Goal: Task Accomplishment & Management: Complete application form

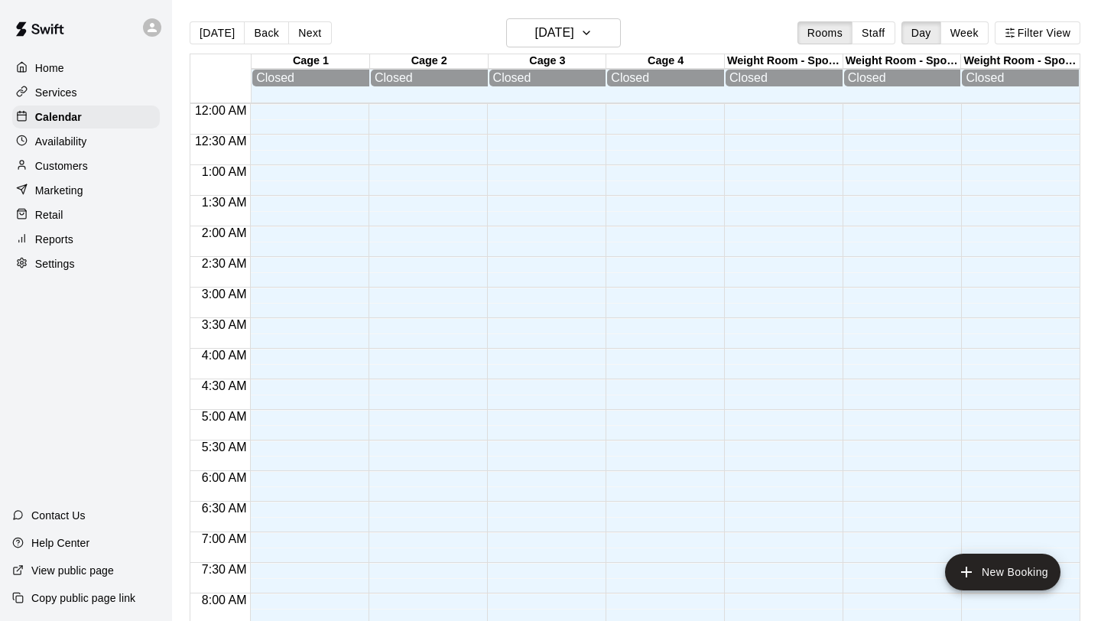
scroll to position [506, 0]
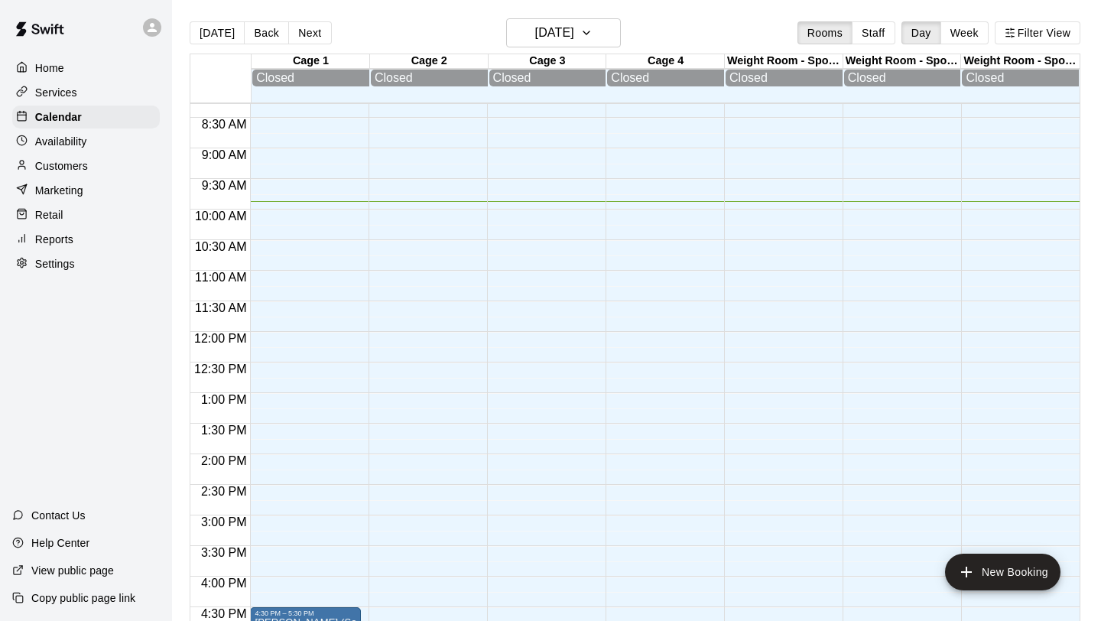
click at [65, 97] on p "Services" at bounding box center [56, 92] width 42 height 15
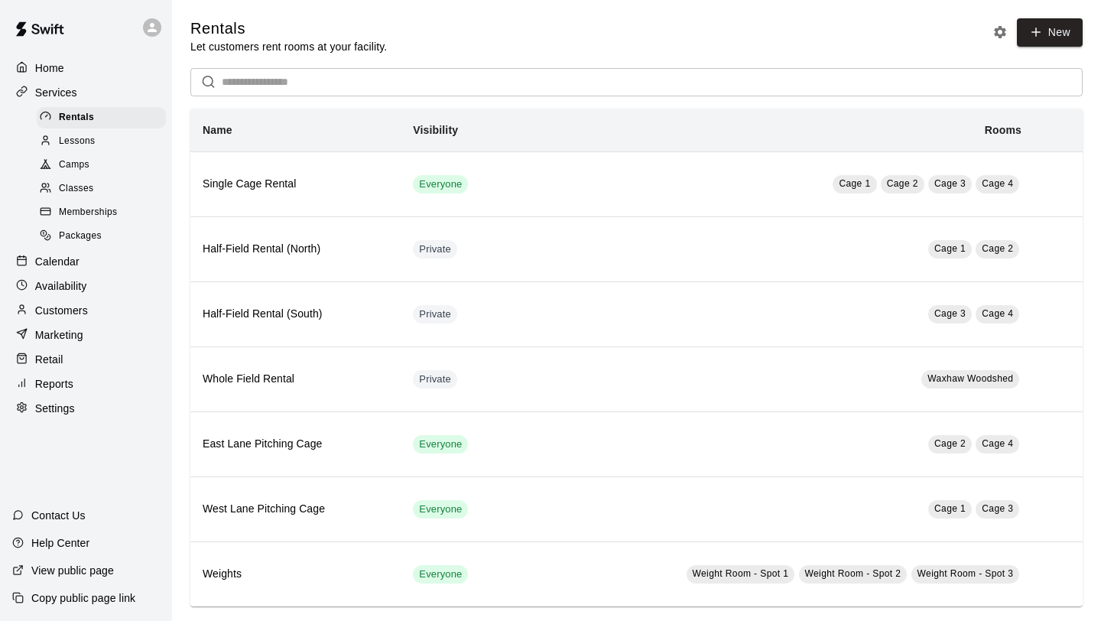
click at [81, 190] on span "Classes" at bounding box center [76, 188] width 34 height 15
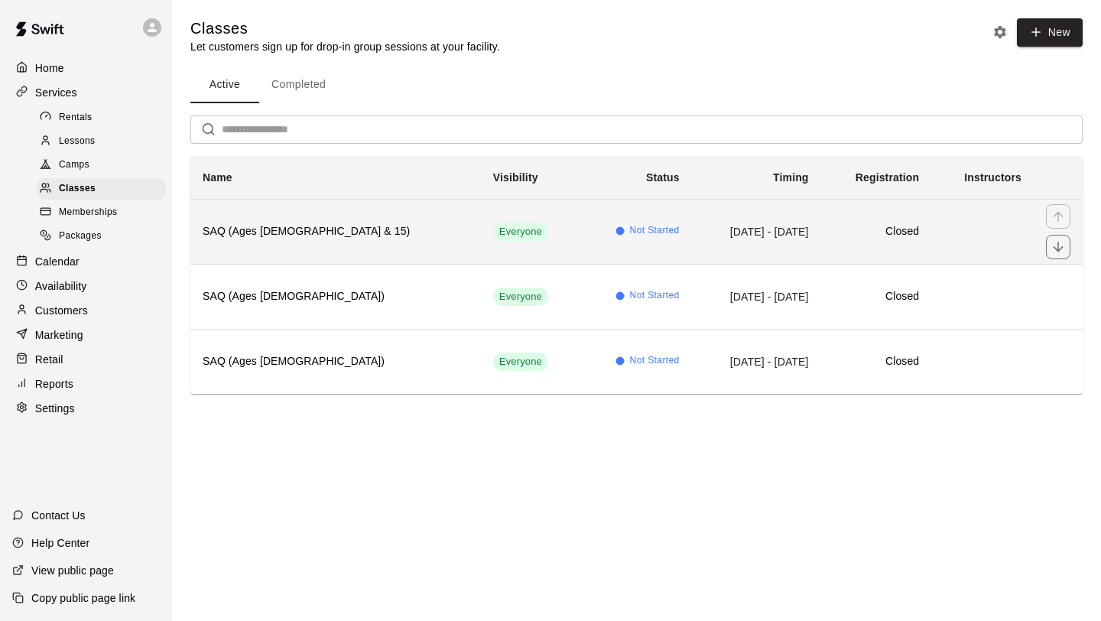
click at [833, 231] on h6 "Closed" at bounding box center [876, 231] width 86 height 17
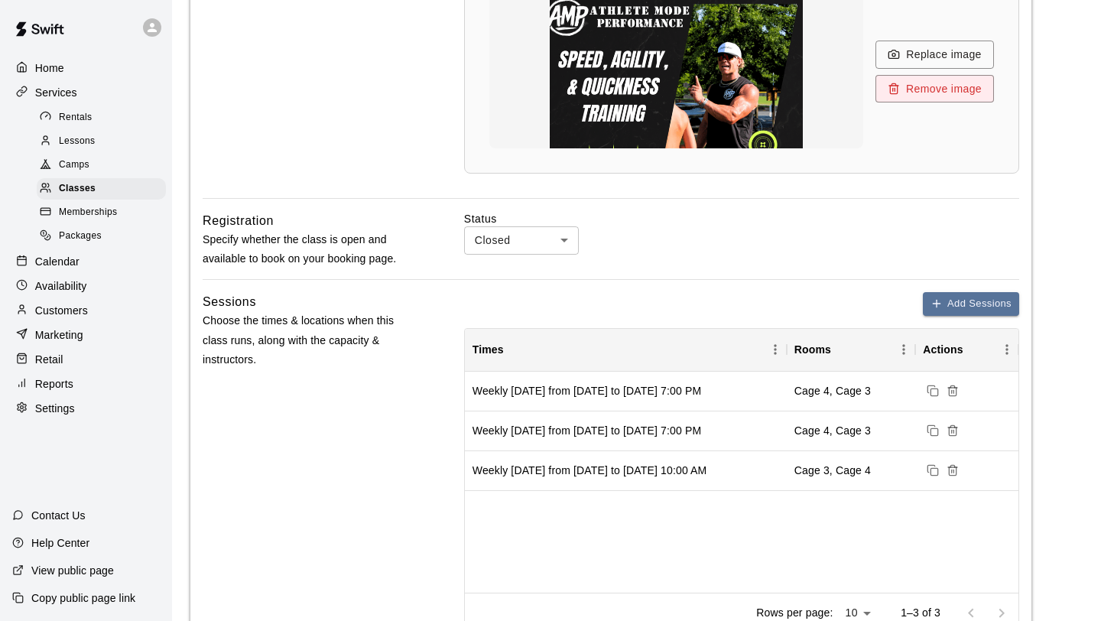
scroll to position [562, 0]
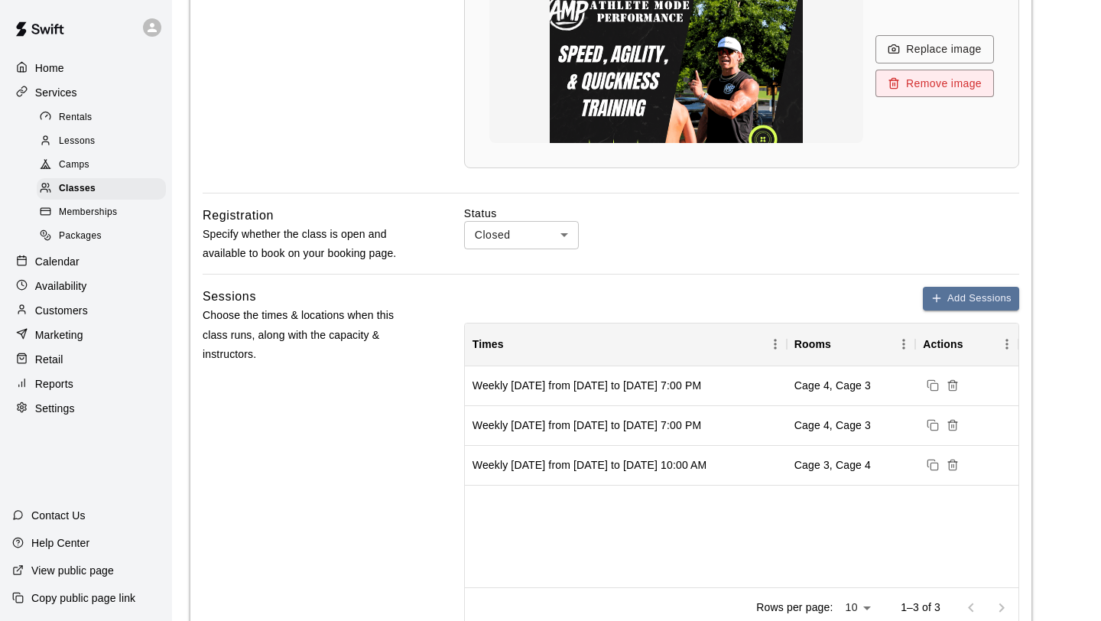
click at [557, 234] on body "**********" at bounding box center [550, 357] width 1101 height 1838
click at [518, 290] on li "Open" at bounding box center [521, 293] width 115 height 25
type input "****"
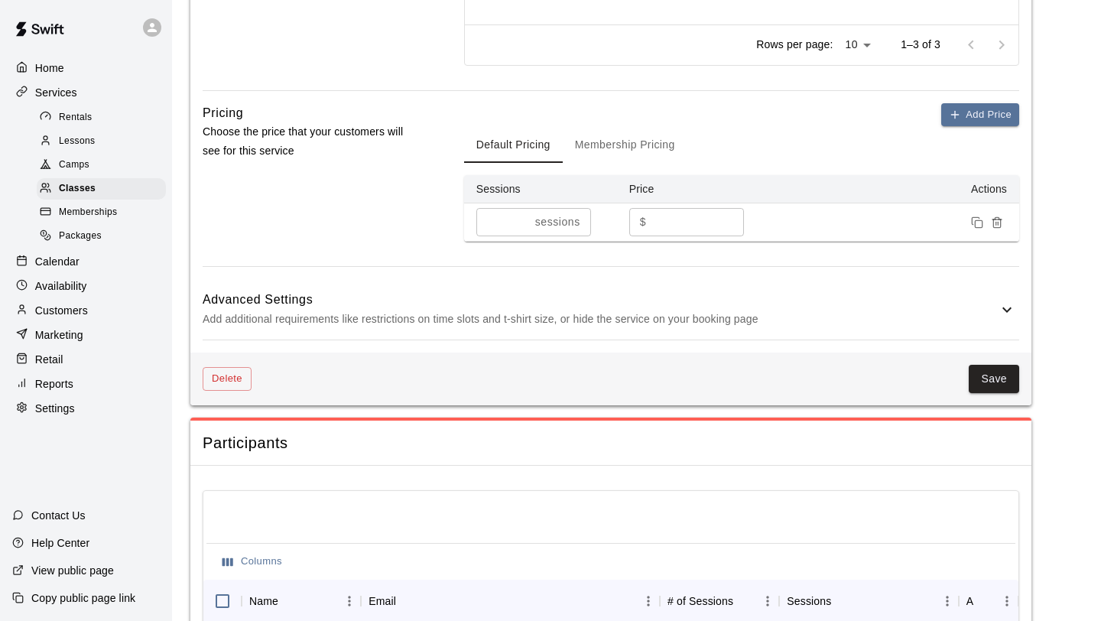
scroll to position [1217, 0]
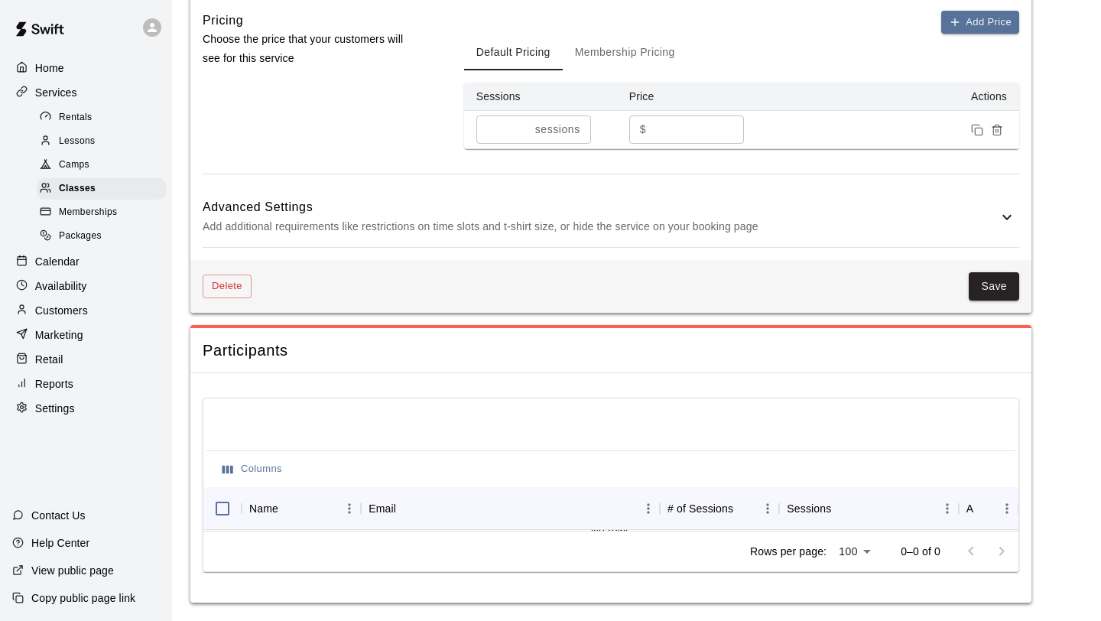
click at [640, 53] on button "Membership Pricing" at bounding box center [625, 52] width 125 height 37
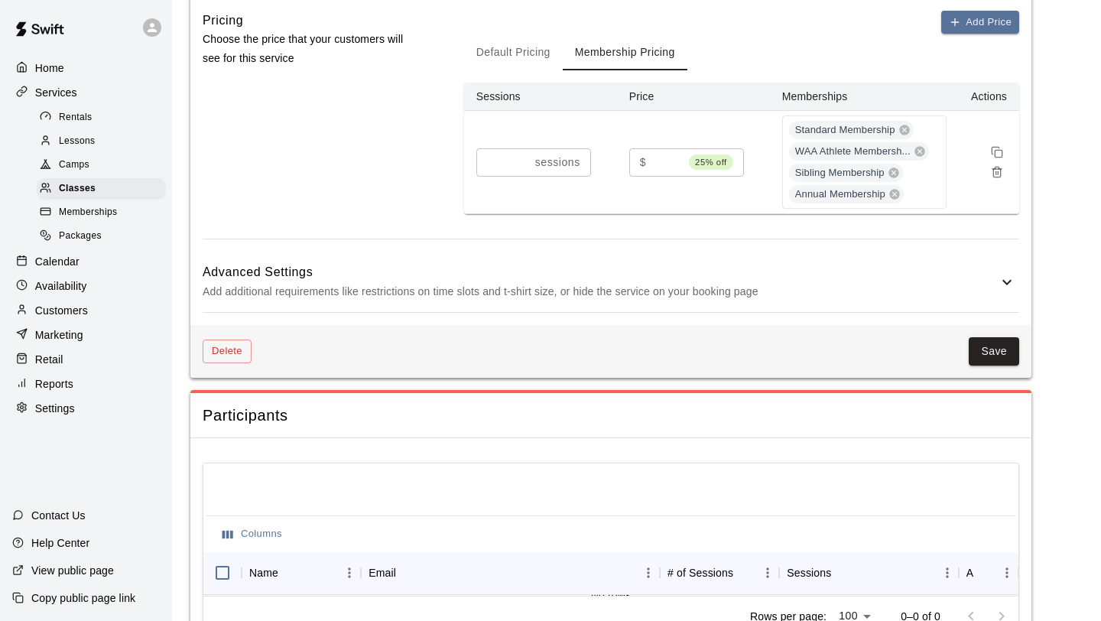
click at [525, 54] on button "Default Pricing" at bounding box center [513, 52] width 99 height 37
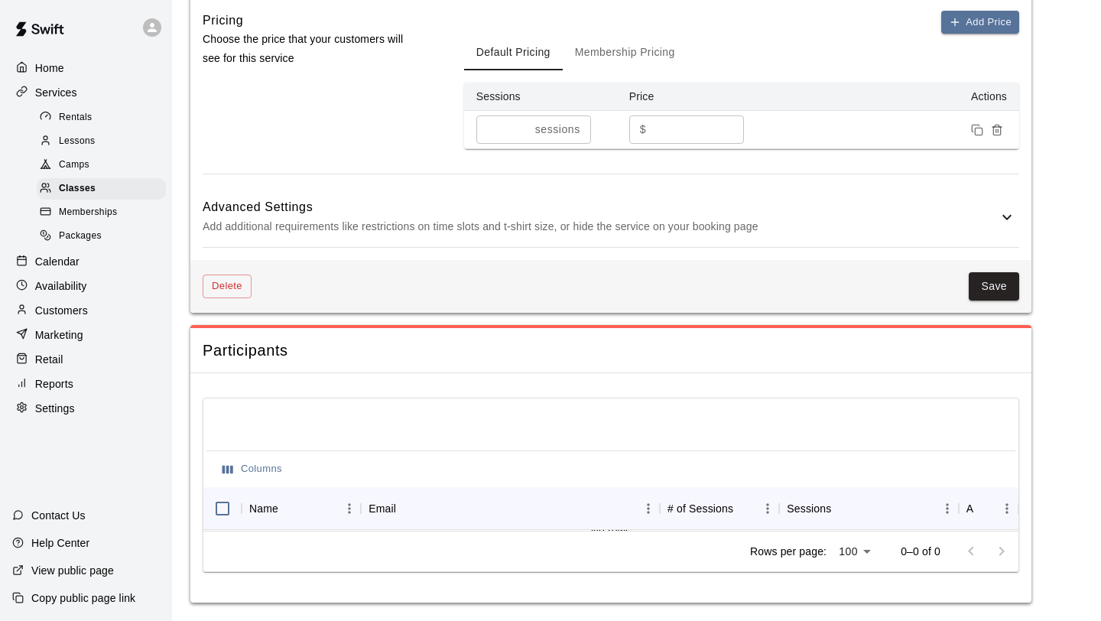
click at [918, 223] on p "Add additional requirements like restrictions on time slots and t-shirt size, o…" at bounding box center [600, 226] width 795 height 19
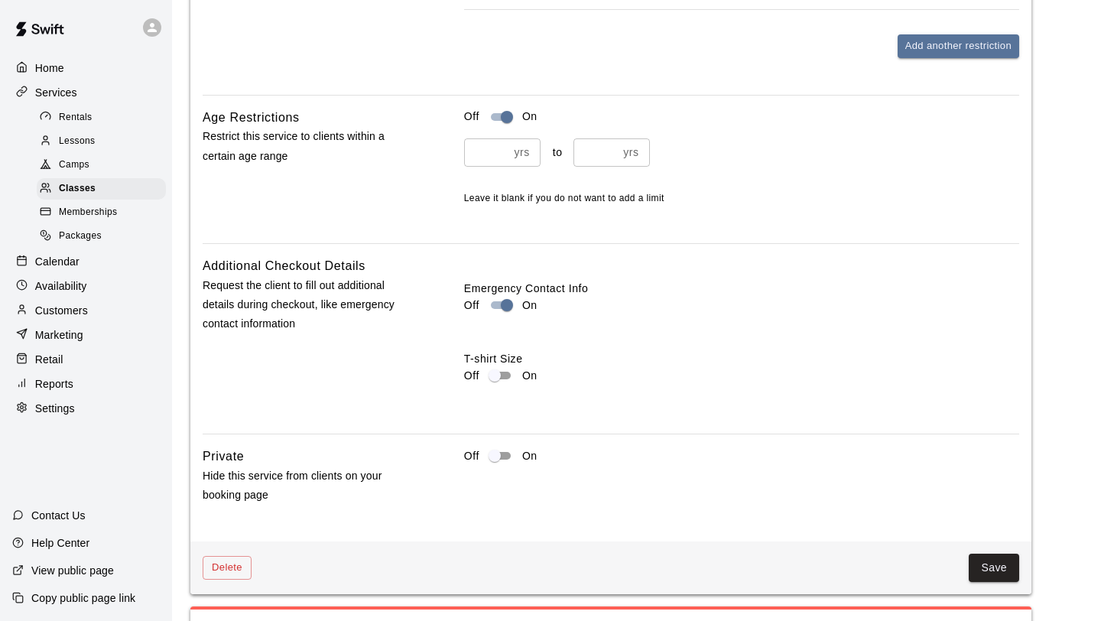
scroll to position [1993, 0]
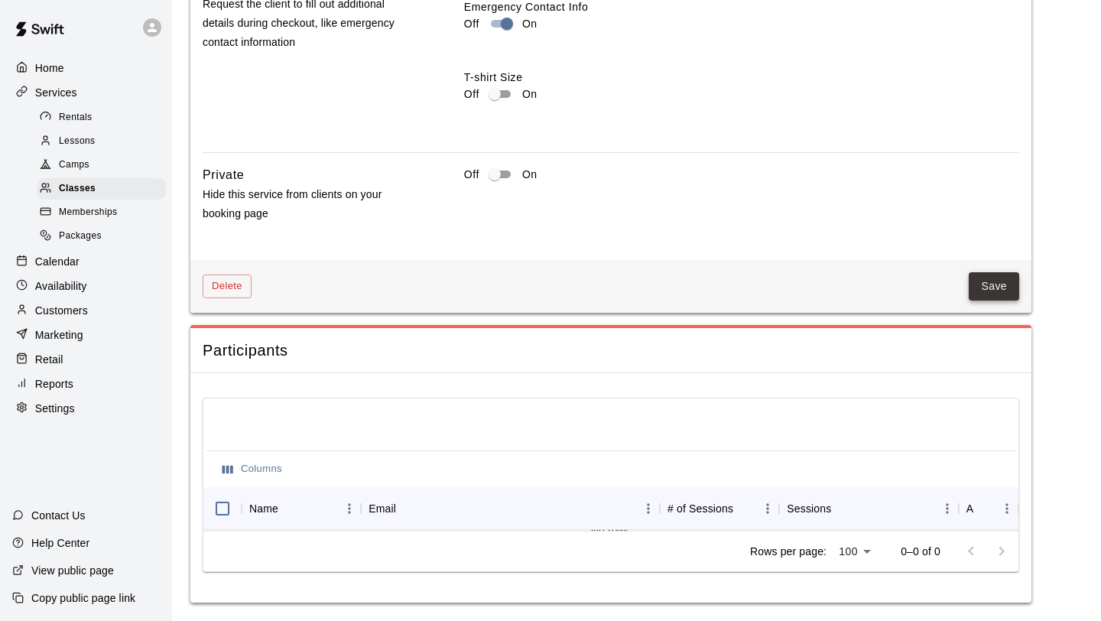
click at [993, 285] on button "Save" at bounding box center [994, 286] width 50 height 28
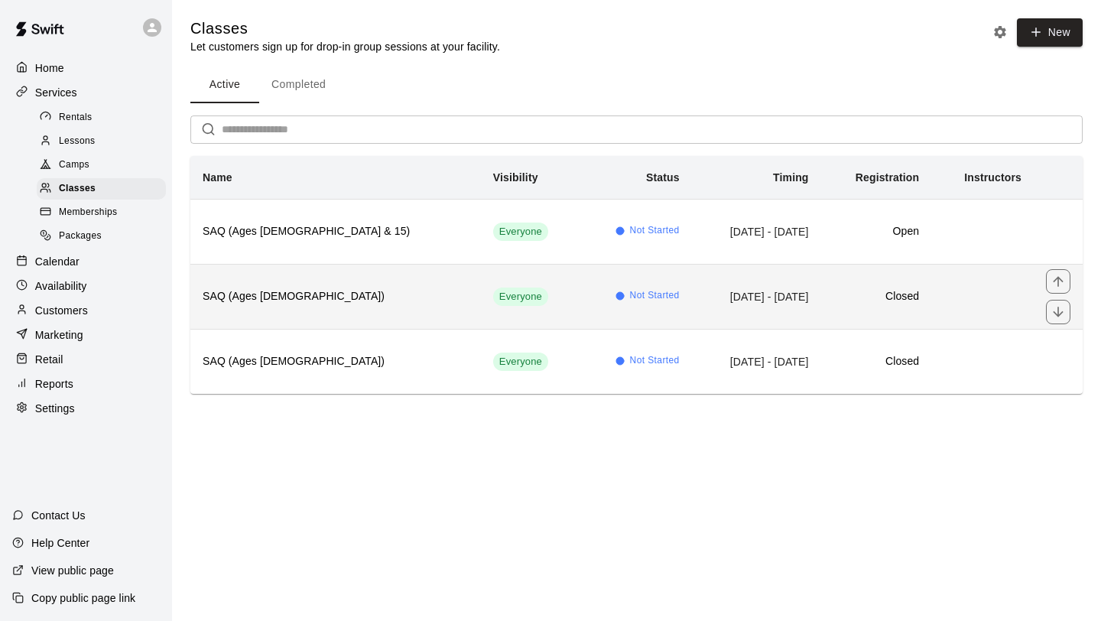
click at [630, 291] on span "Not Started" at bounding box center [655, 295] width 50 height 15
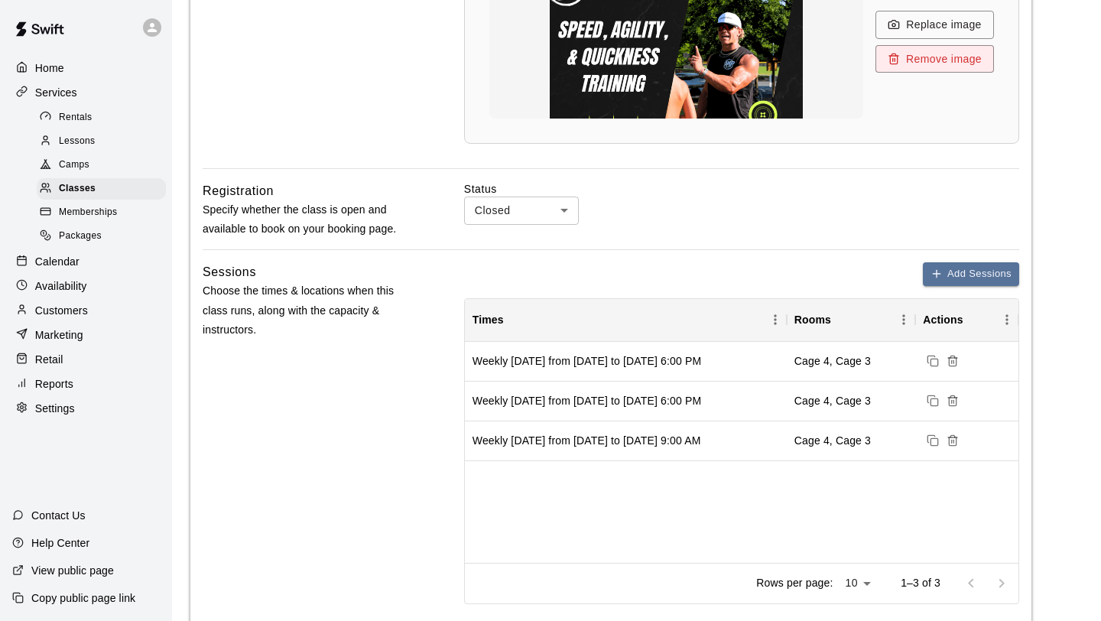
scroll to position [589, 0]
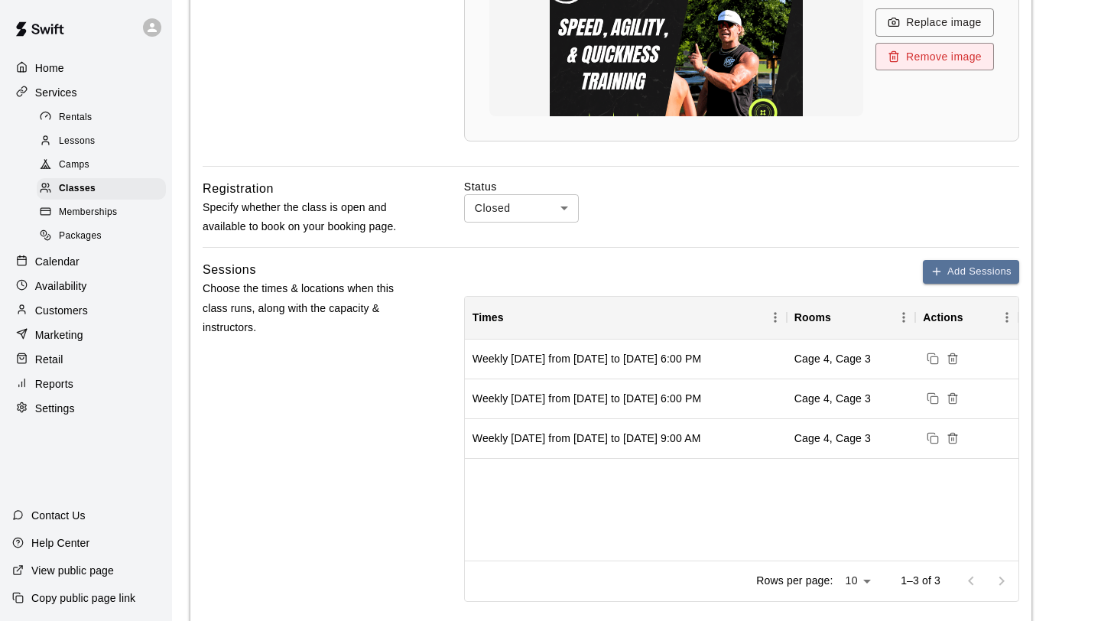
click at [550, 207] on body "**********" at bounding box center [550, 330] width 1101 height 1838
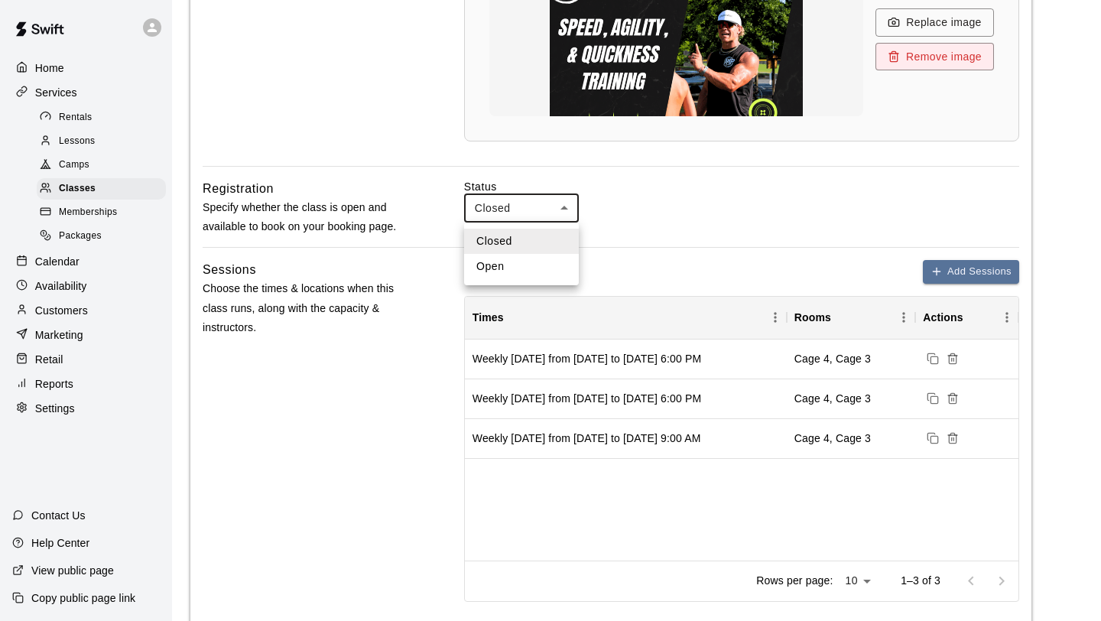
click at [521, 265] on li "Open" at bounding box center [521, 266] width 115 height 25
type input "****"
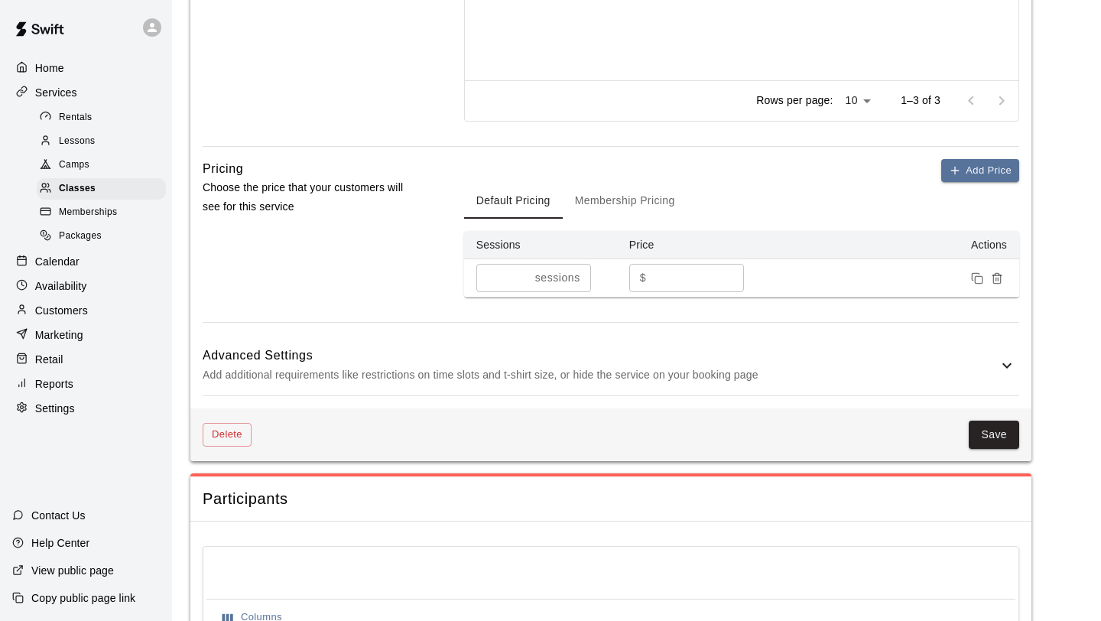
scroll to position [1104, 0]
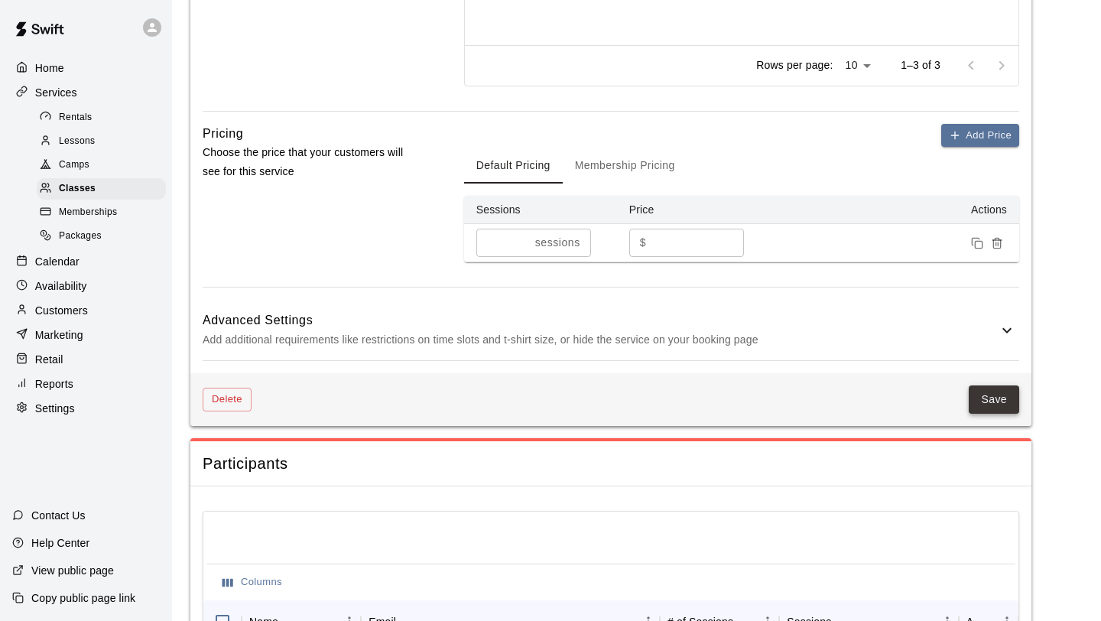
click at [976, 388] on button "Save" at bounding box center [994, 399] width 50 height 28
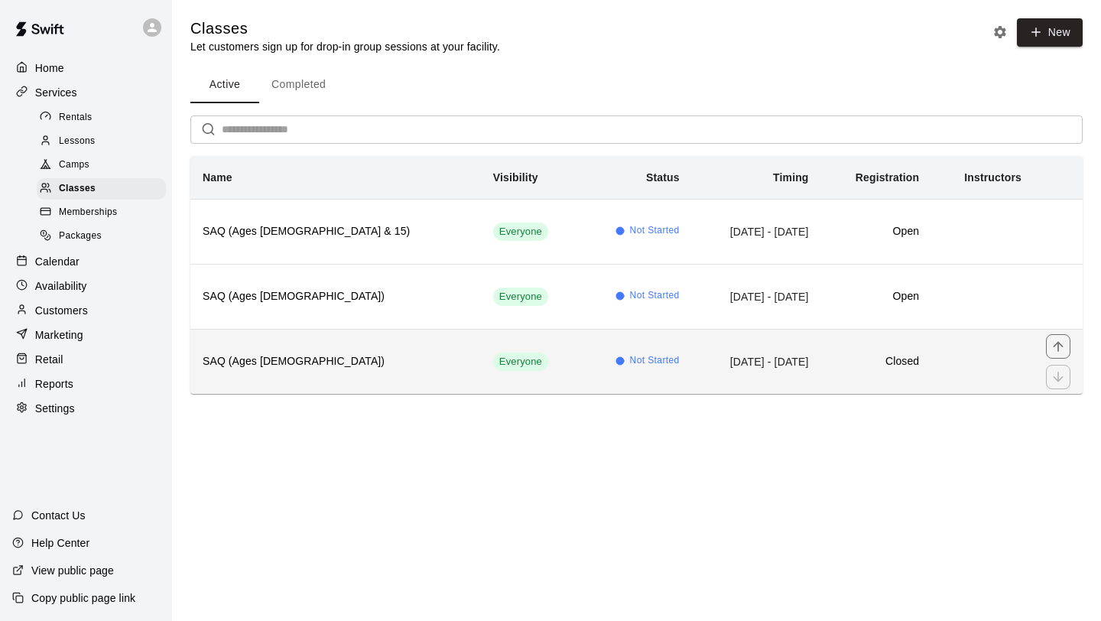
click at [580, 361] on td "Not Started" at bounding box center [635, 361] width 111 height 65
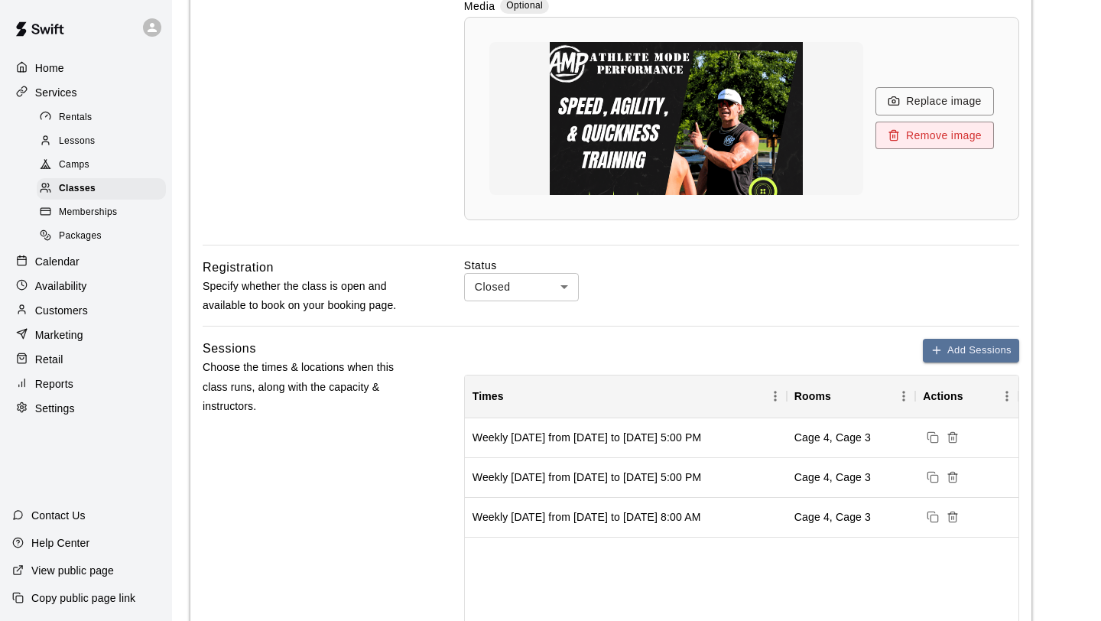
scroll to position [546, 0]
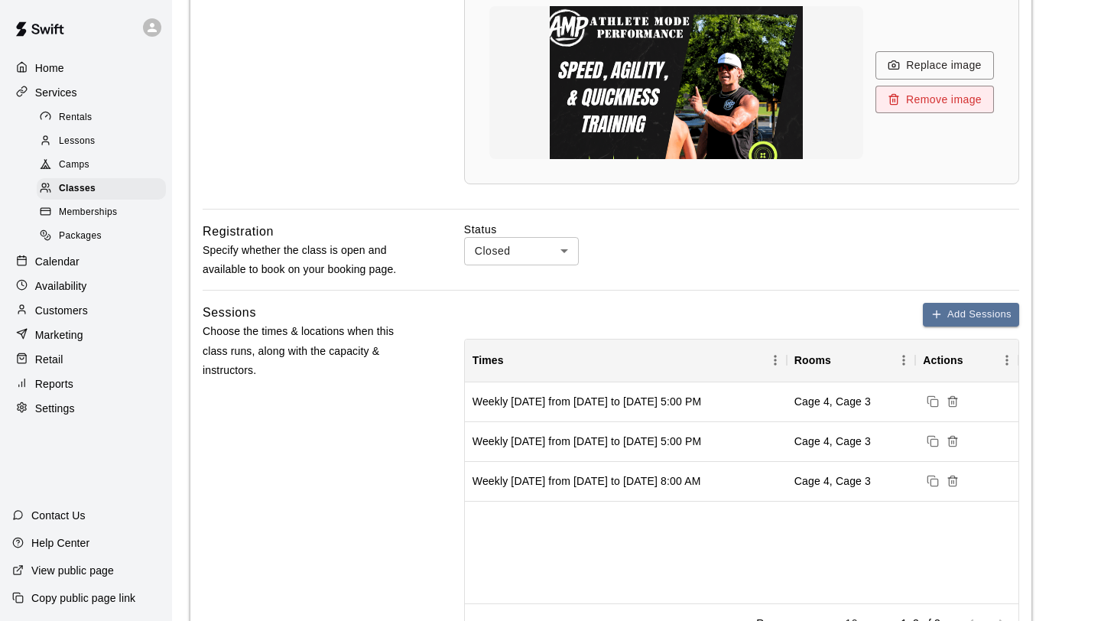
click at [558, 252] on body "**********" at bounding box center [550, 373] width 1101 height 1838
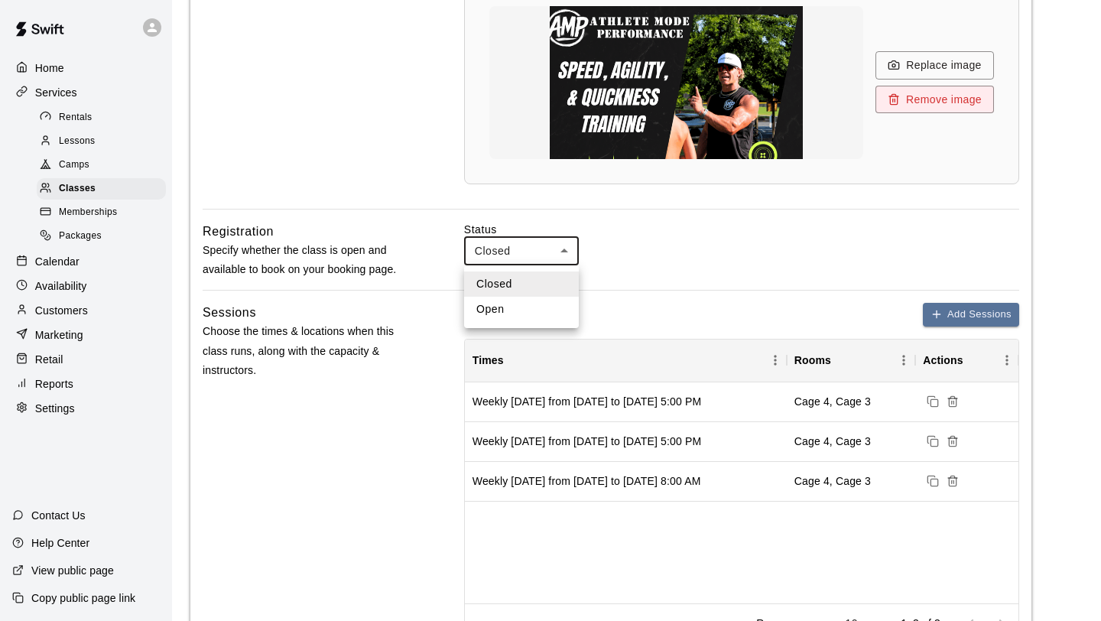
click at [508, 306] on li "Open" at bounding box center [521, 309] width 115 height 25
type input "****"
click at [431, 313] on div "Sessions Choose the times & locations when this class runs, along with the capa…" at bounding box center [611, 486] width 817 height 366
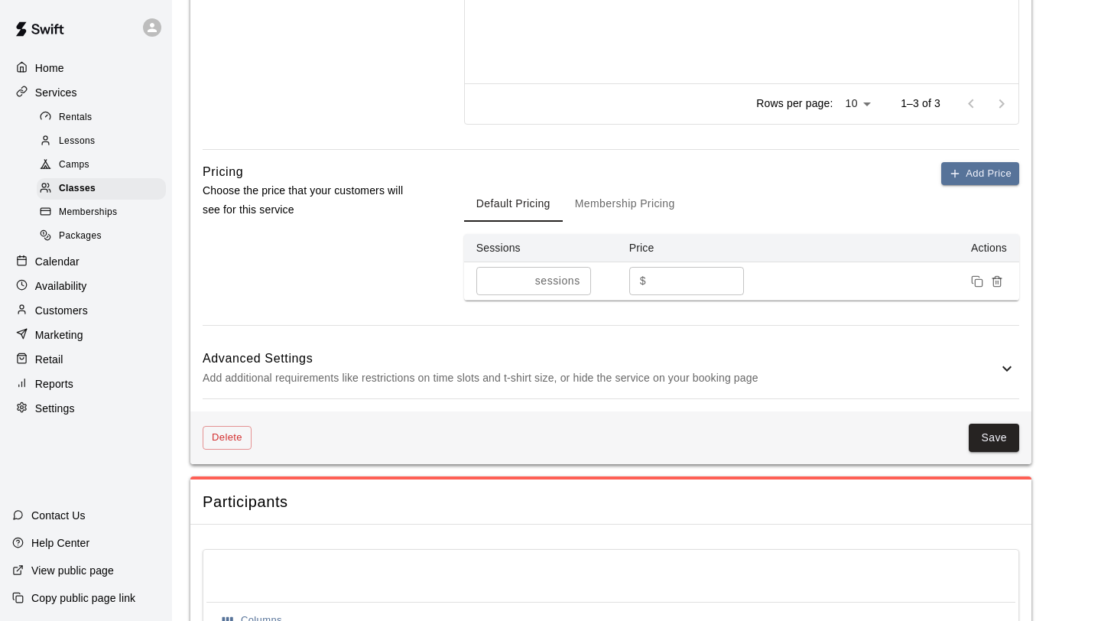
scroll to position [1217, 0]
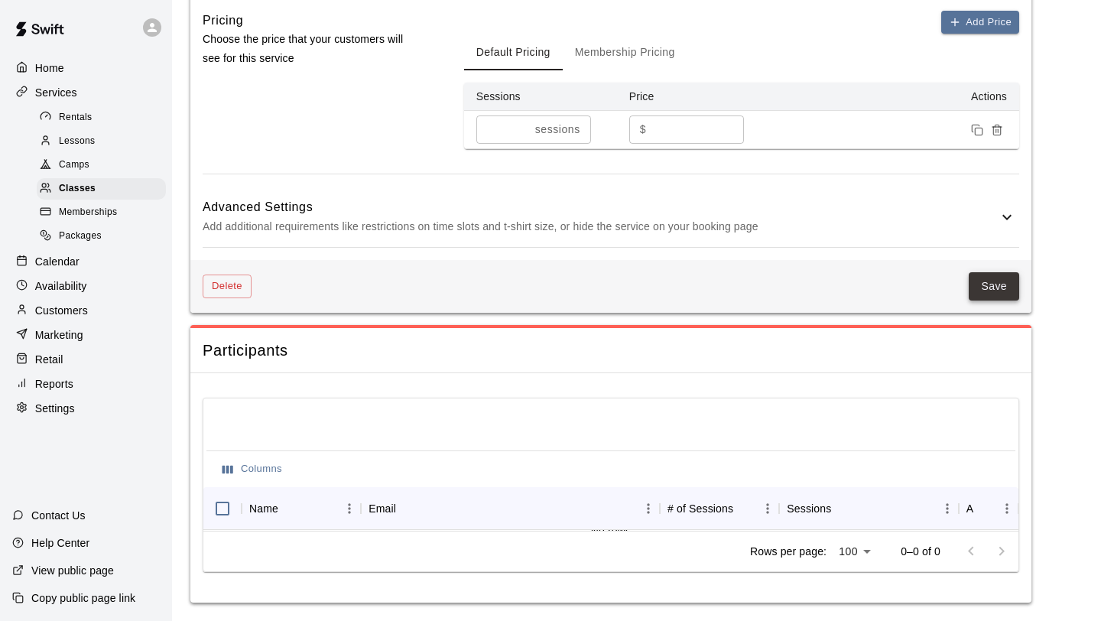
click at [996, 284] on button "Save" at bounding box center [994, 286] width 50 height 28
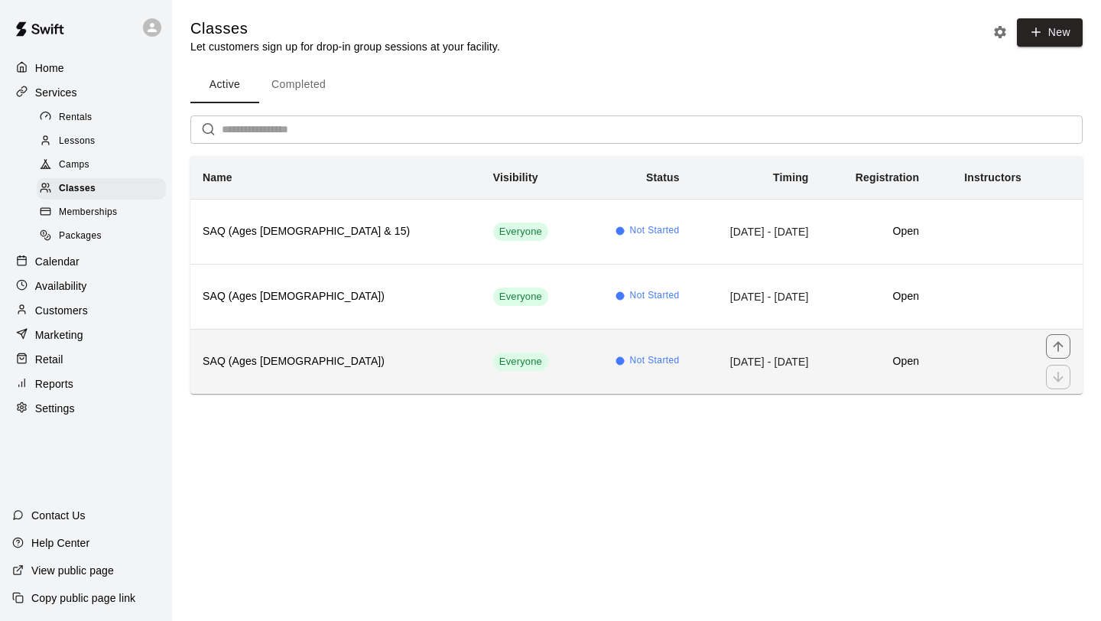
click at [580, 359] on td "Not Started" at bounding box center [635, 361] width 111 height 65
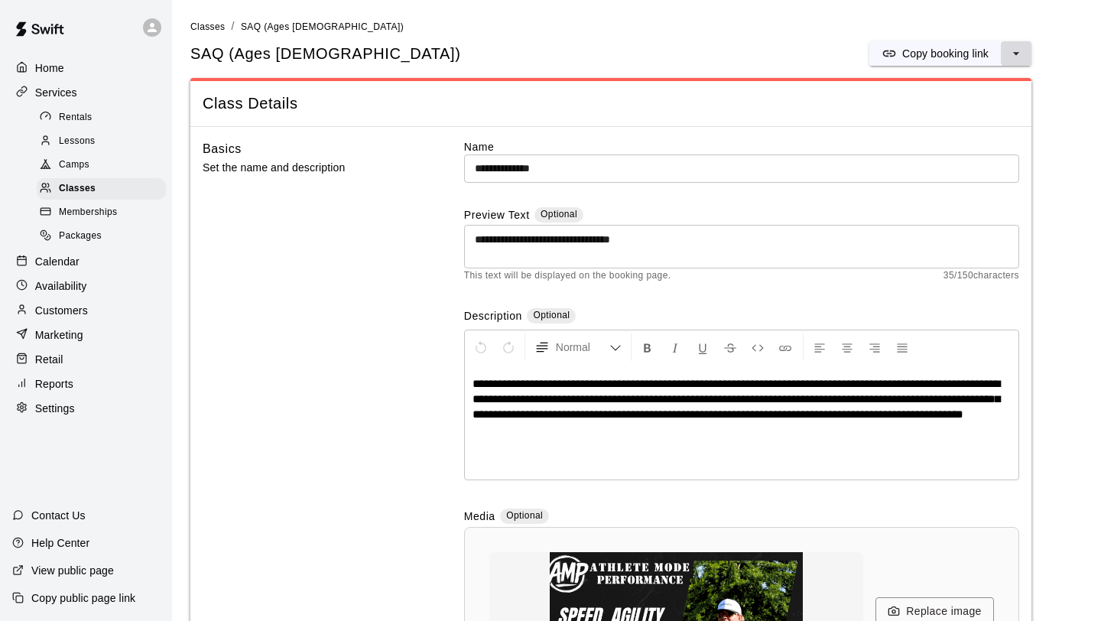
click at [1006, 57] on button "select merge strategy" at bounding box center [1016, 53] width 31 height 24
click at [971, 83] on h6 "Copy booking link" at bounding box center [961, 84] width 86 height 17
click at [207, 24] on span "Classes" at bounding box center [207, 26] width 34 height 11
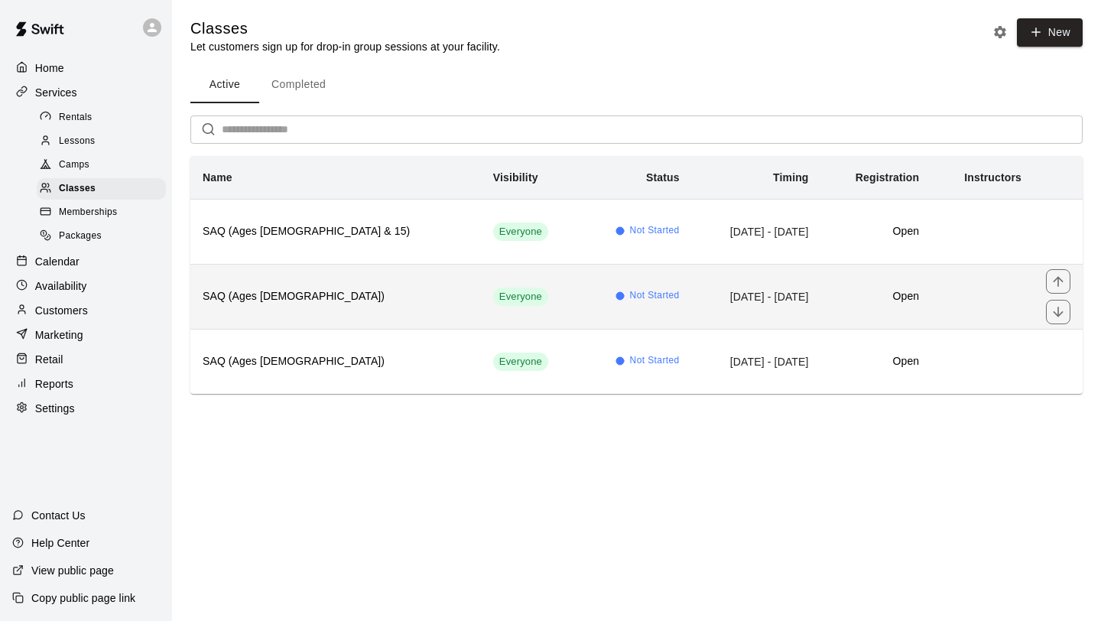
click at [774, 297] on td "[DATE] - [DATE]" at bounding box center [756, 296] width 129 height 65
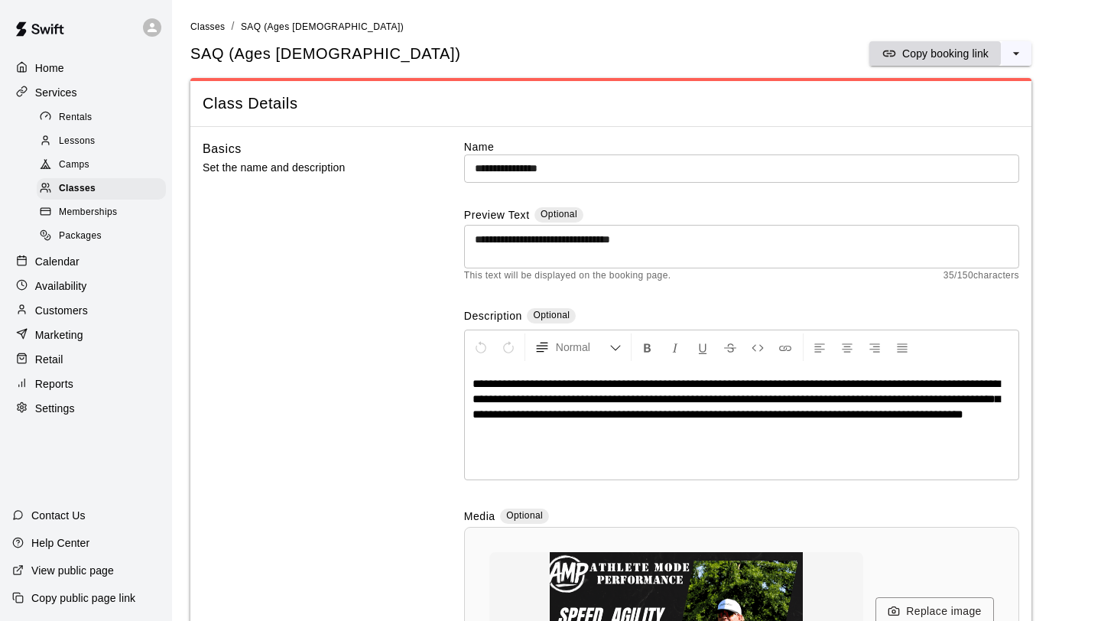
click at [974, 53] on p "Copy booking link" at bounding box center [945, 53] width 86 height 15
click at [202, 24] on span "Classes" at bounding box center [207, 26] width 34 height 11
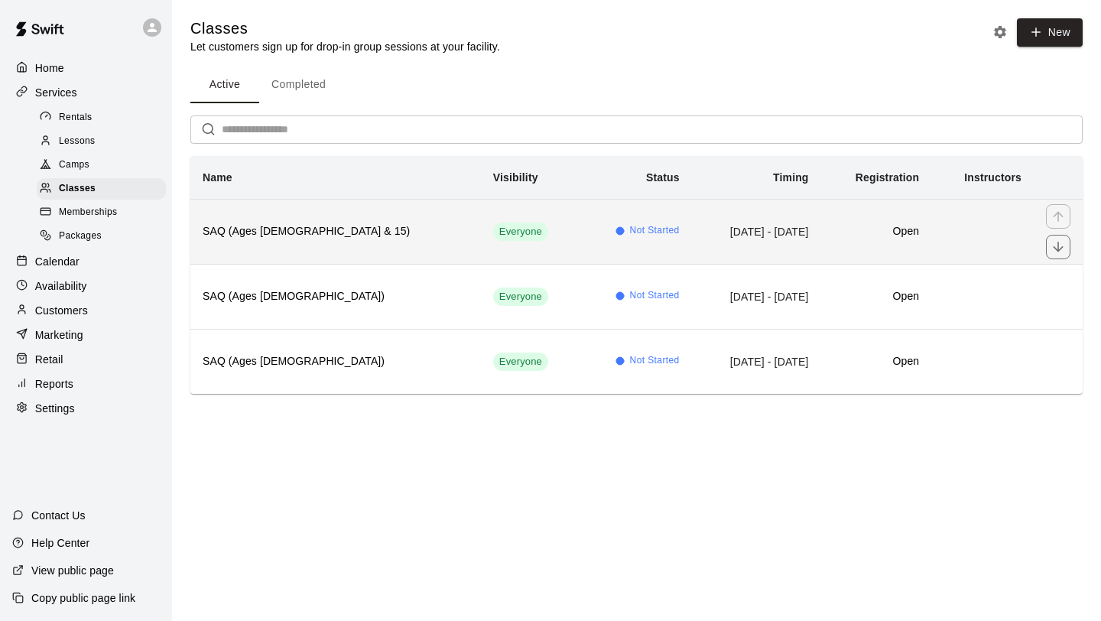
click at [580, 249] on td "Not Started" at bounding box center [635, 231] width 111 height 65
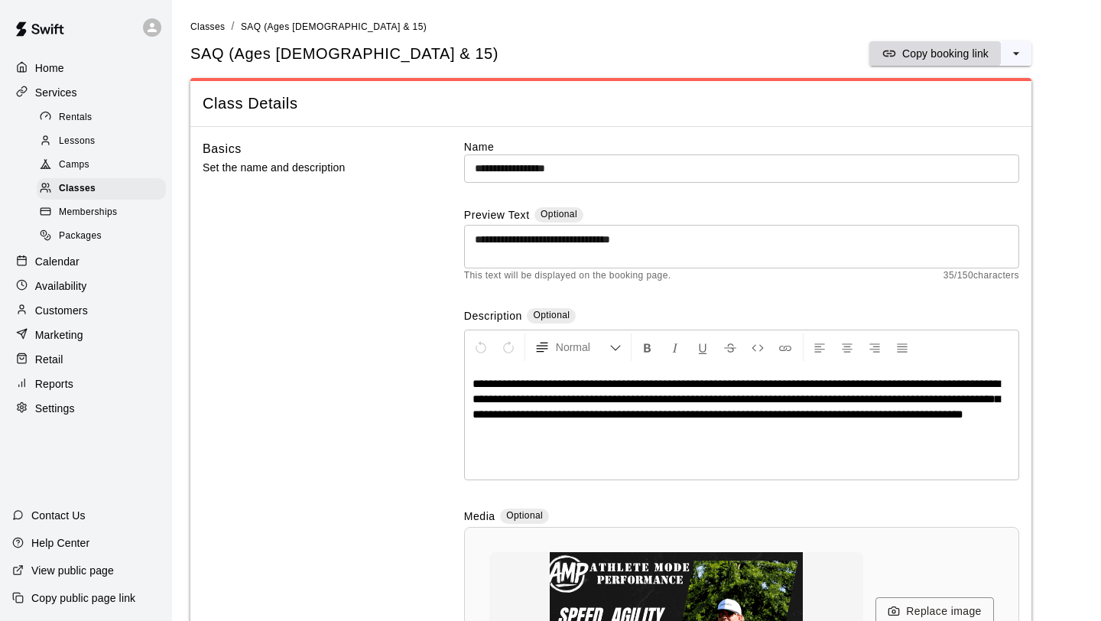
click at [977, 56] on p "Copy booking link" at bounding box center [945, 53] width 86 height 15
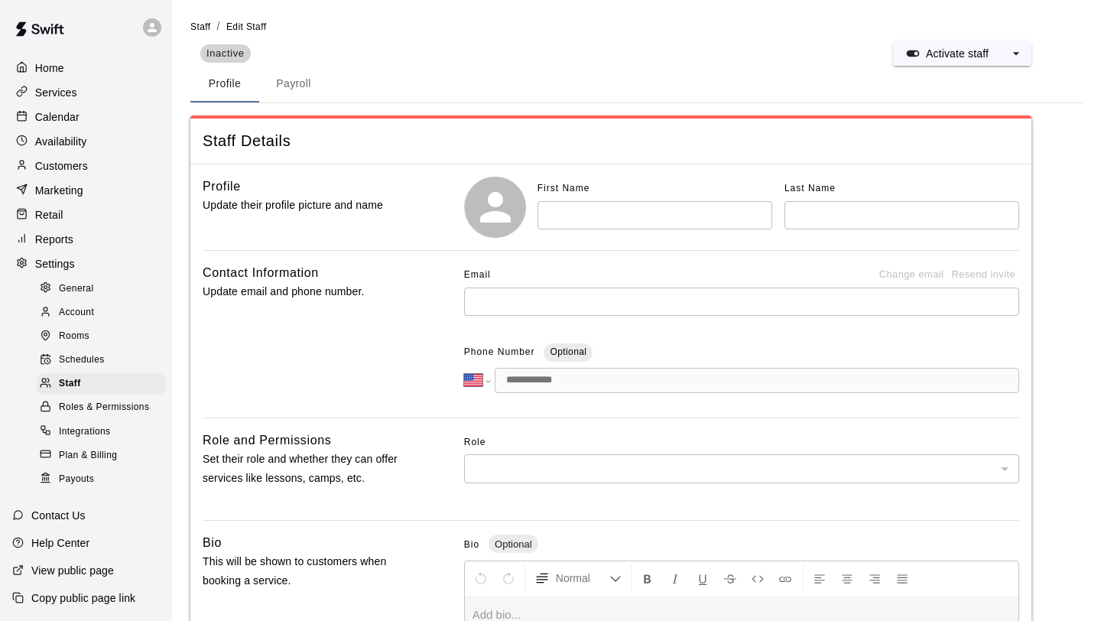
select select "**"
click at [203, 24] on span "Staff" at bounding box center [200, 26] width 20 height 11
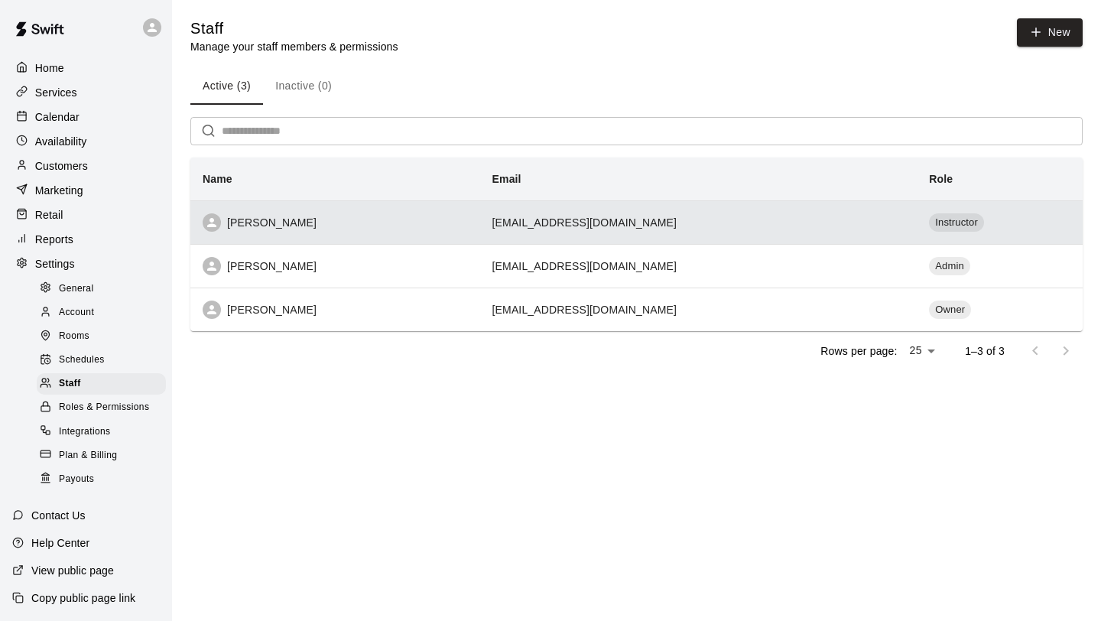
click at [698, 229] on td "[EMAIL_ADDRESS][DOMAIN_NAME]" at bounding box center [698, 222] width 437 height 44
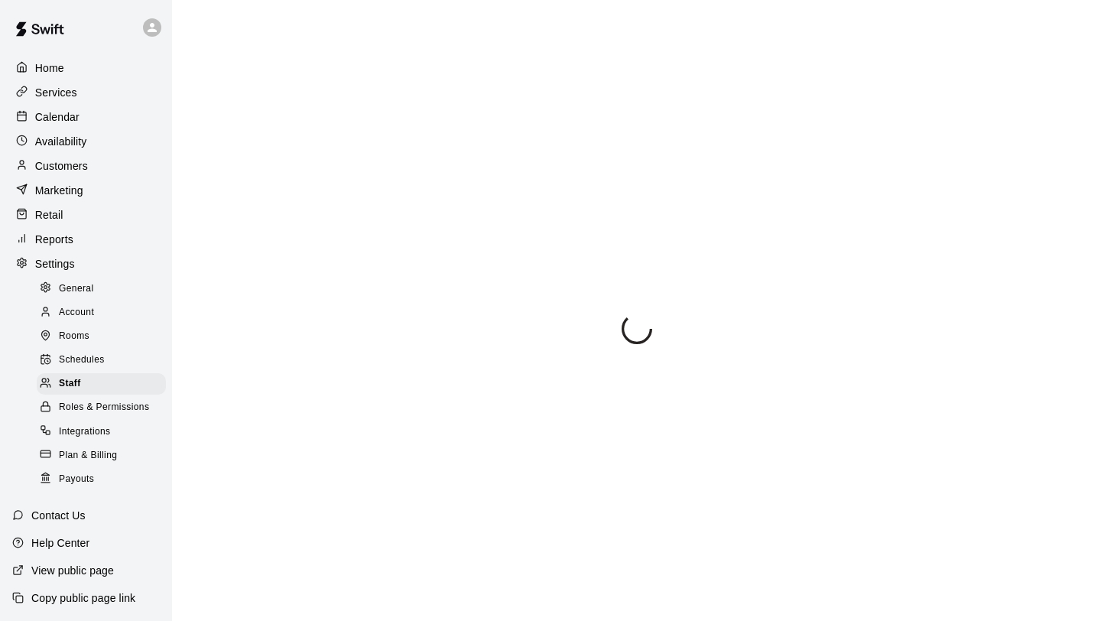
select select "**"
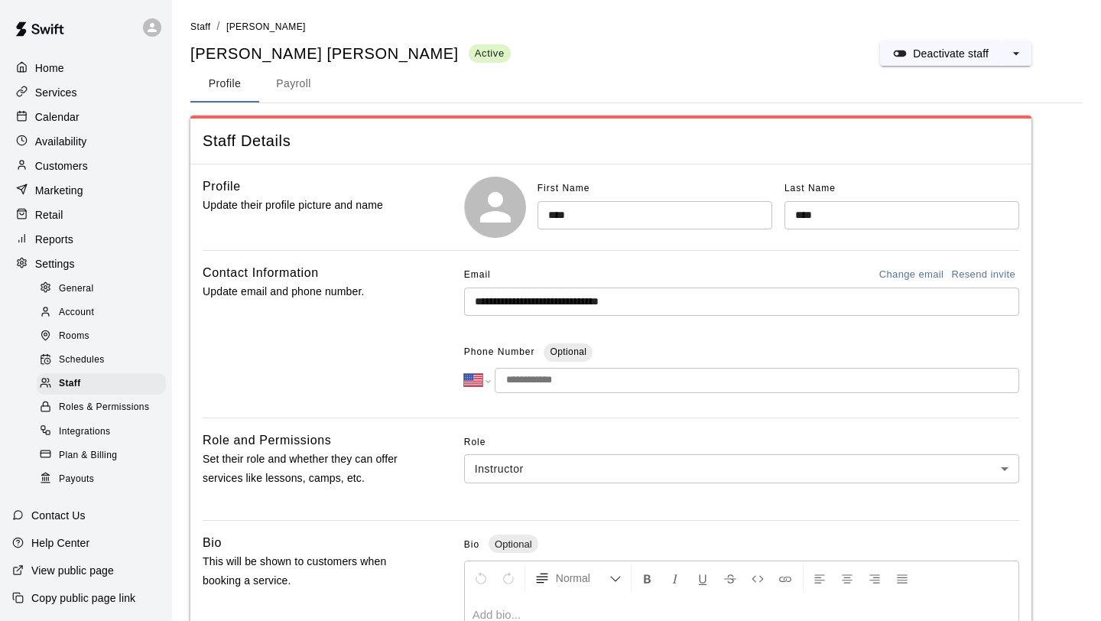
click at [596, 475] on body "**********" at bounding box center [550, 503] width 1101 height 1006
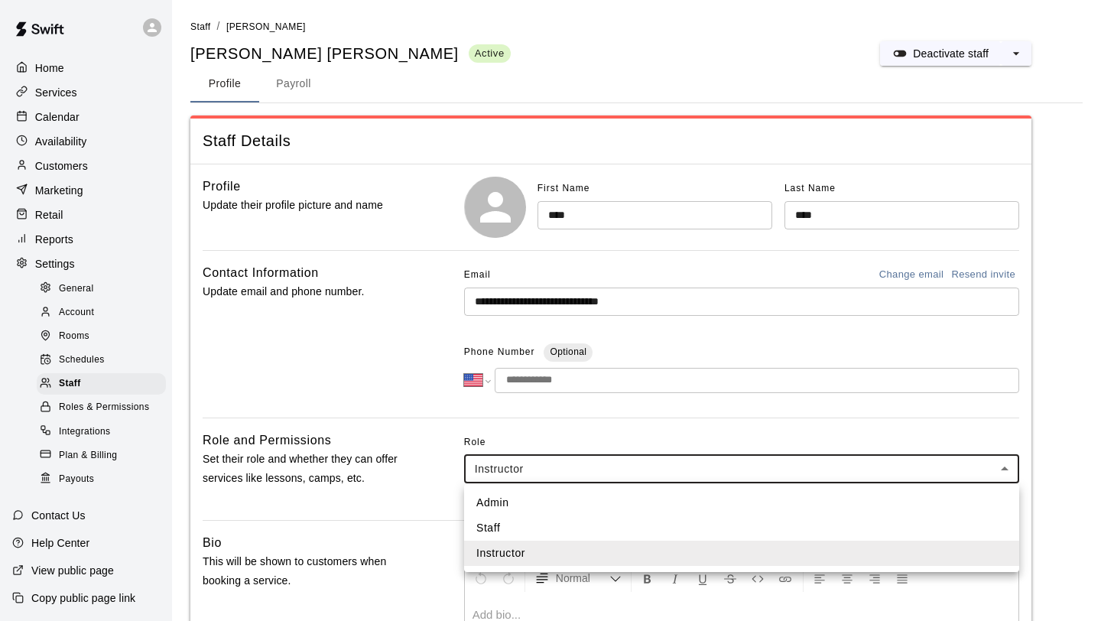
click at [352, 446] on div at bounding box center [550, 310] width 1101 height 621
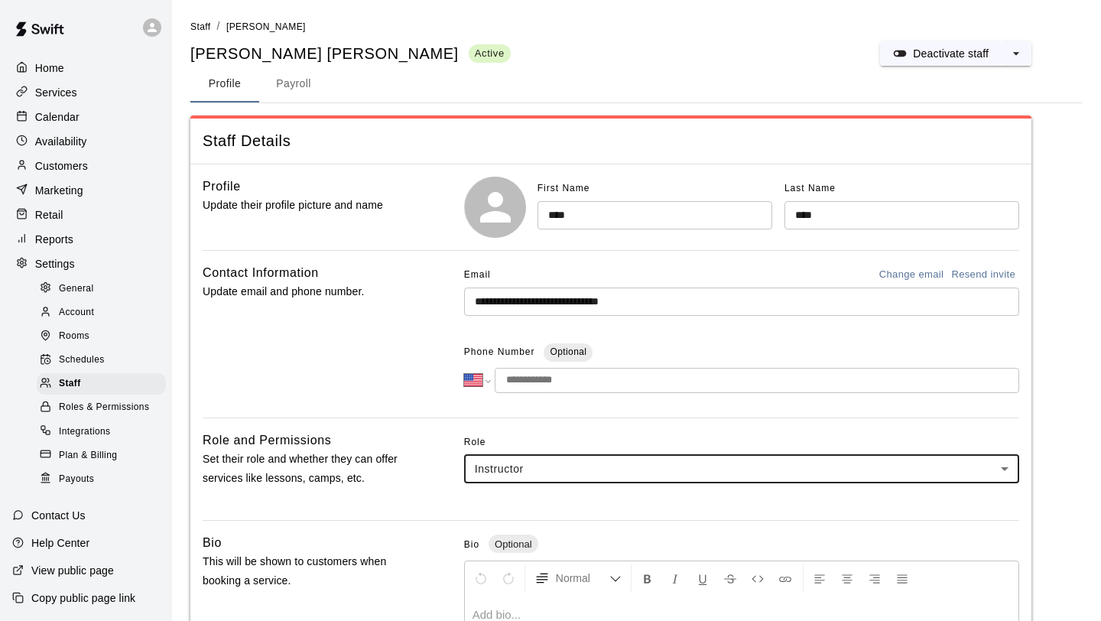
click at [90, 89] on div "Services" at bounding box center [86, 92] width 148 height 23
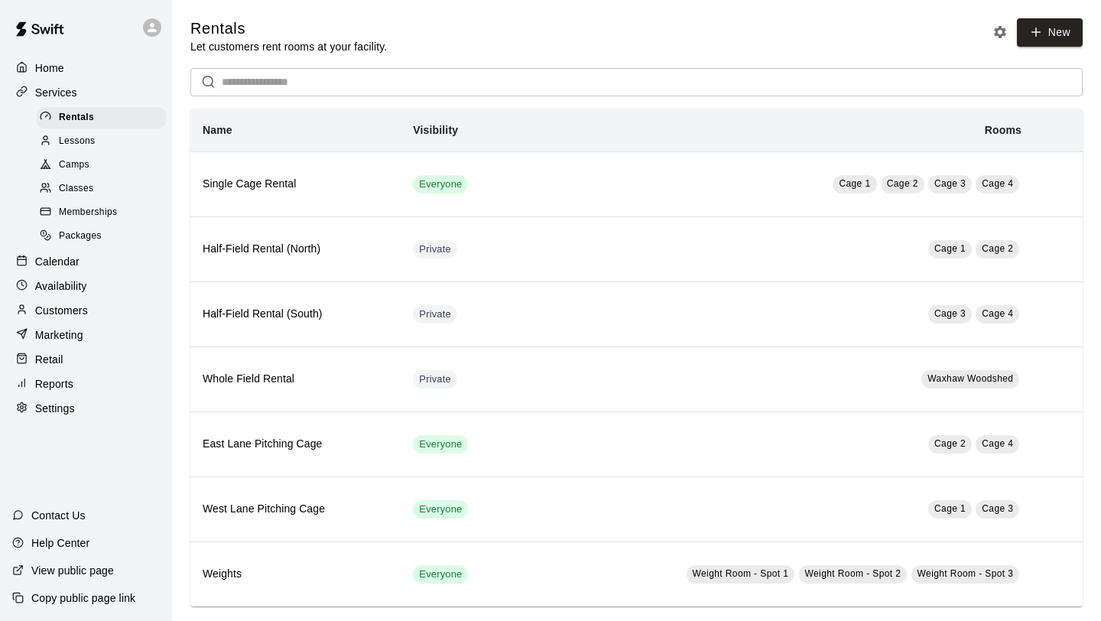
click at [109, 187] on div "Classes" at bounding box center [101, 188] width 129 height 21
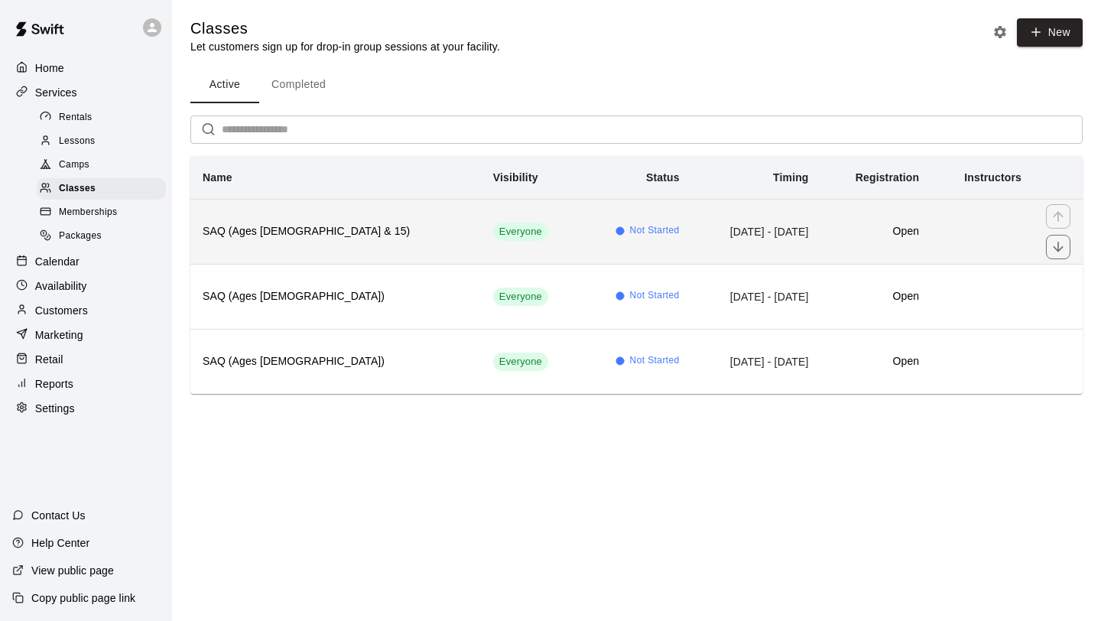
click at [692, 226] on td "[DATE] - [DATE]" at bounding box center [756, 231] width 129 height 65
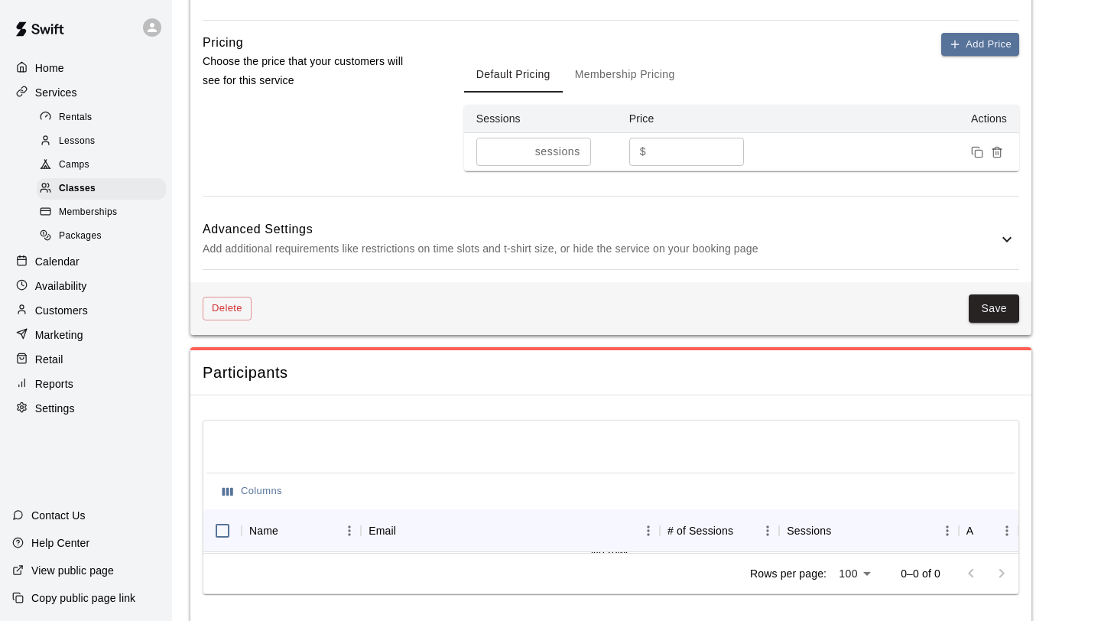
scroll to position [1217, 0]
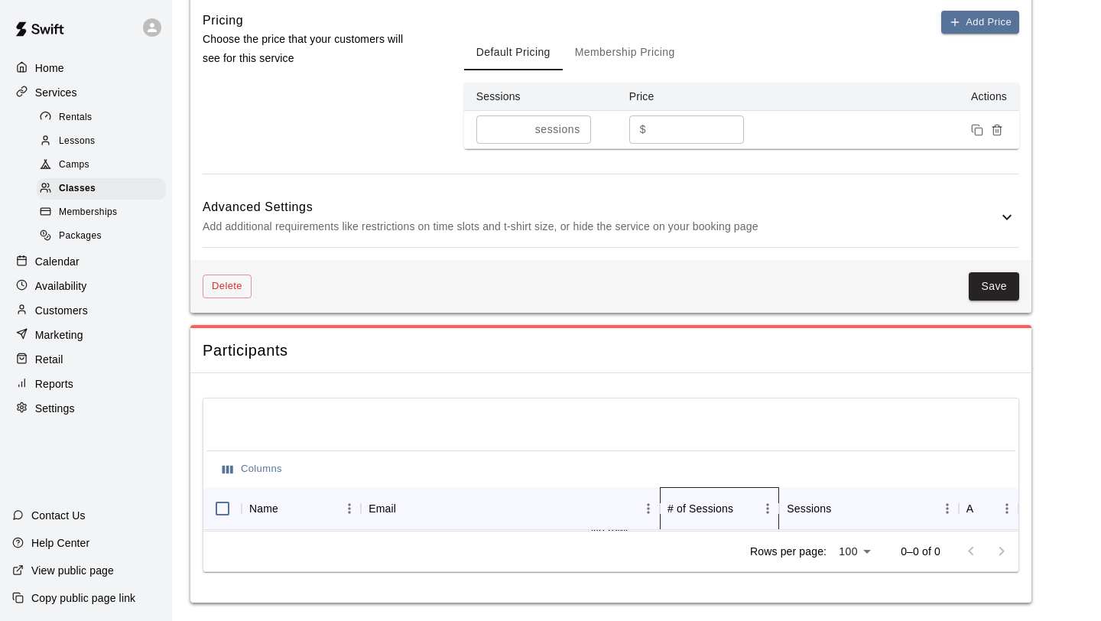
click at [749, 518] on div "# of Sessions" at bounding box center [743, 508] width 21 height 21
click at [635, 523] on div "Email" at bounding box center [503, 508] width 268 height 43
click at [620, 532] on div "Rows per page: 100 *** 0–0 of 0" at bounding box center [610, 551] width 815 height 41
click at [602, 528] on div "Email" at bounding box center [503, 508] width 268 height 43
click at [256, 466] on button "Columns" at bounding box center [252, 469] width 67 height 24
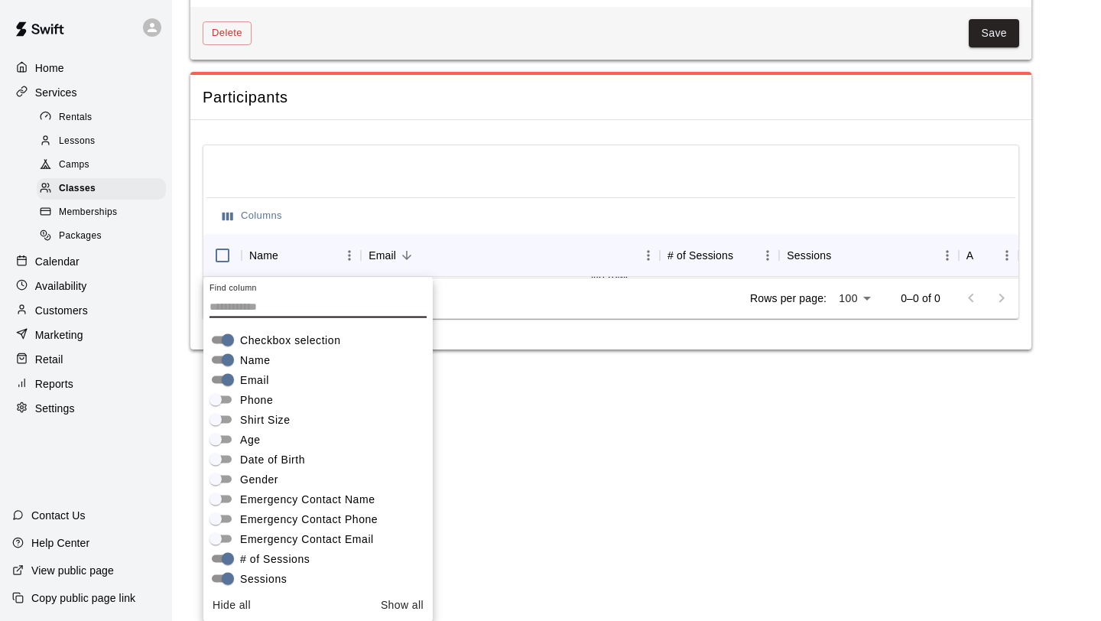
scroll to position [27, 0]
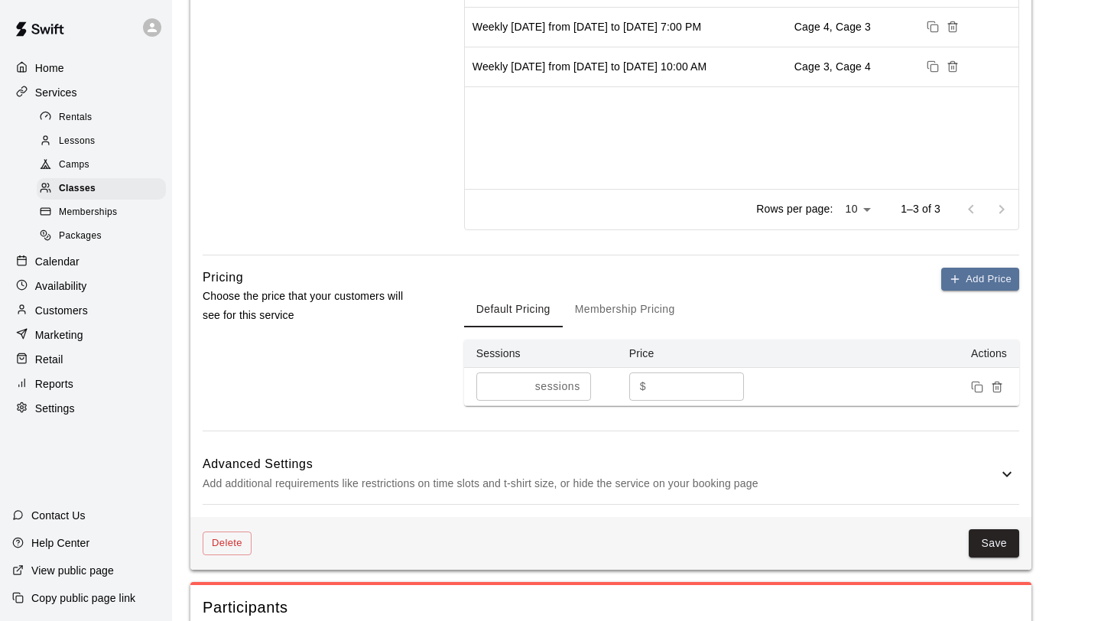
scroll to position [1025, 0]
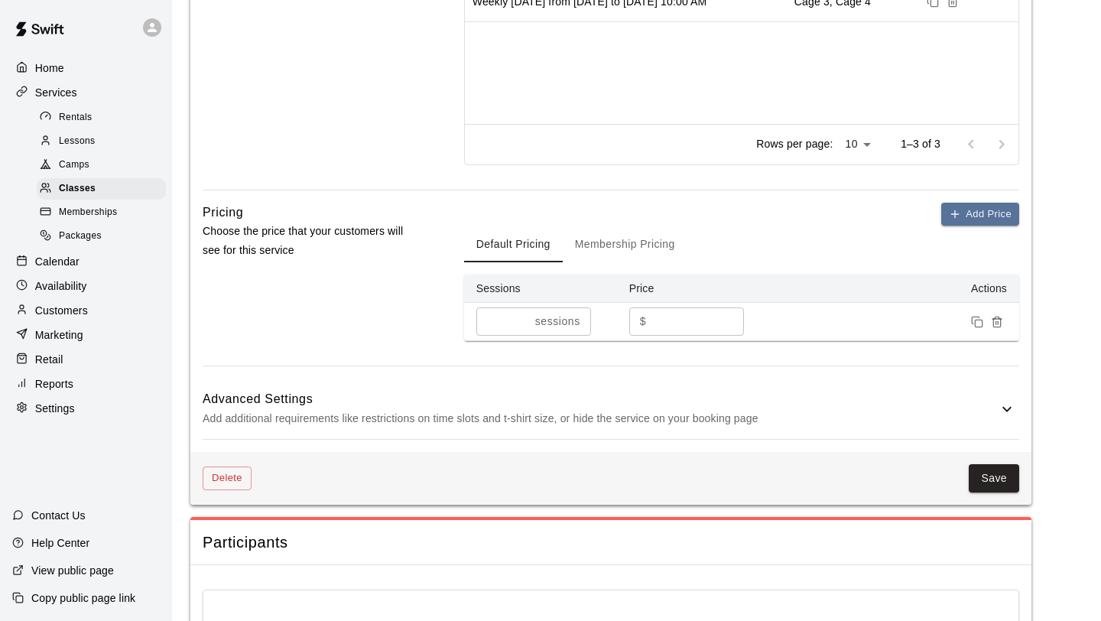
click at [753, 407] on h6 "Advanced Settings" at bounding box center [600, 399] width 795 height 20
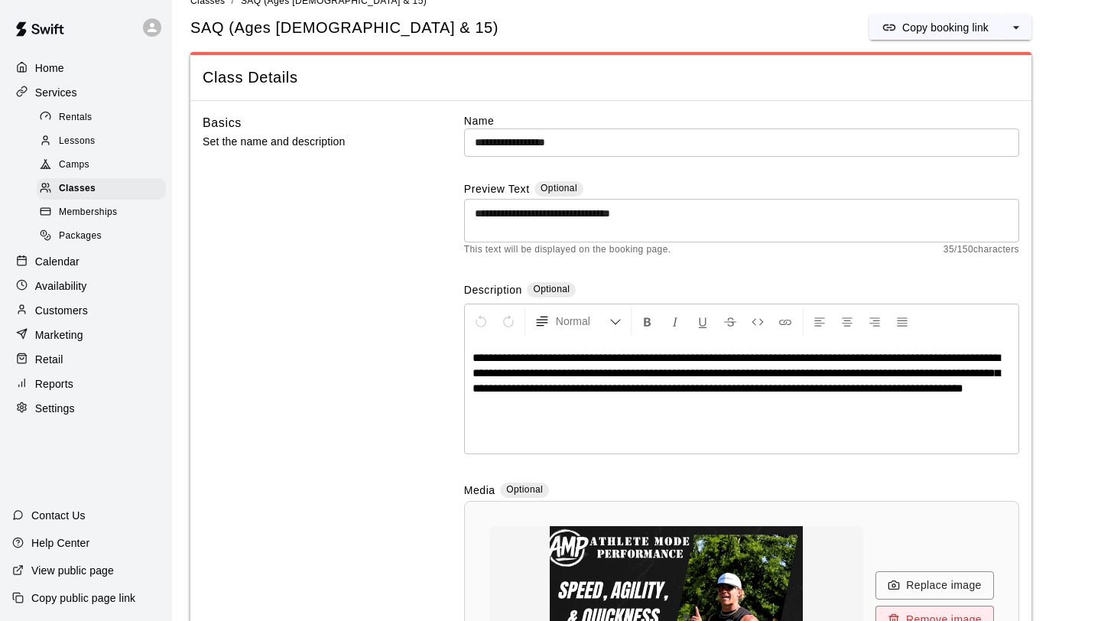
scroll to position [0, 0]
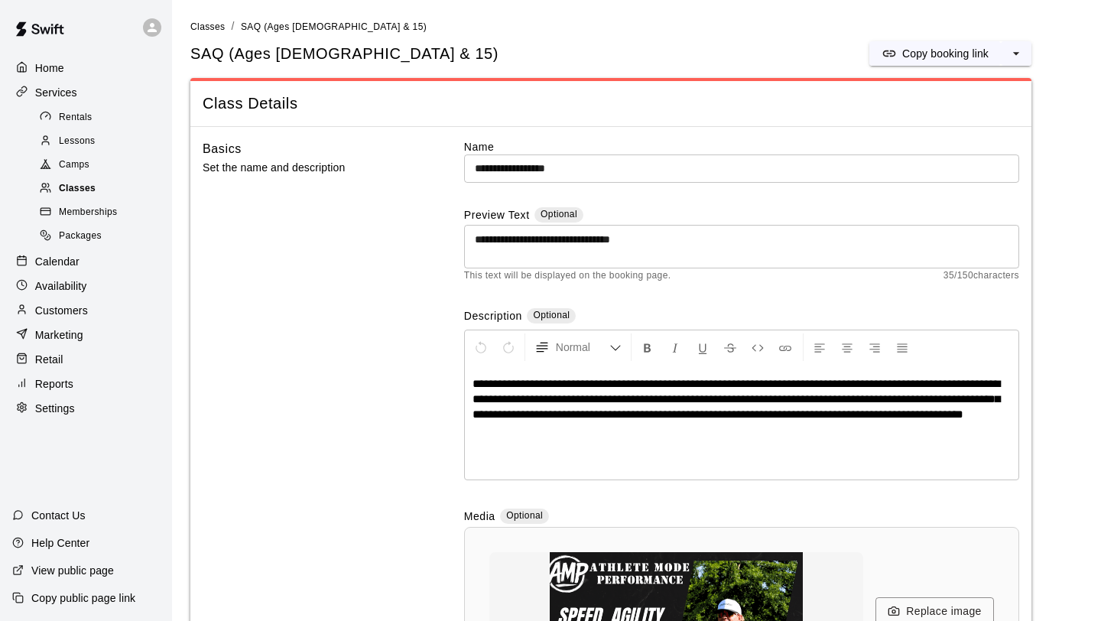
click at [108, 197] on div "Classes" at bounding box center [101, 188] width 129 height 21
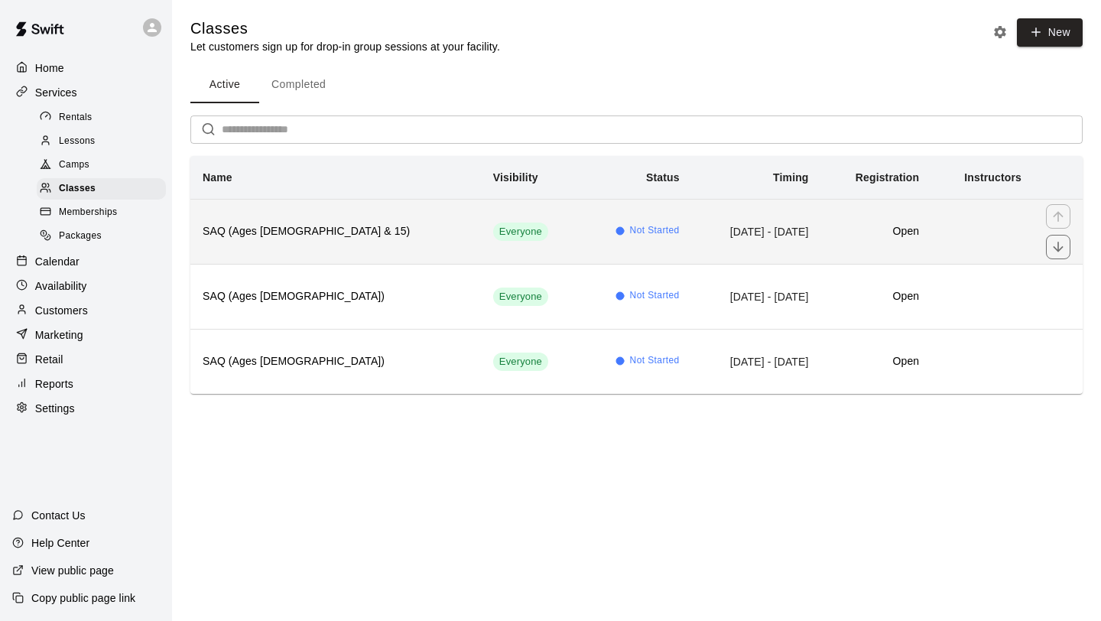
click at [1006, 226] on td "simple table" at bounding box center [982, 231] width 102 height 65
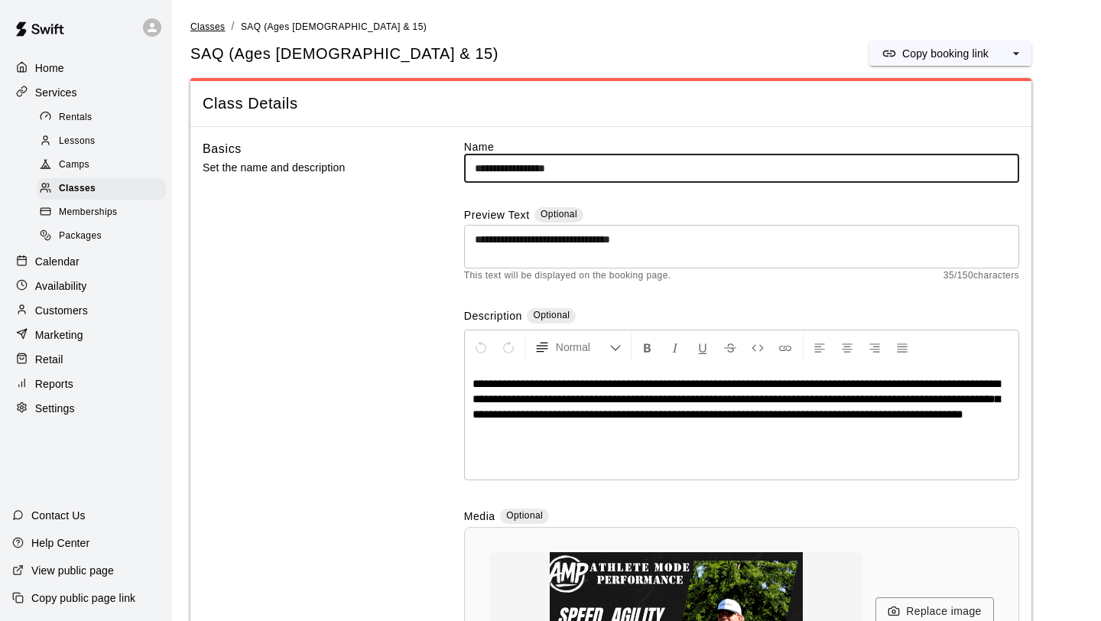
click at [210, 25] on span "Classes" at bounding box center [207, 26] width 34 height 11
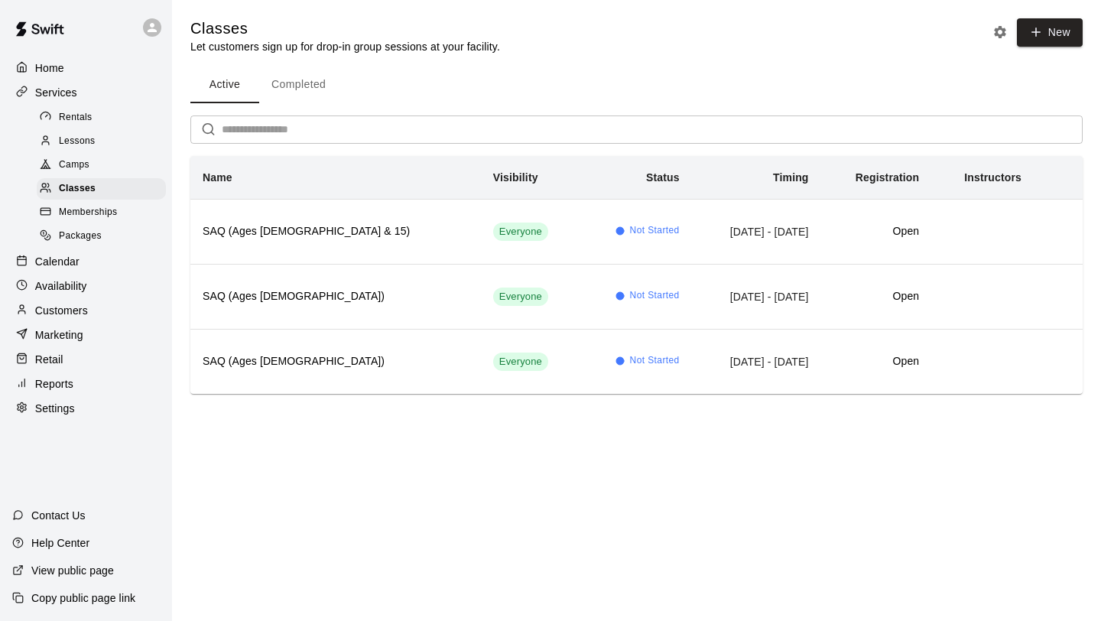
click at [996, 34] on icon "Classes settings" at bounding box center [1000, 32] width 12 height 12
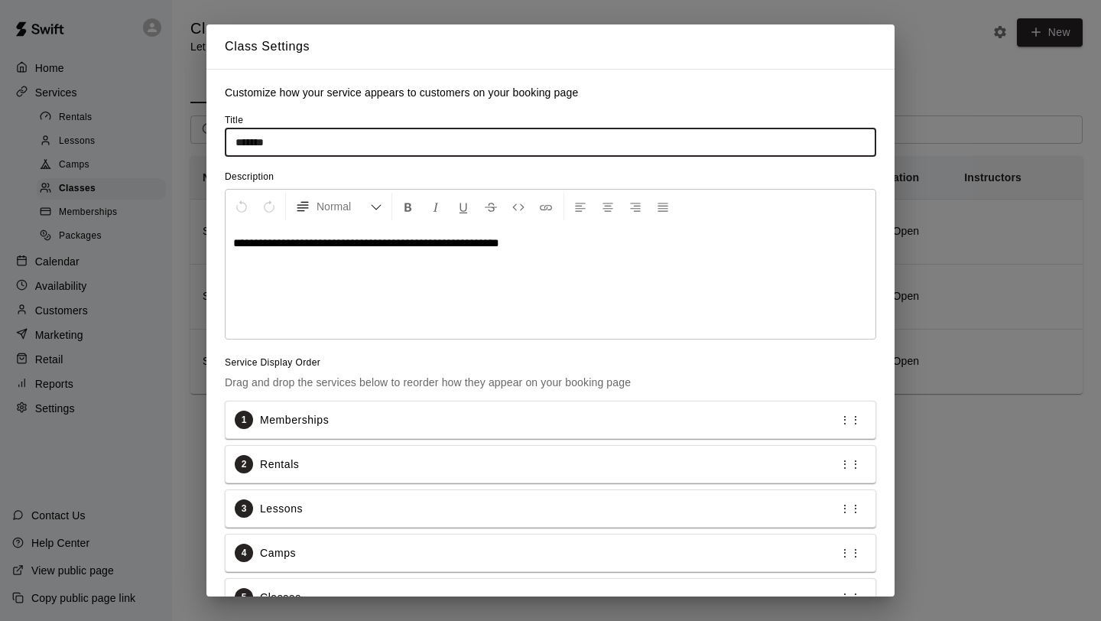
click at [970, 93] on div "**********" at bounding box center [550, 310] width 1101 height 621
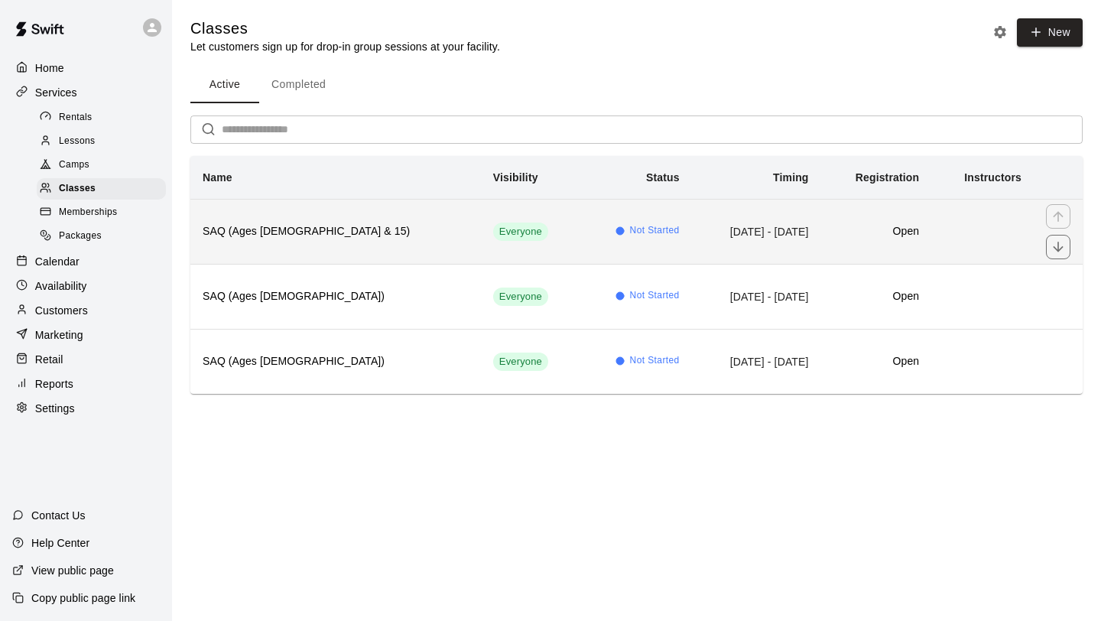
click at [959, 219] on td "simple table" at bounding box center [982, 231] width 102 height 65
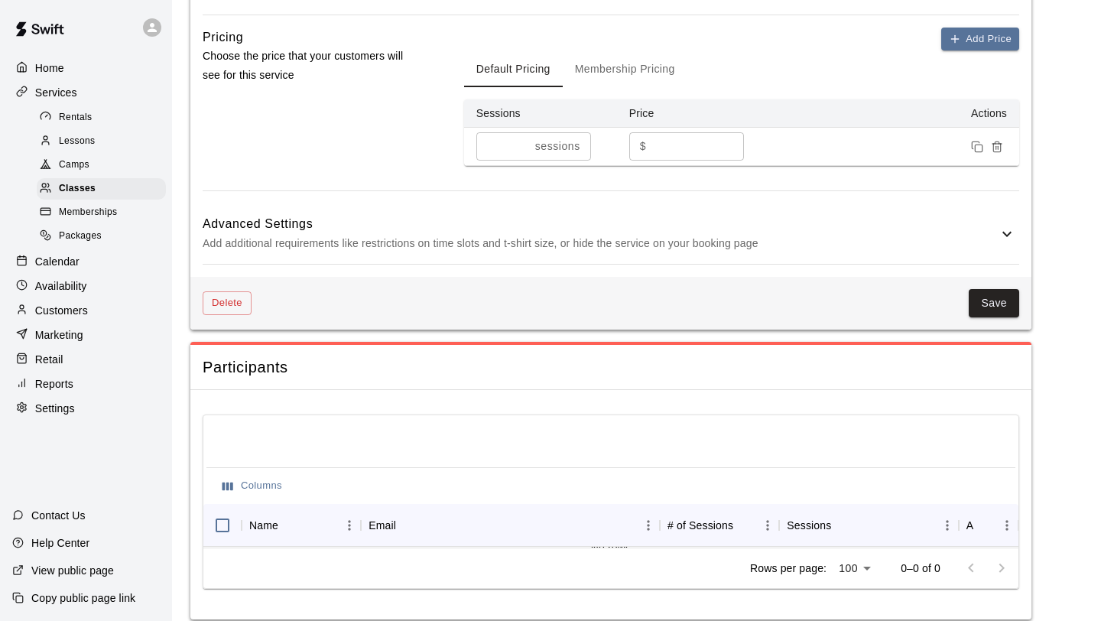
scroll to position [1217, 0]
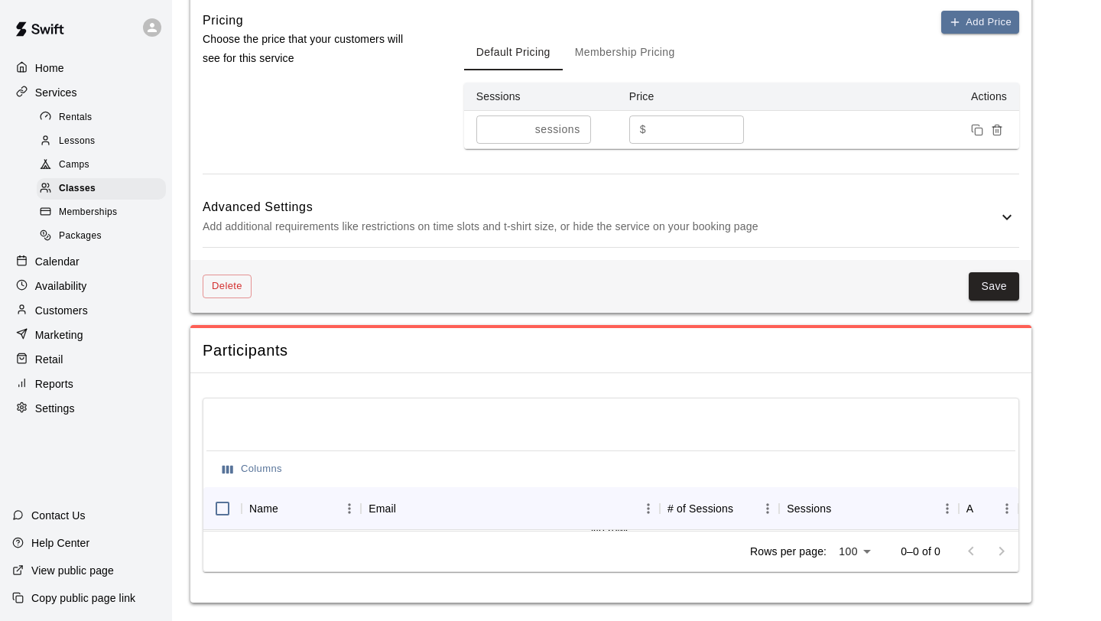
click at [83, 406] on div "Settings" at bounding box center [86, 408] width 148 height 23
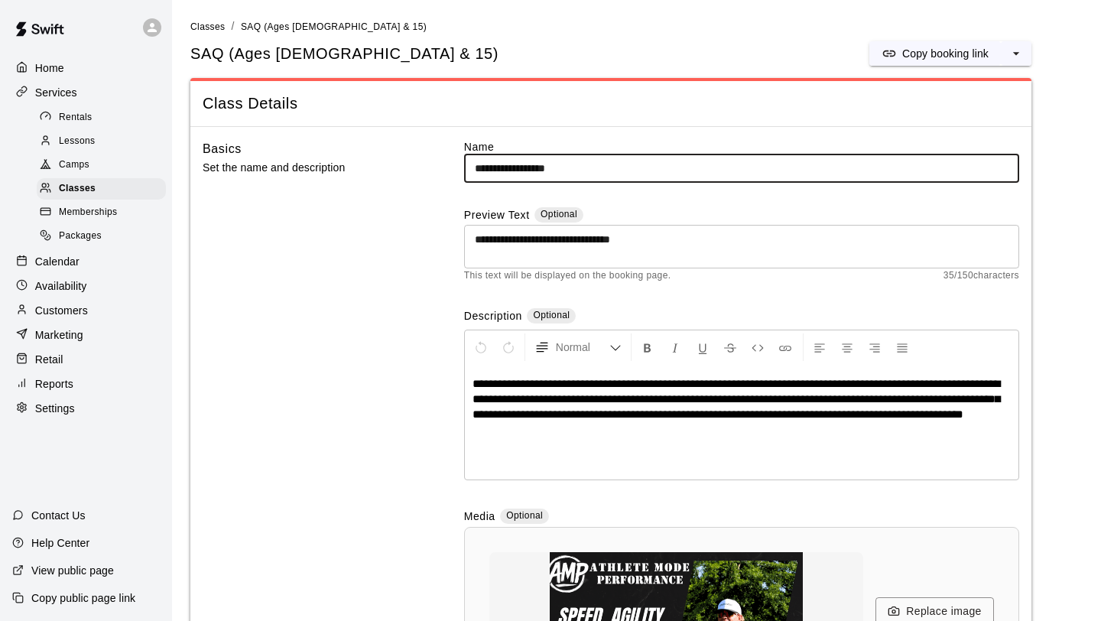
select select "**"
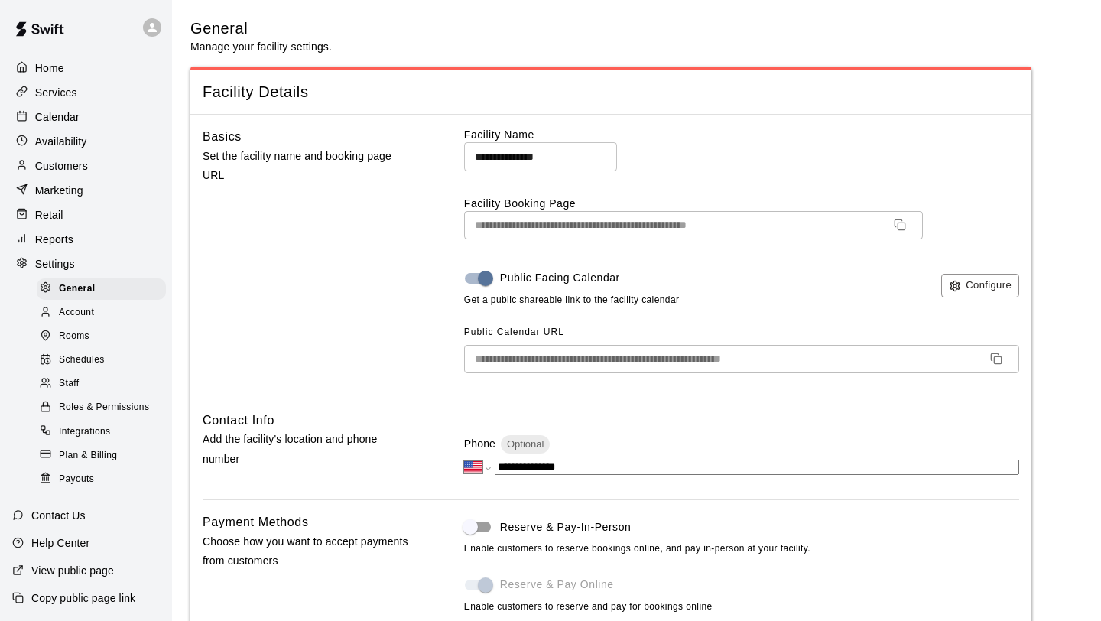
click at [96, 377] on div "Staff" at bounding box center [101, 383] width 129 height 21
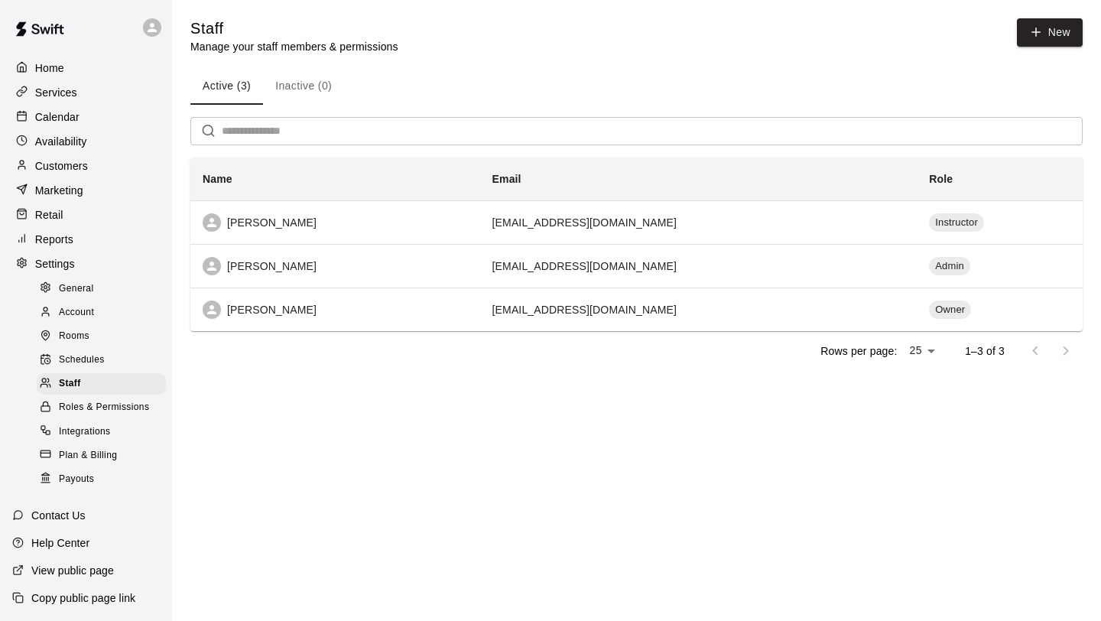
click at [120, 408] on span "Roles & Permissions" at bounding box center [104, 407] width 90 height 15
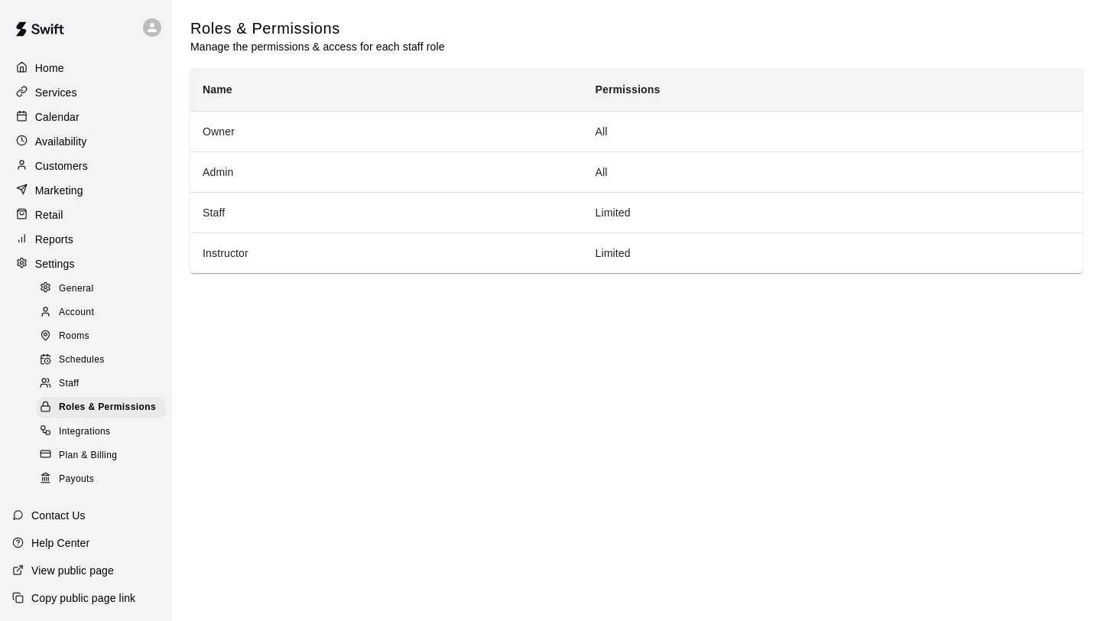
click at [138, 384] on div "Staff" at bounding box center [101, 383] width 129 height 21
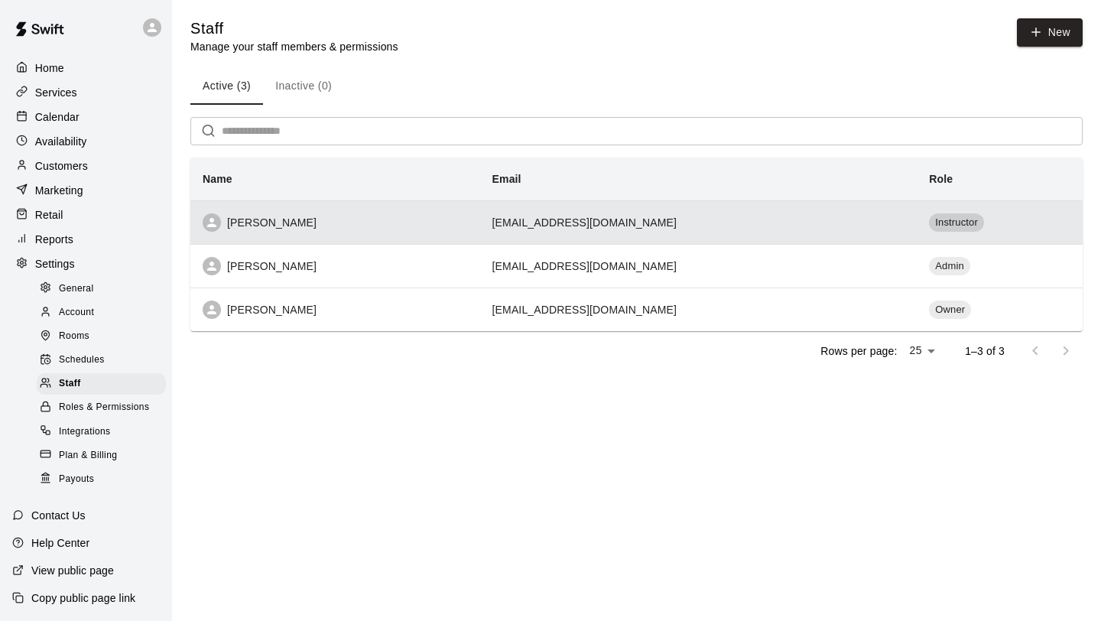
click at [942, 216] on span "Instructor" at bounding box center [956, 223] width 55 height 15
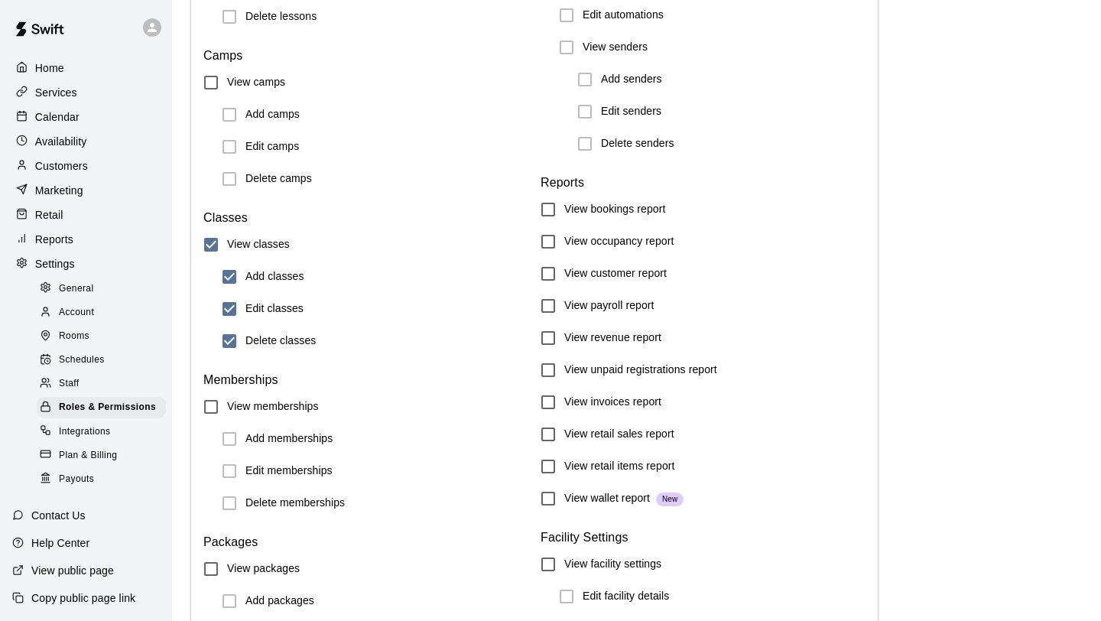
scroll to position [551, 0]
click at [85, 96] on div "Services" at bounding box center [86, 92] width 148 height 23
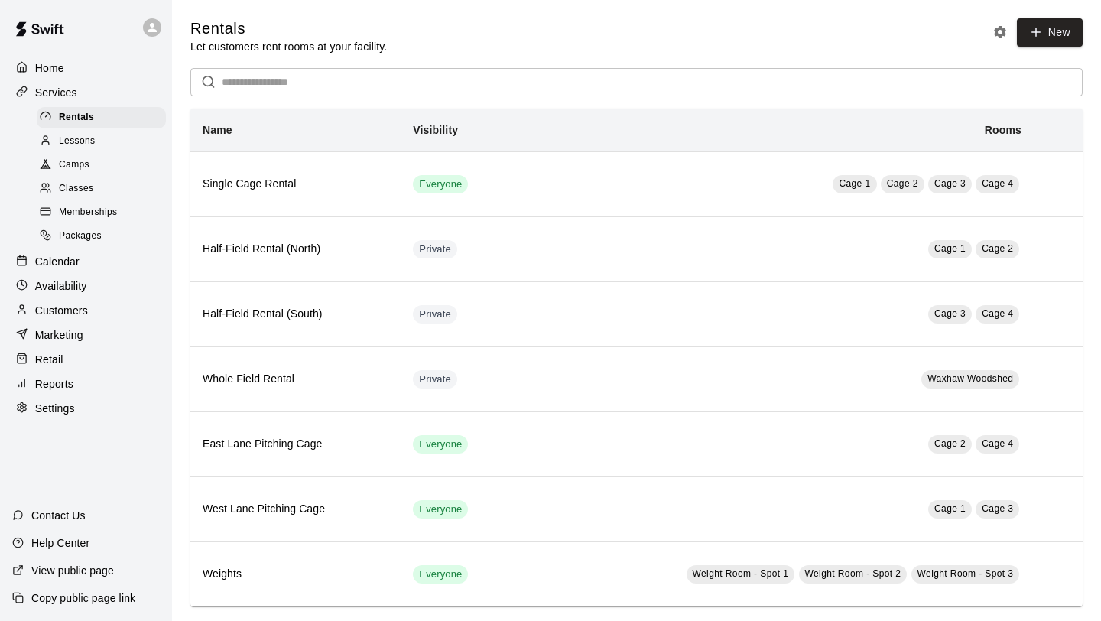
click at [85, 414] on div "Settings" at bounding box center [86, 408] width 148 height 23
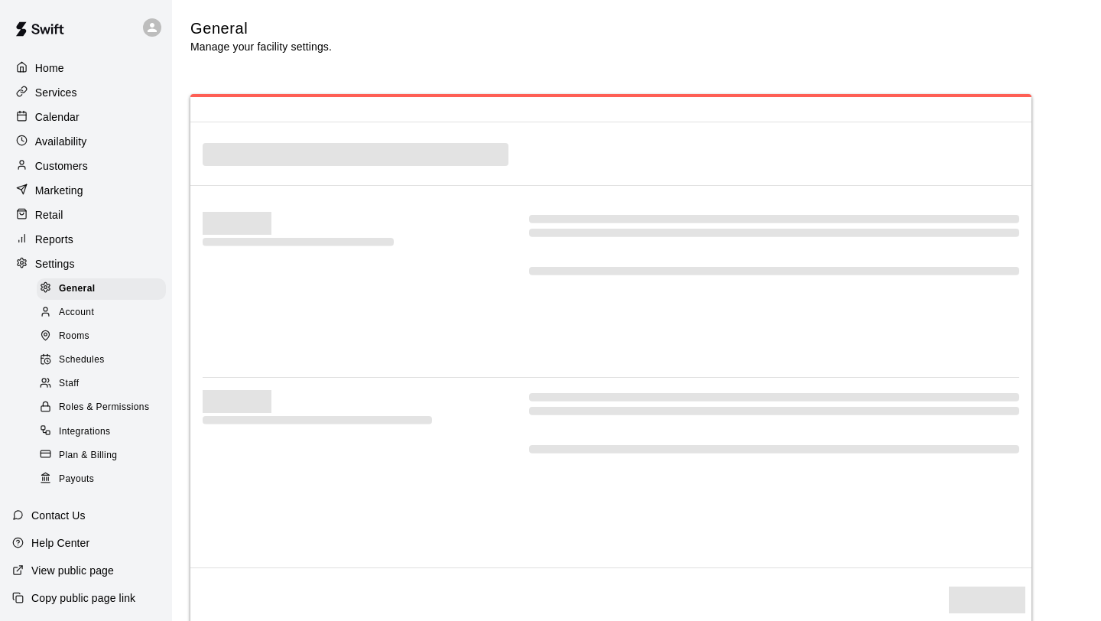
select select "**"
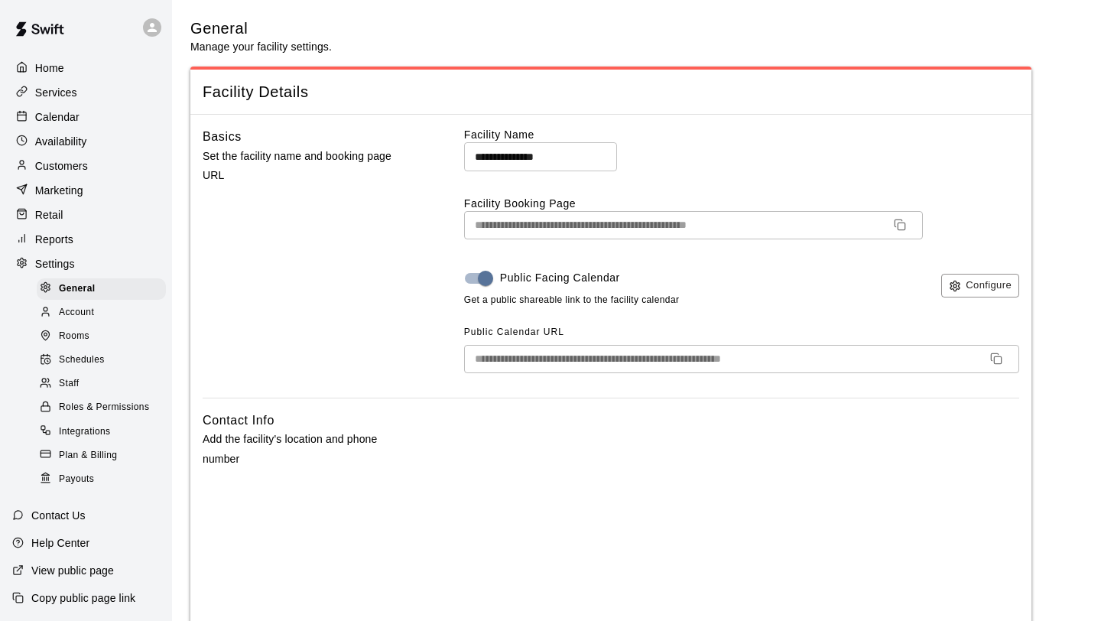
click at [103, 383] on div "Staff" at bounding box center [101, 383] width 129 height 21
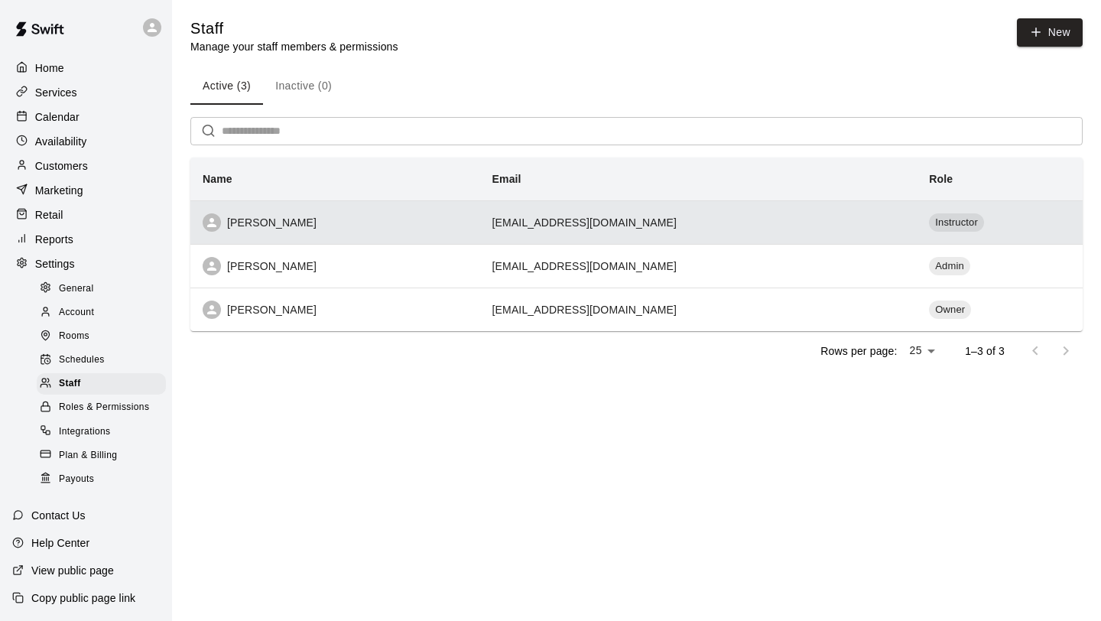
click at [627, 226] on td "[EMAIL_ADDRESS][DOMAIN_NAME]" at bounding box center [698, 222] width 437 height 44
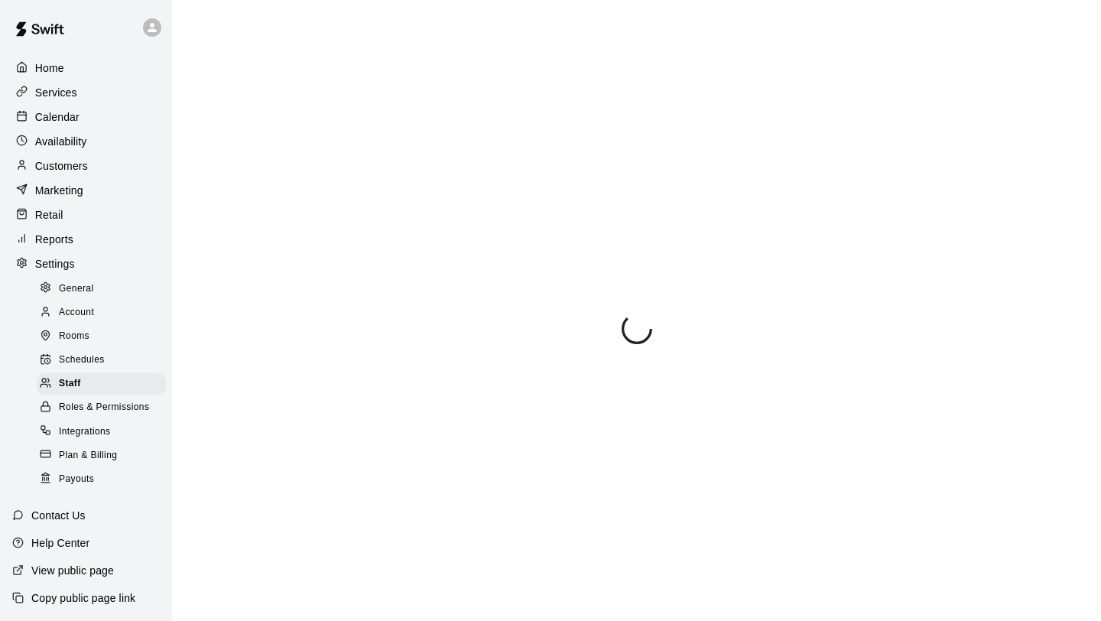
select select "**"
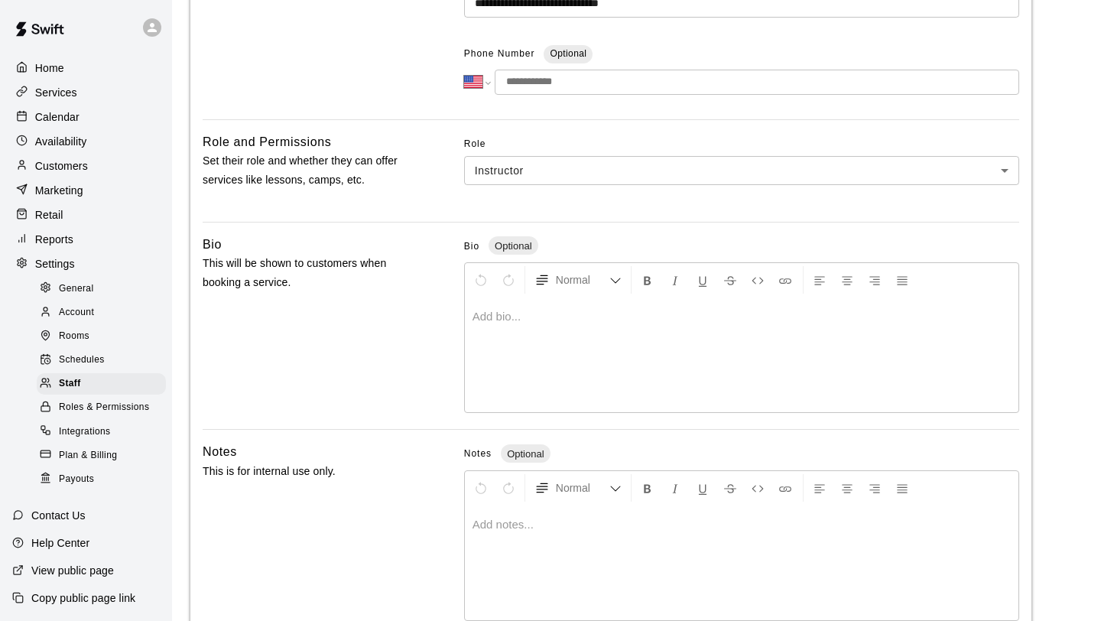
scroll to position [299, 0]
click at [713, 177] on body "**********" at bounding box center [550, 204] width 1101 height 1006
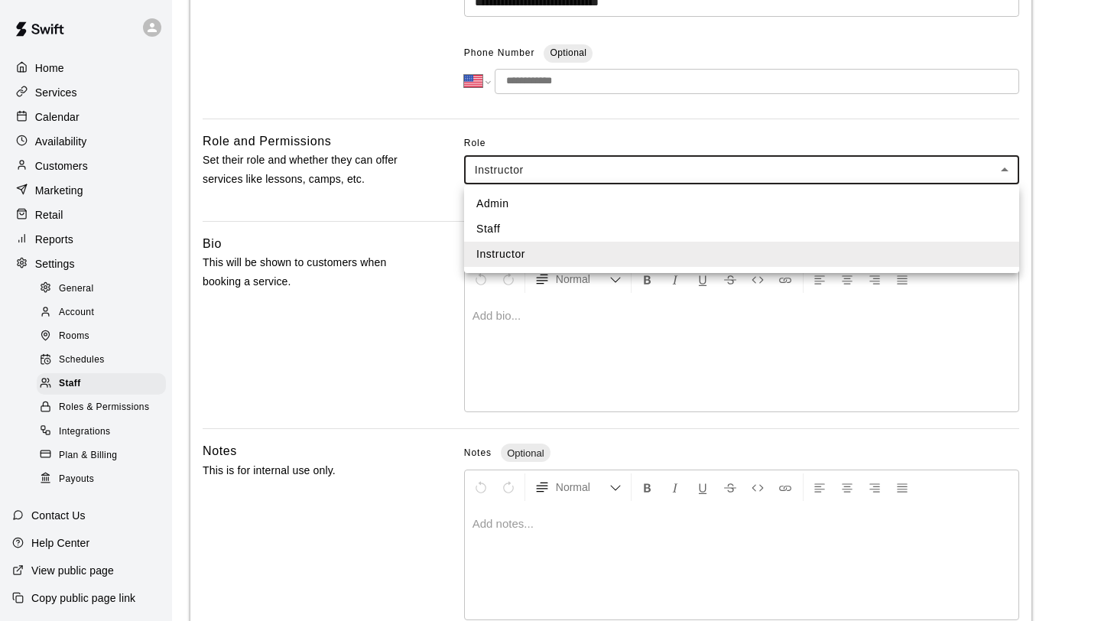
click at [713, 177] on div at bounding box center [550, 310] width 1101 height 621
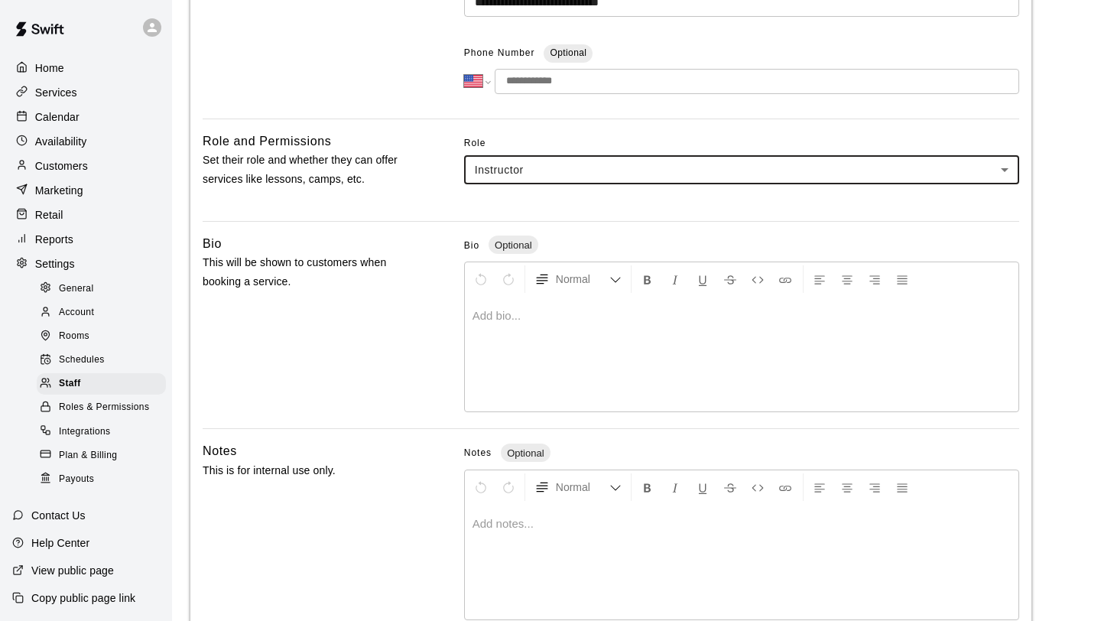
click at [98, 409] on span "Roles & Permissions" at bounding box center [104, 407] width 90 height 15
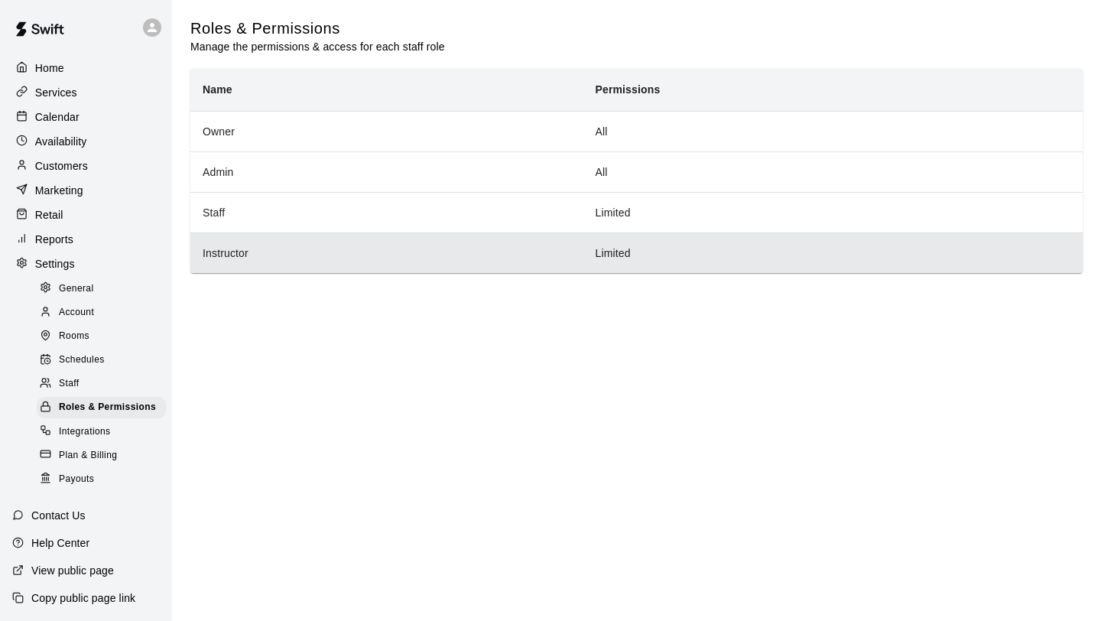
click at [452, 252] on th "Instructor" at bounding box center [386, 252] width 392 height 41
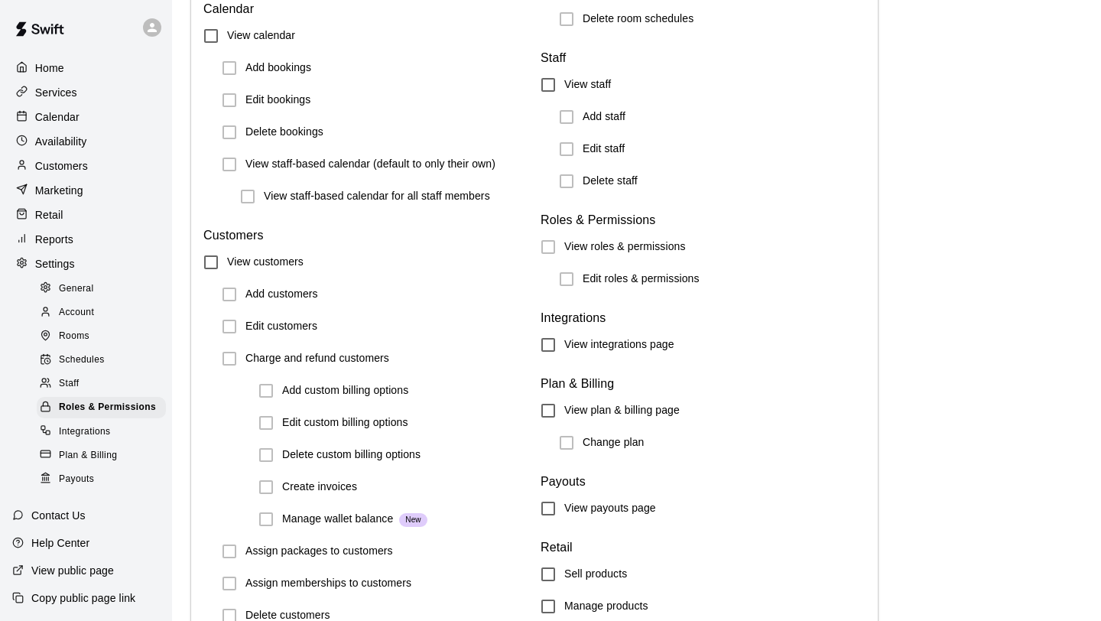
scroll to position [1675, 0]
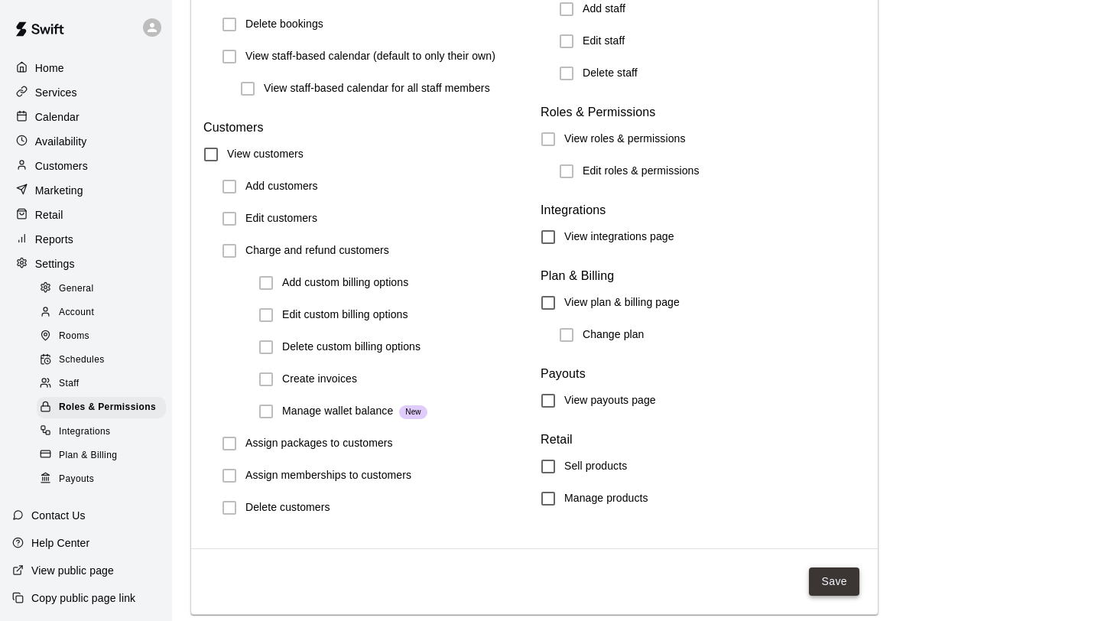
click at [843, 582] on button "Save" at bounding box center [834, 581] width 50 height 28
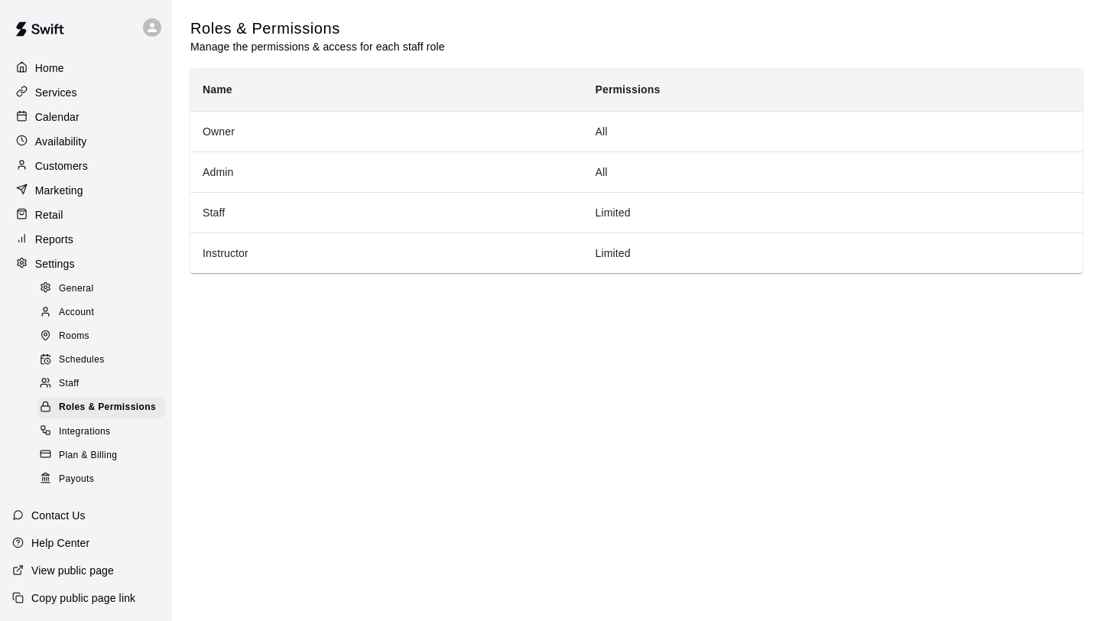
click at [86, 98] on div "Services" at bounding box center [86, 92] width 148 height 23
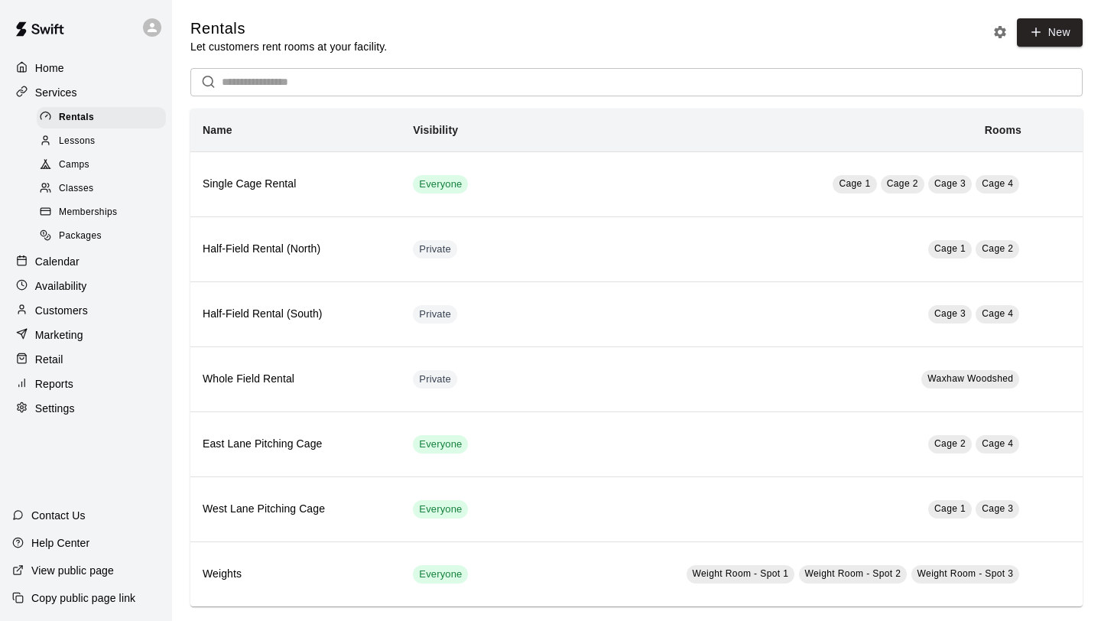
click at [90, 189] on span "Classes" at bounding box center [76, 188] width 34 height 15
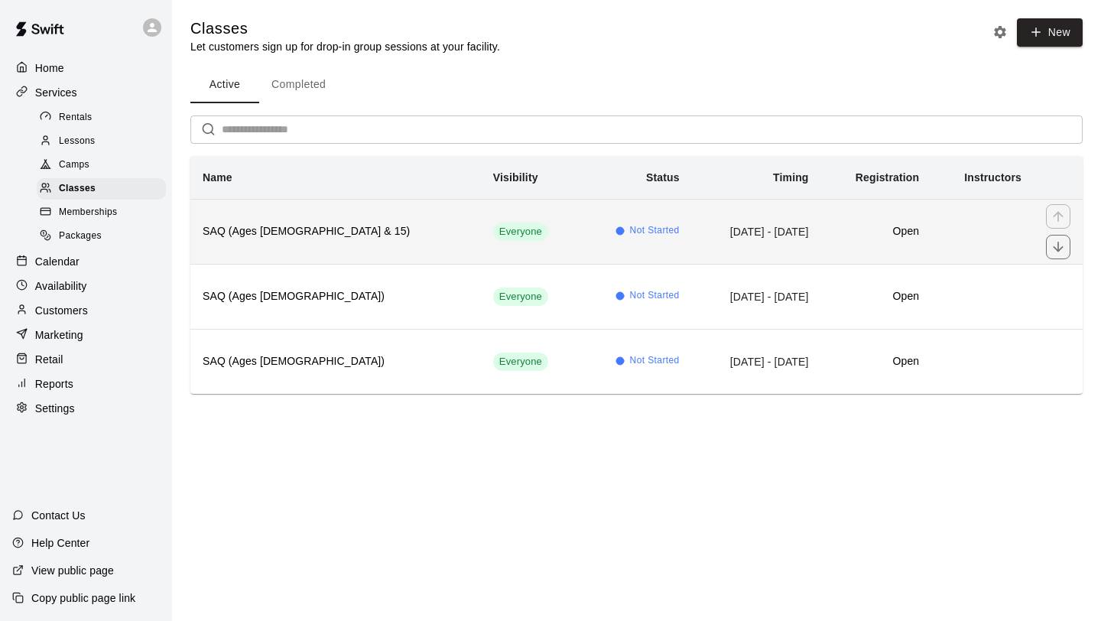
click at [580, 243] on td "Not Started" at bounding box center [635, 231] width 111 height 65
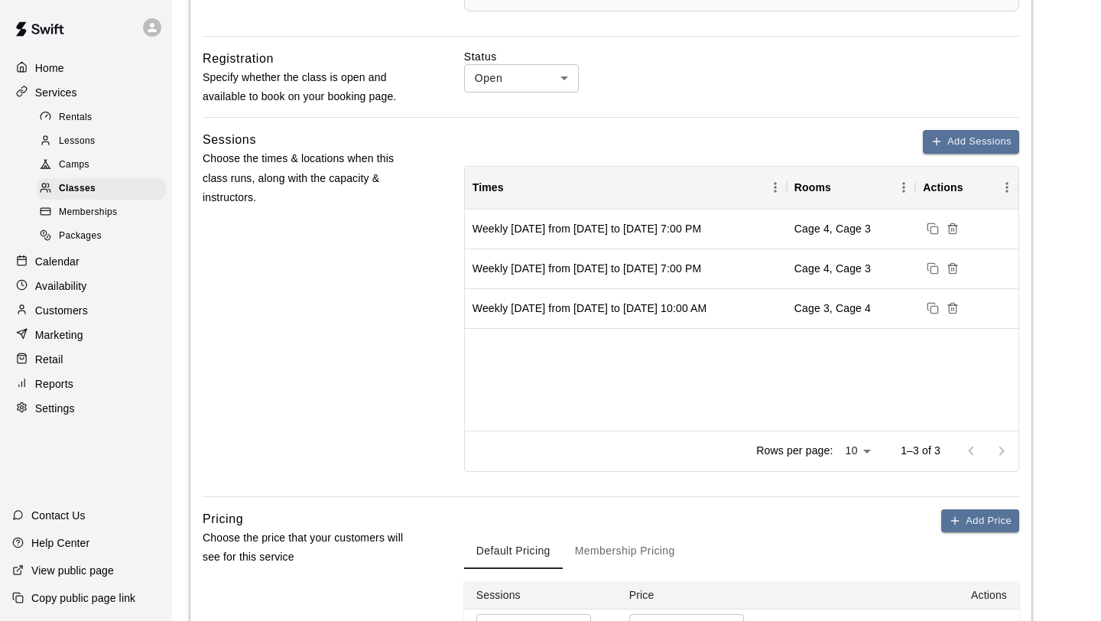
scroll to position [715, 0]
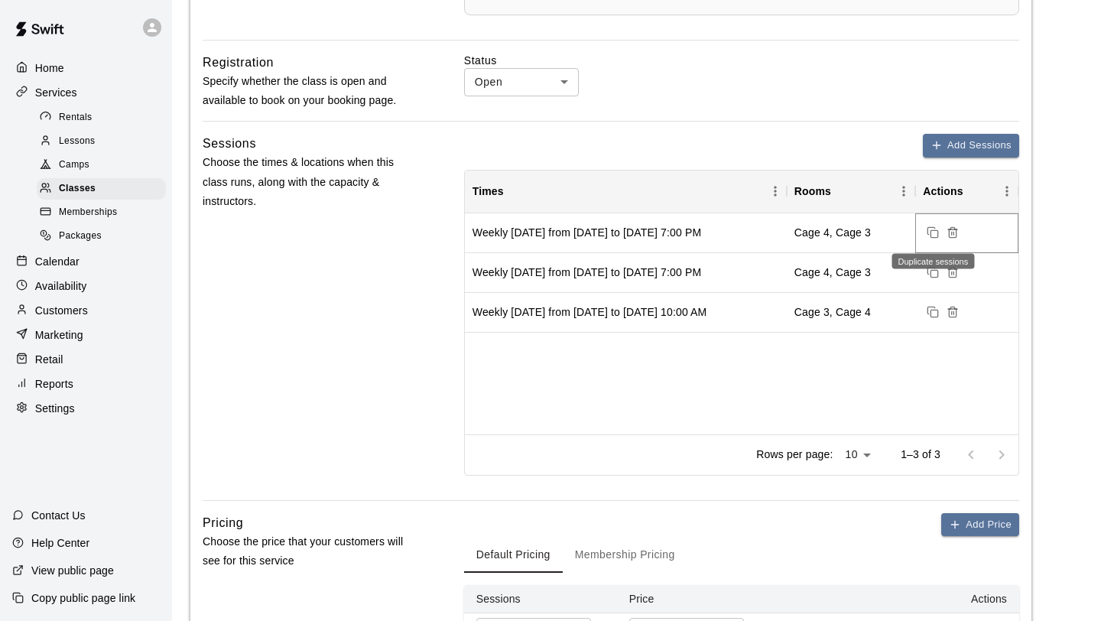
click at [934, 232] on icon "Duplicate sessions" at bounding box center [933, 232] width 12 height 12
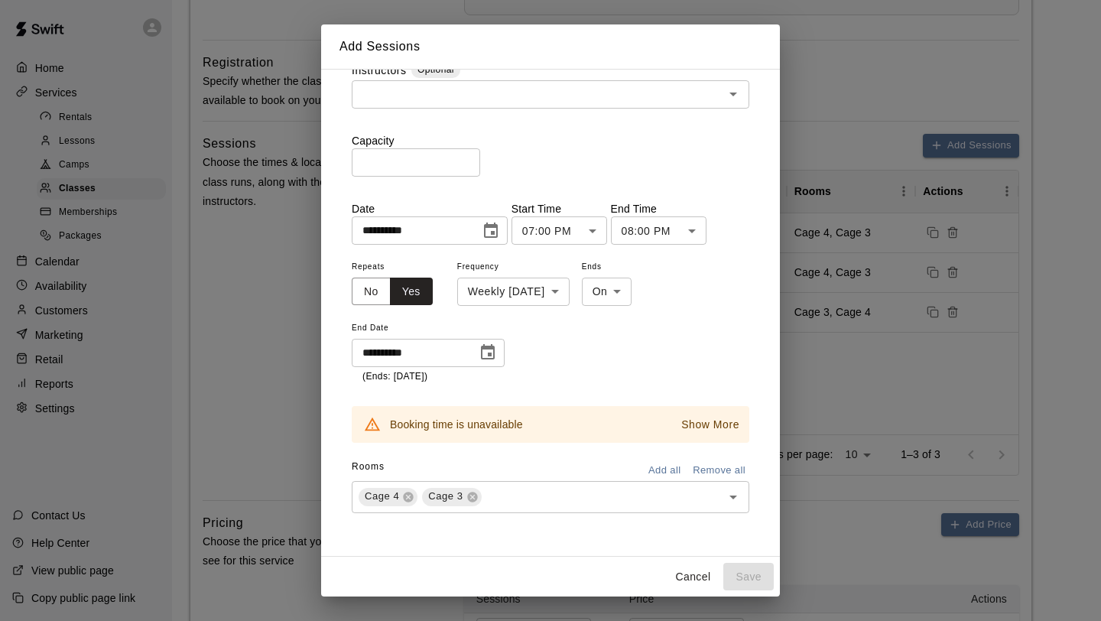
scroll to position [0, 0]
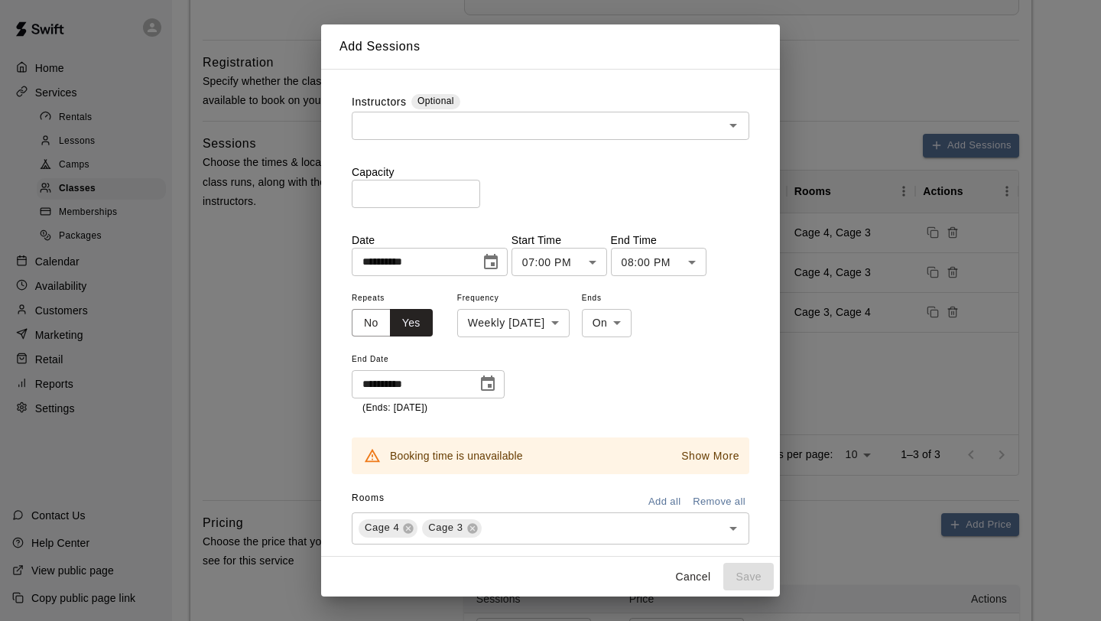
click at [668, 130] on input "text" at bounding box center [537, 125] width 363 height 19
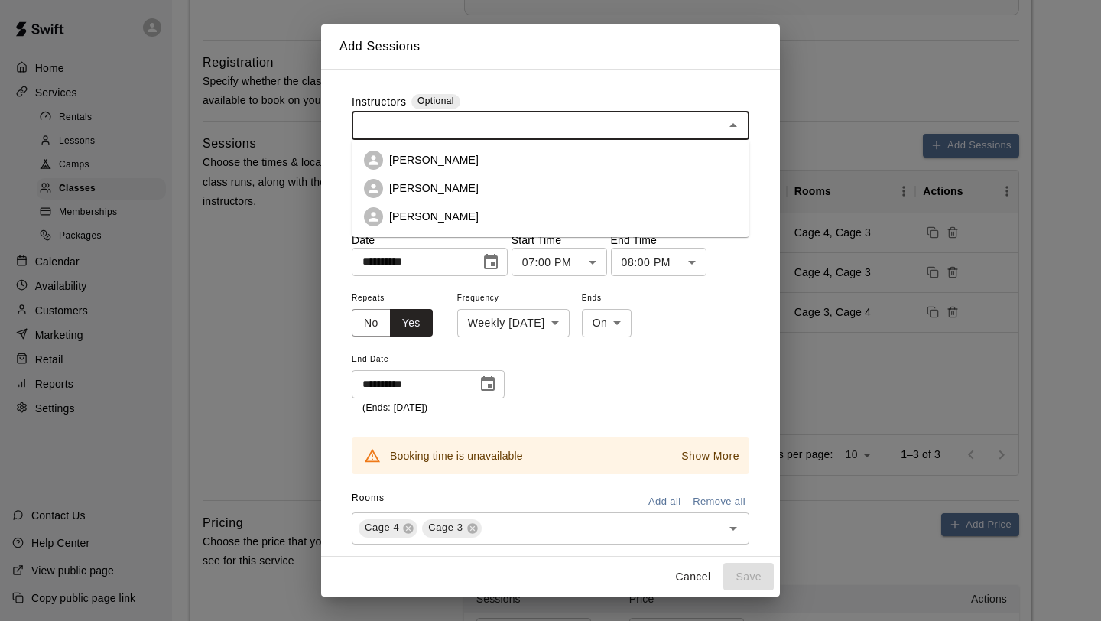
click at [579, 159] on li "[PERSON_NAME]" at bounding box center [551, 160] width 398 height 28
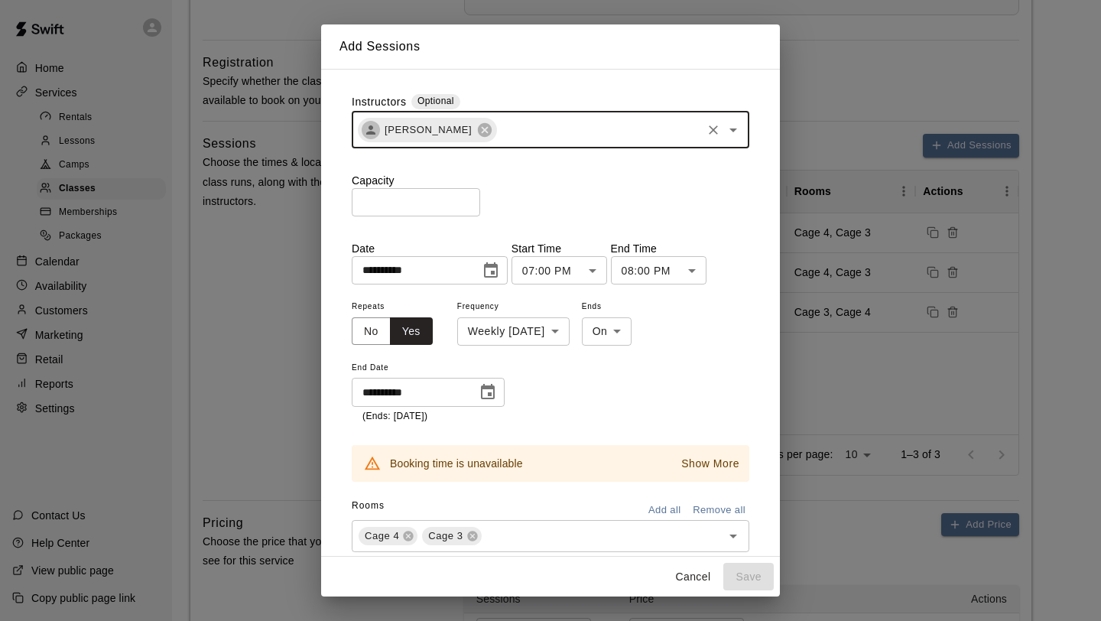
click at [431, 197] on input "number" at bounding box center [416, 202] width 128 height 28
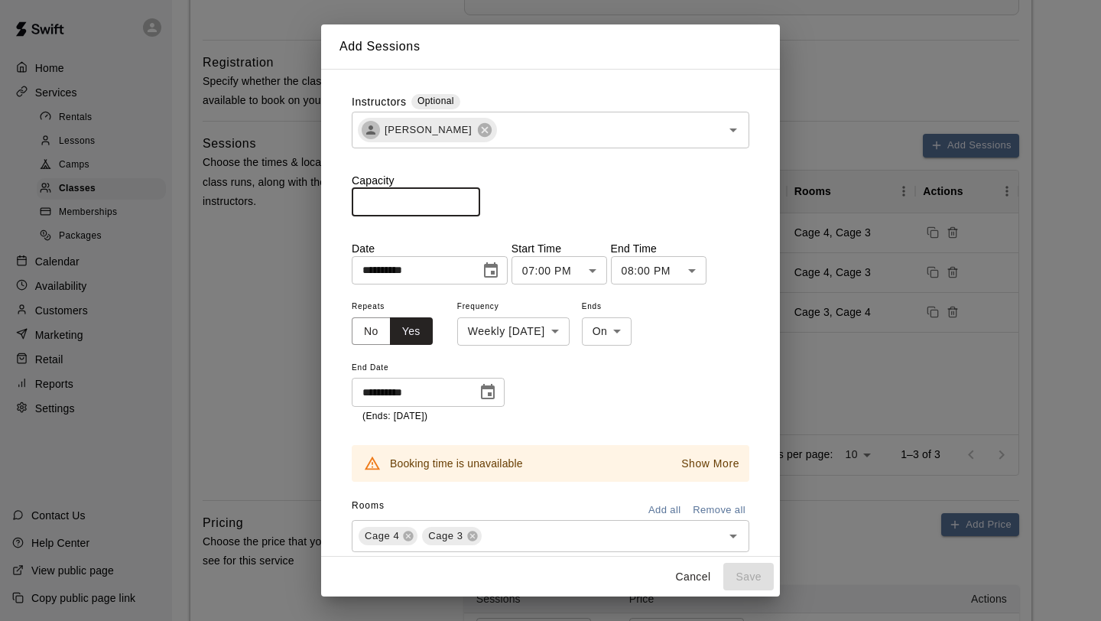
click at [694, 573] on button "Cancel" at bounding box center [692, 577] width 49 height 28
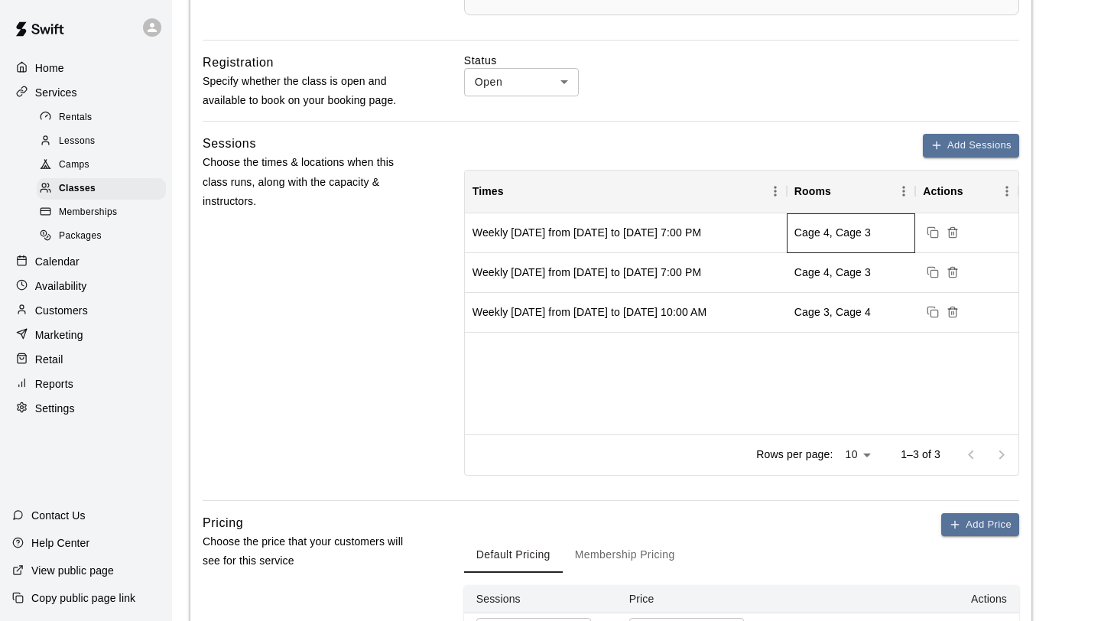
click at [801, 216] on div "Cage 4, Cage 3" at bounding box center [851, 233] width 128 height 40
click at [676, 241] on div "Weekly [DATE] from [DATE] to [DATE] 7:00 PM" at bounding box center [626, 233] width 322 height 40
click at [833, 236] on div "Cage 4, Cage 3" at bounding box center [832, 232] width 76 height 15
click at [691, 233] on div "Weekly [DATE] from [DATE] to [DATE] 7:00 PM" at bounding box center [587, 232] width 229 height 15
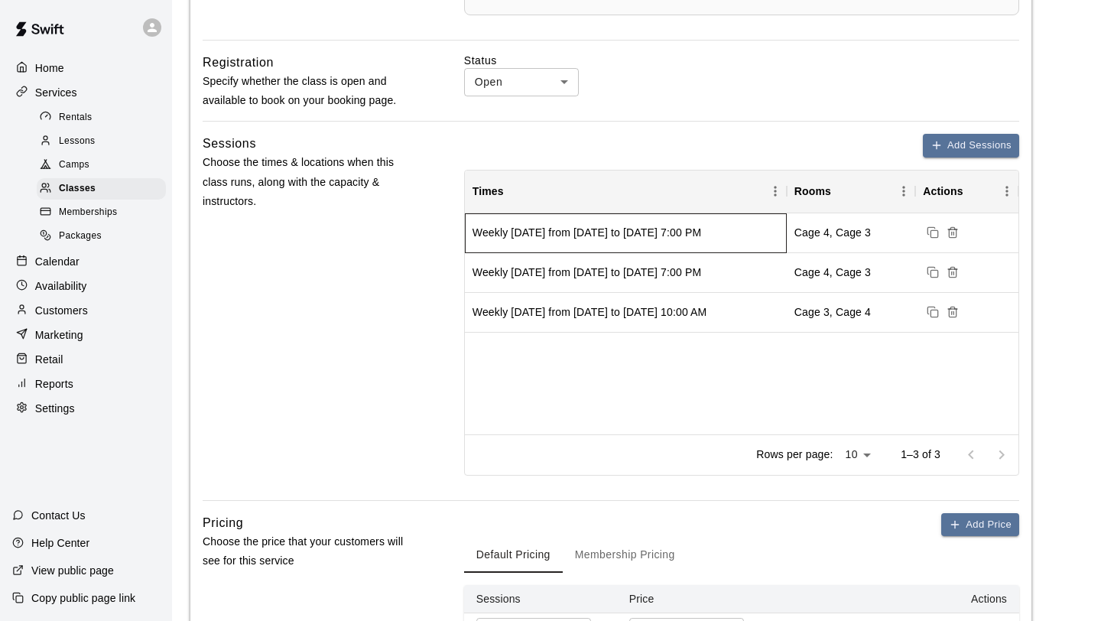
click at [558, 234] on div "Weekly [DATE] from [DATE] to [DATE] 7:00 PM" at bounding box center [587, 232] width 229 height 15
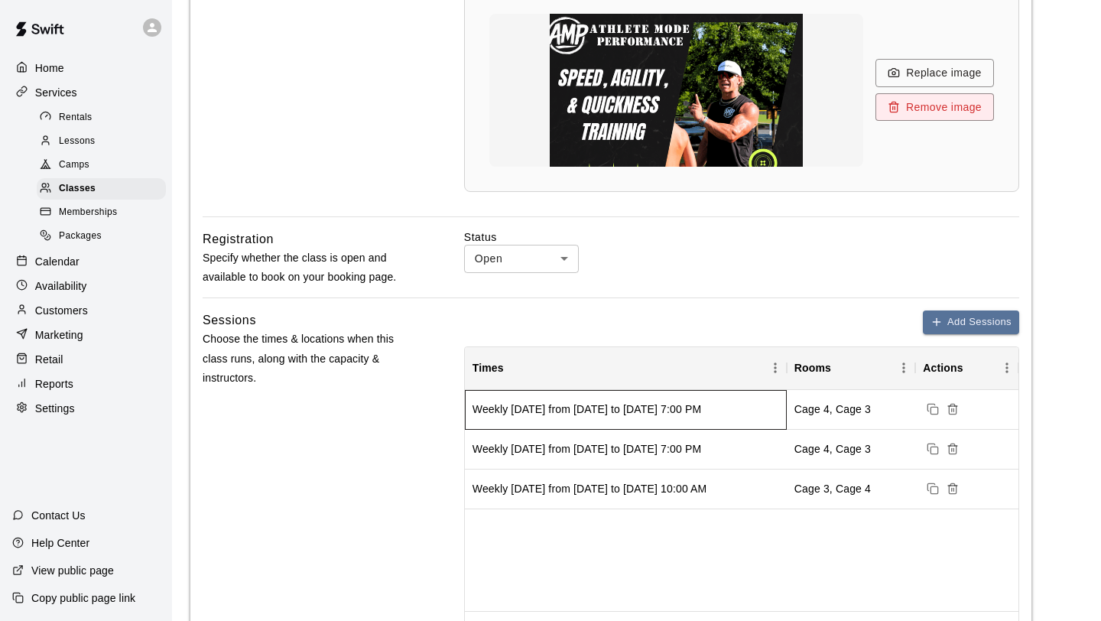
scroll to position [565, 0]
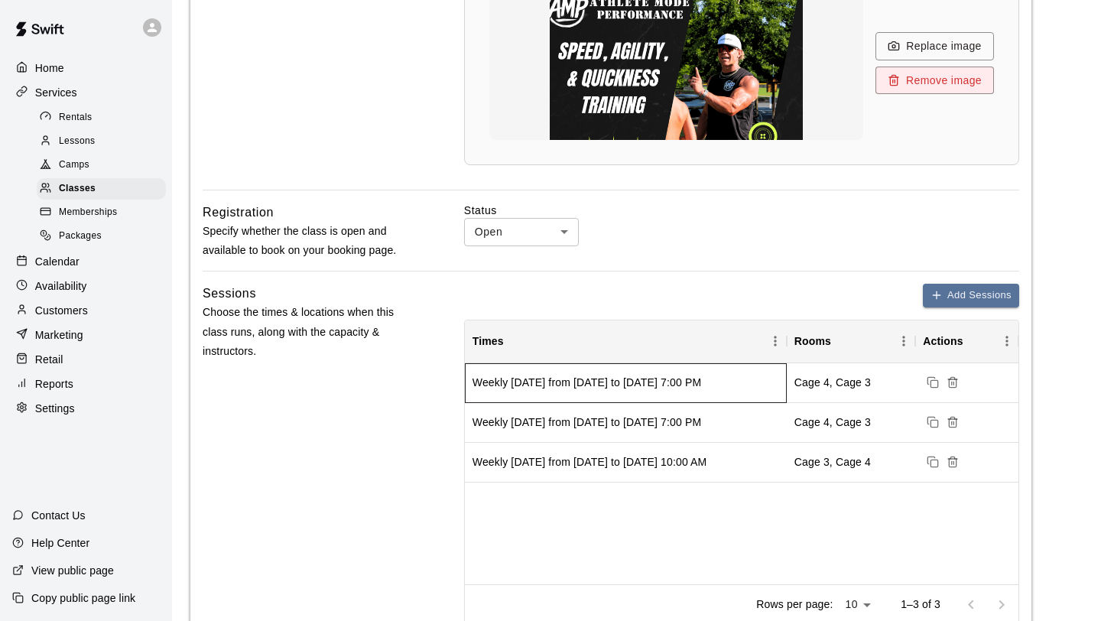
click at [570, 385] on div "Weekly [DATE] from [DATE] to [DATE] 7:00 PM" at bounding box center [587, 382] width 229 height 15
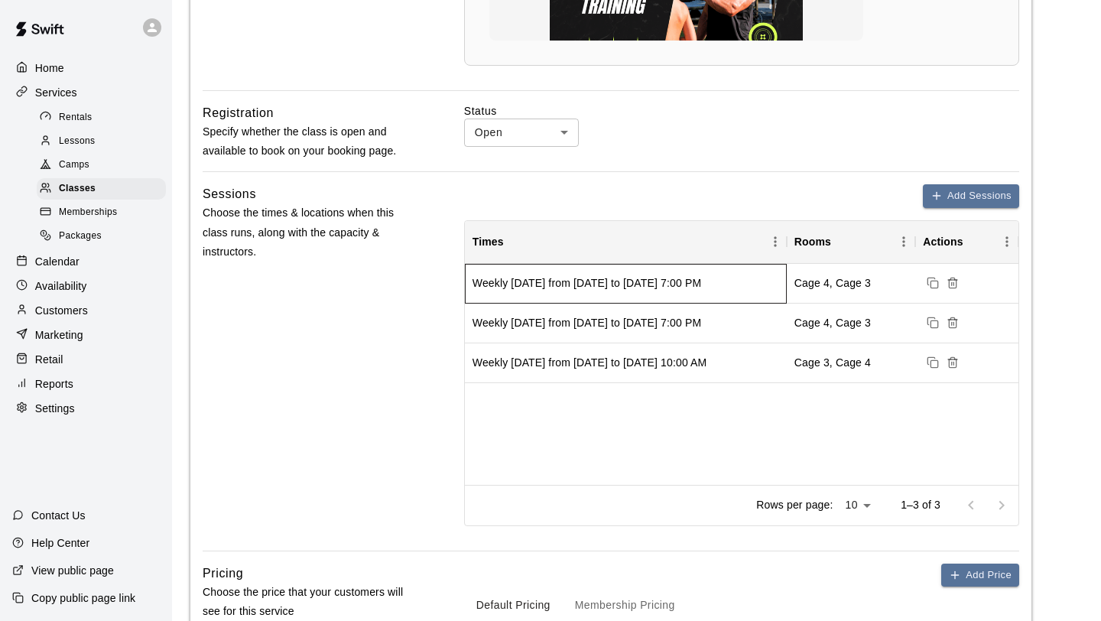
scroll to position [666, 0]
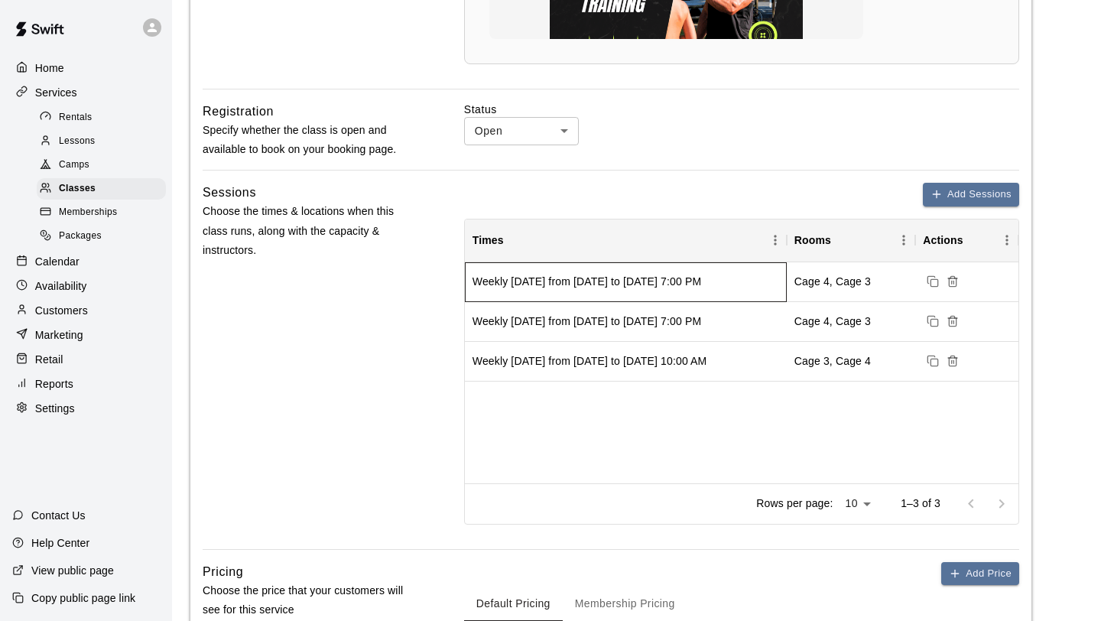
click at [694, 283] on div "Weekly [DATE] from [DATE] to [DATE] 7:00 PM" at bounding box center [587, 281] width 229 height 15
click at [85, 262] on div "Calendar" at bounding box center [86, 261] width 148 height 23
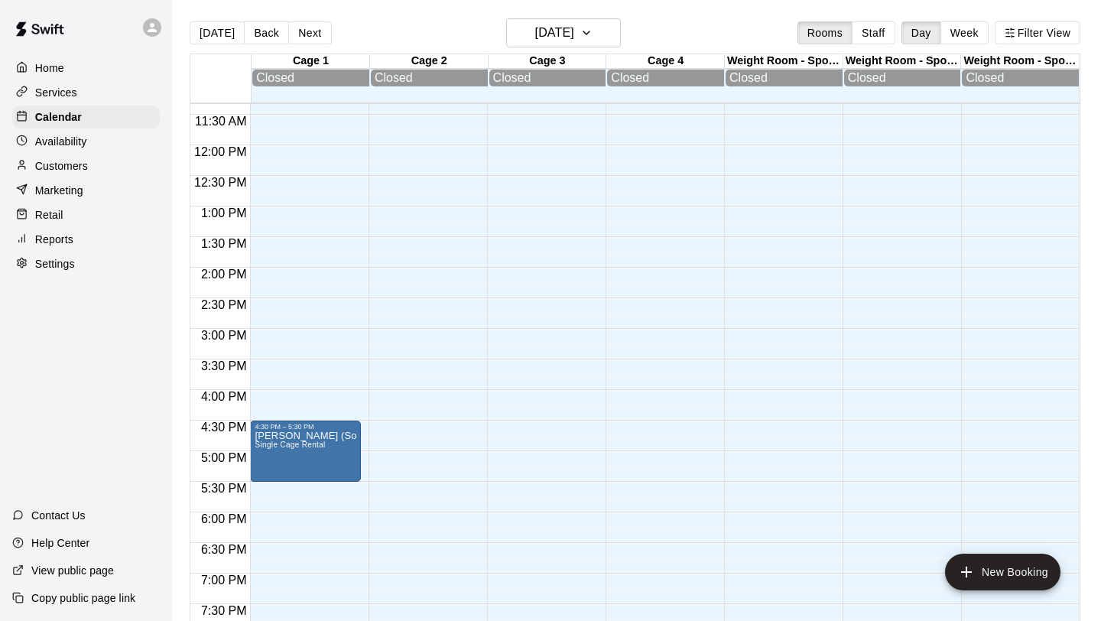
scroll to position [687, 0]
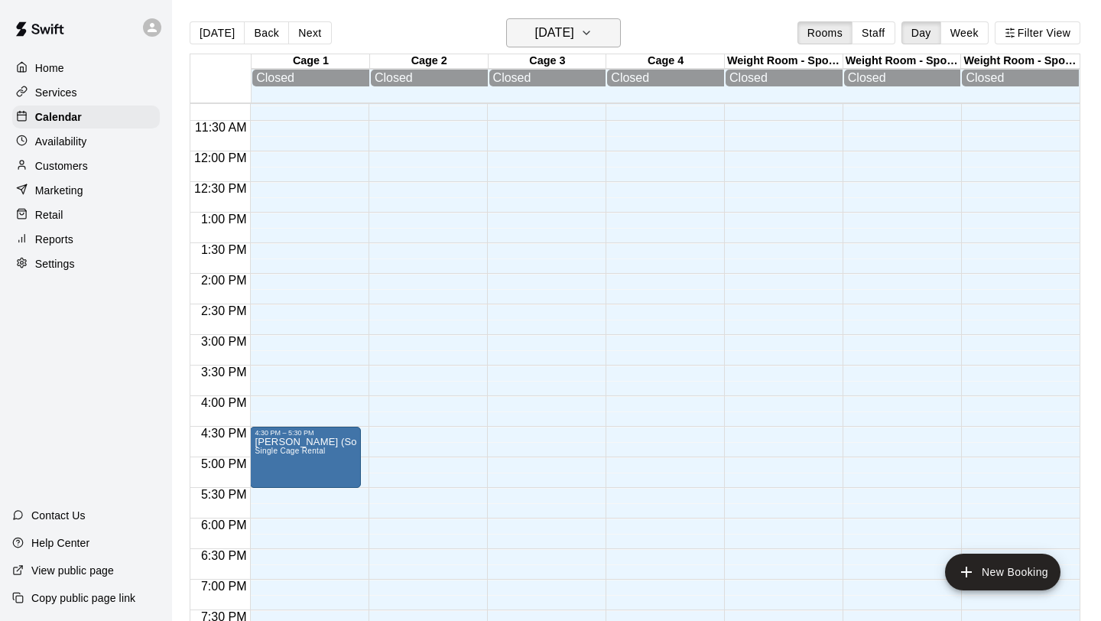
click at [590, 34] on icon "button" at bounding box center [586, 32] width 6 height 3
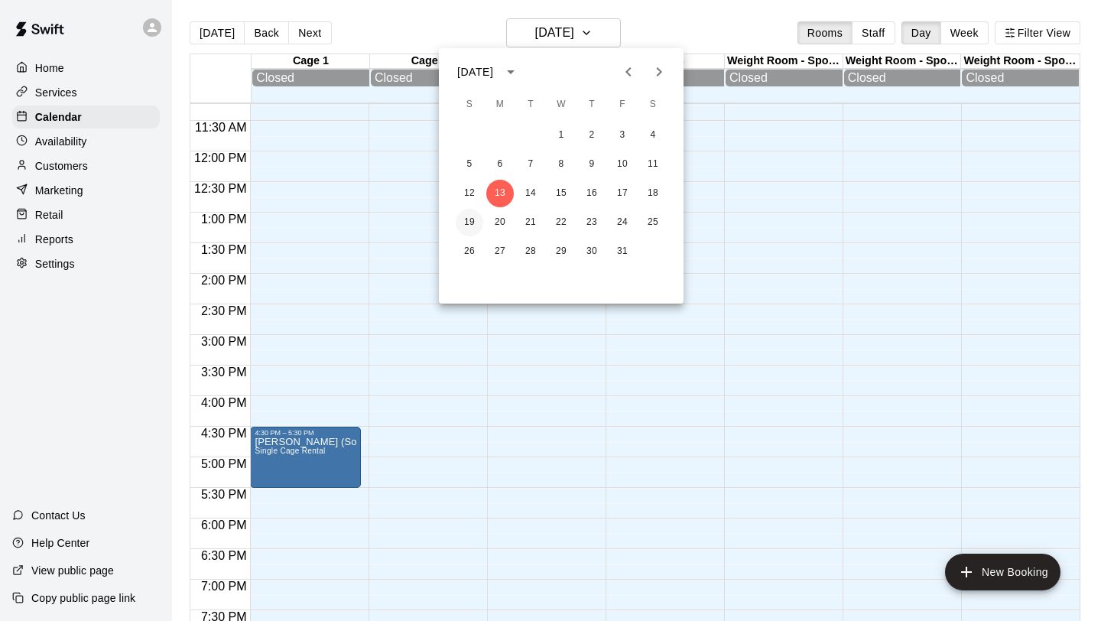
click at [468, 221] on button "19" at bounding box center [470, 223] width 28 height 28
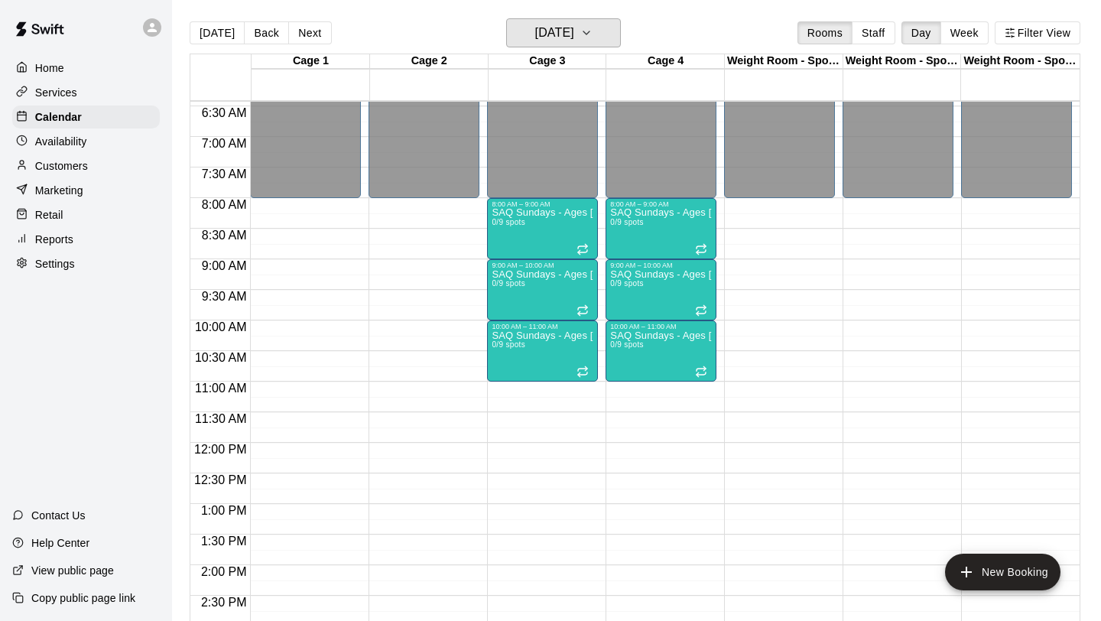
scroll to position [359, 0]
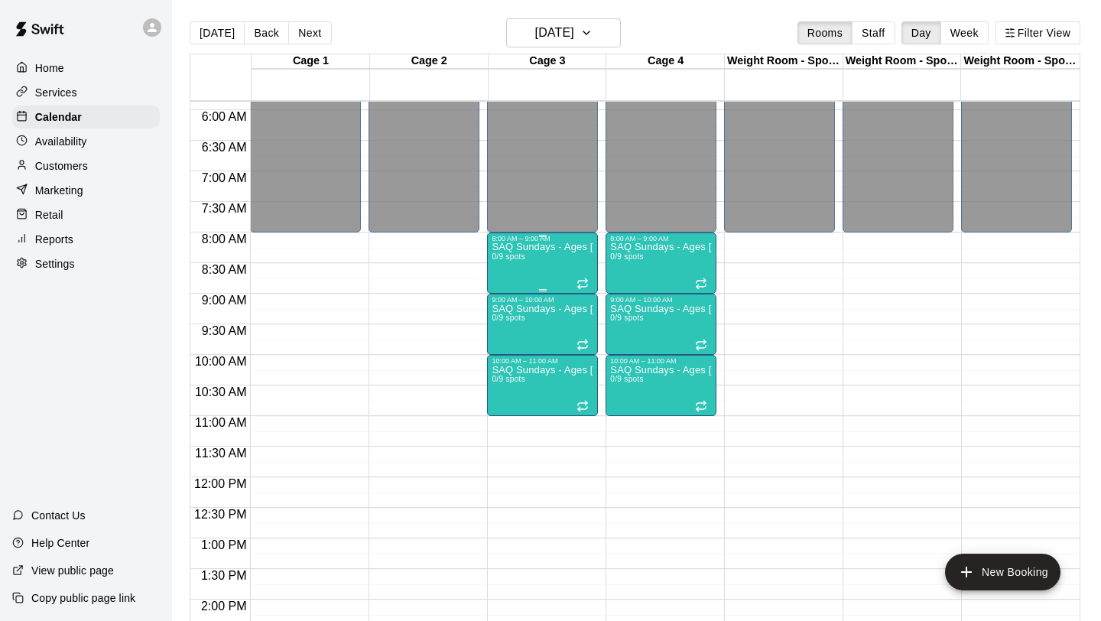
click at [558, 247] on p "SAQ Sundays - Ages [DEMOGRAPHIC_DATA]" at bounding box center [543, 247] width 102 height 0
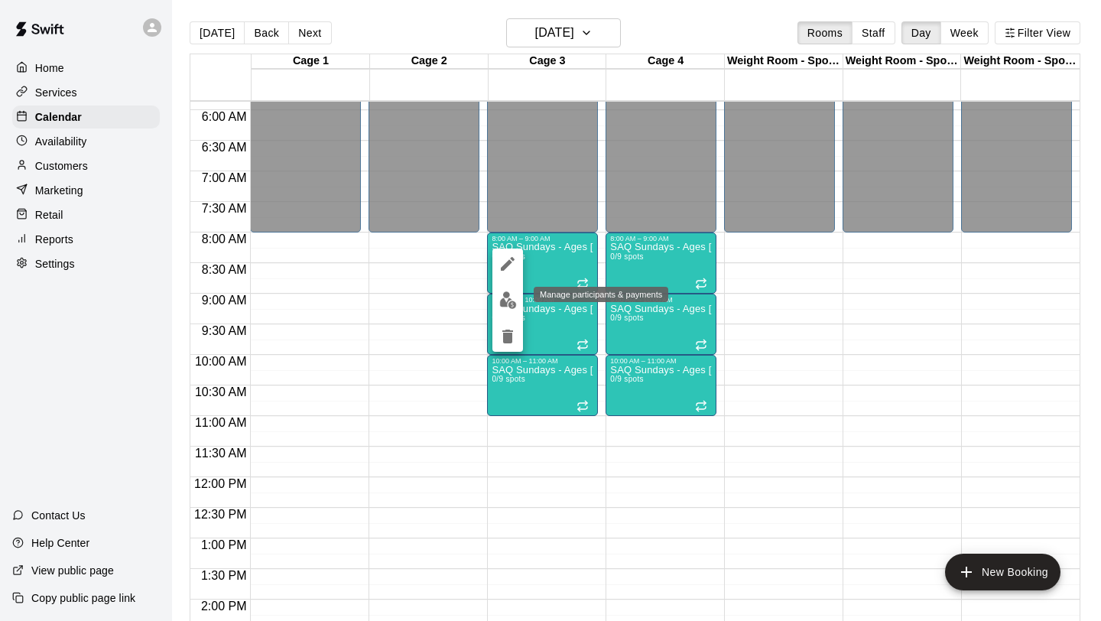
click at [505, 300] on img "edit" at bounding box center [508, 300] width 18 height 18
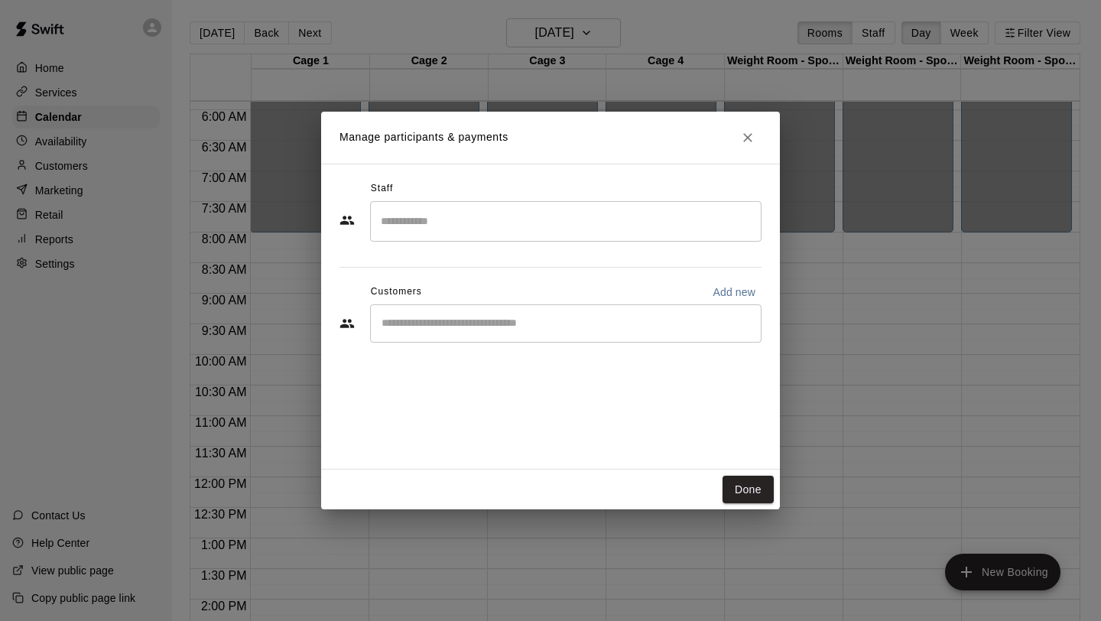
click at [460, 216] on input "Search staff" at bounding box center [566, 221] width 378 height 27
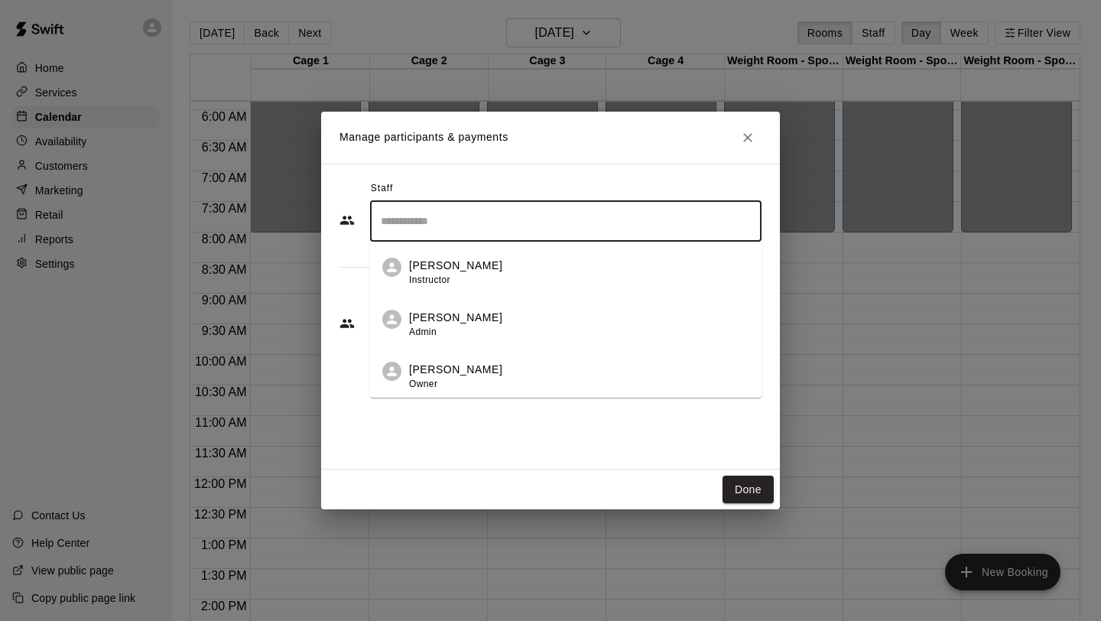
click at [450, 276] on span "Instructor" at bounding box center [429, 280] width 41 height 11
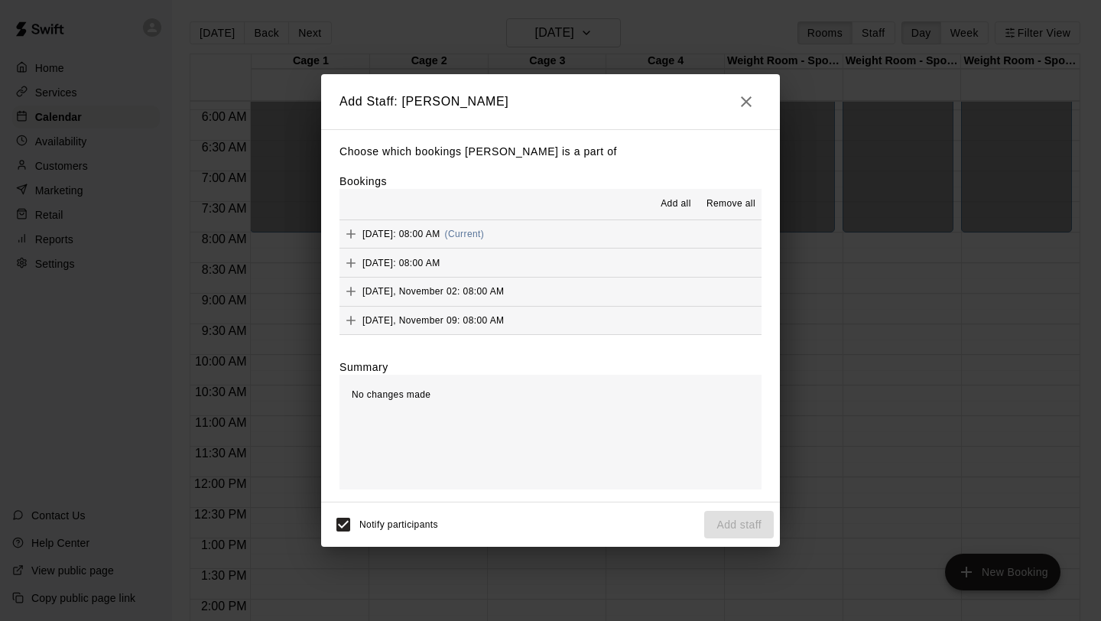
click at [671, 201] on span "Add all" at bounding box center [676, 204] width 31 height 15
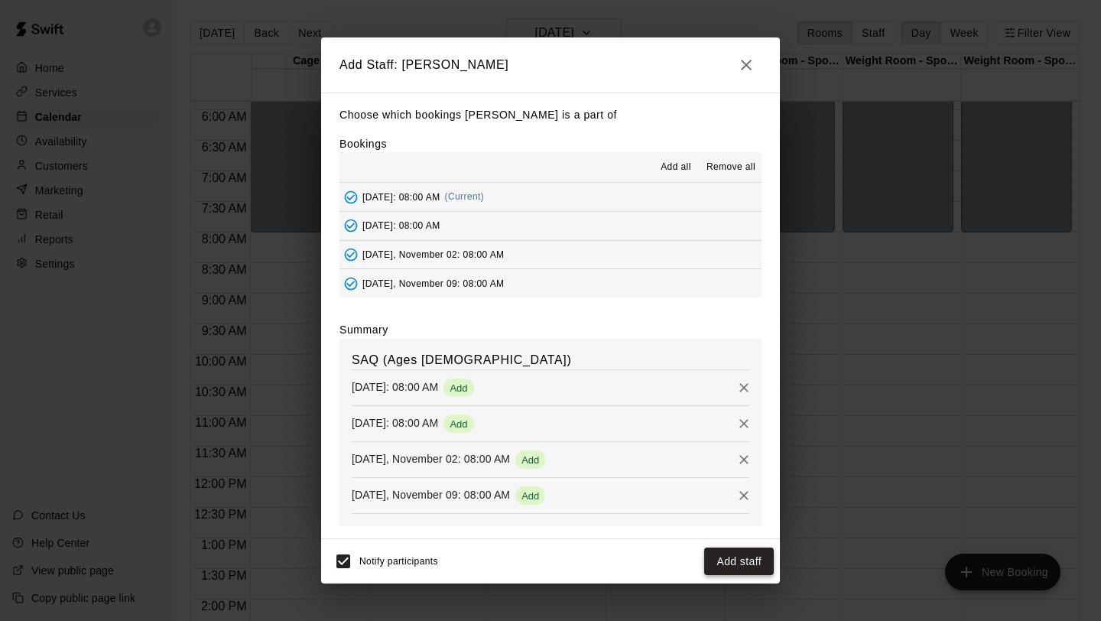
click at [736, 569] on button "Add staff" at bounding box center [739, 561] width 70 height 28
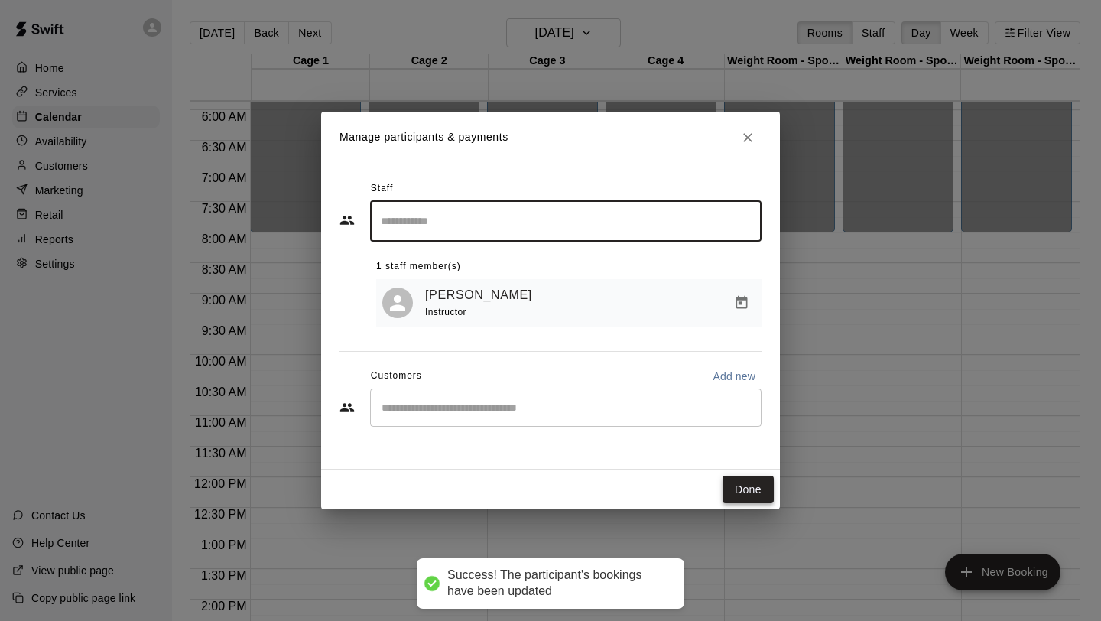
click at [751, 494] on button "Done" at bounding box center [748, 490] width 51 height 28
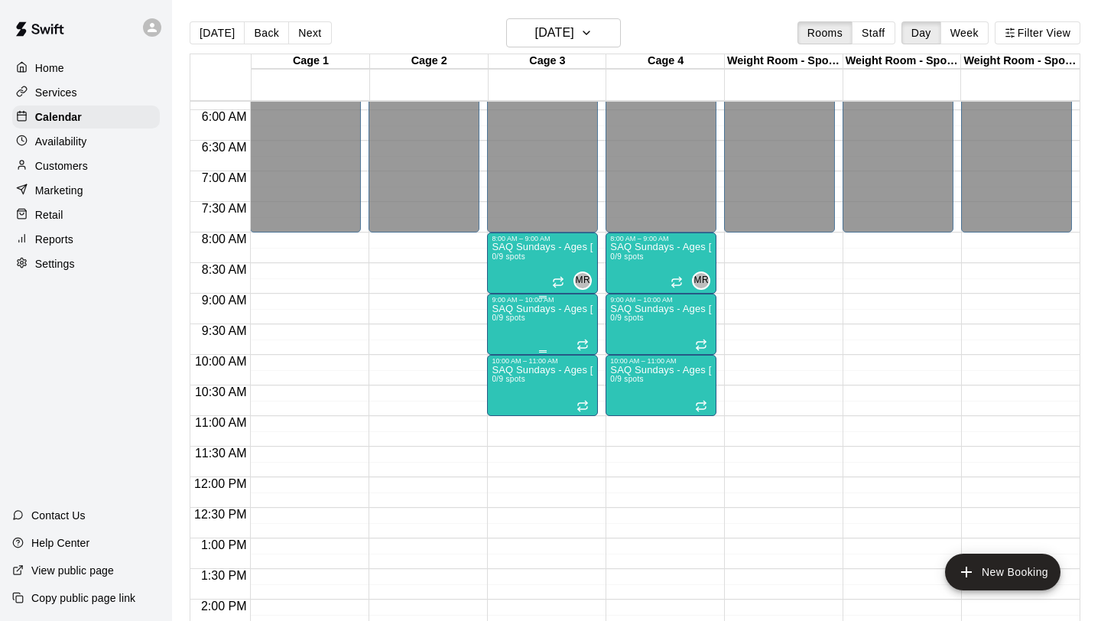
click at [565, 333] on div "SAQ Sundays - Ages [DEMOGRAPHIC_DATA] 0/9 spots" at bounding box center [543, 614] width 102 height 621
click at [507, 359] on img "edit" at bounding box center [508, 357] width 18 height 18
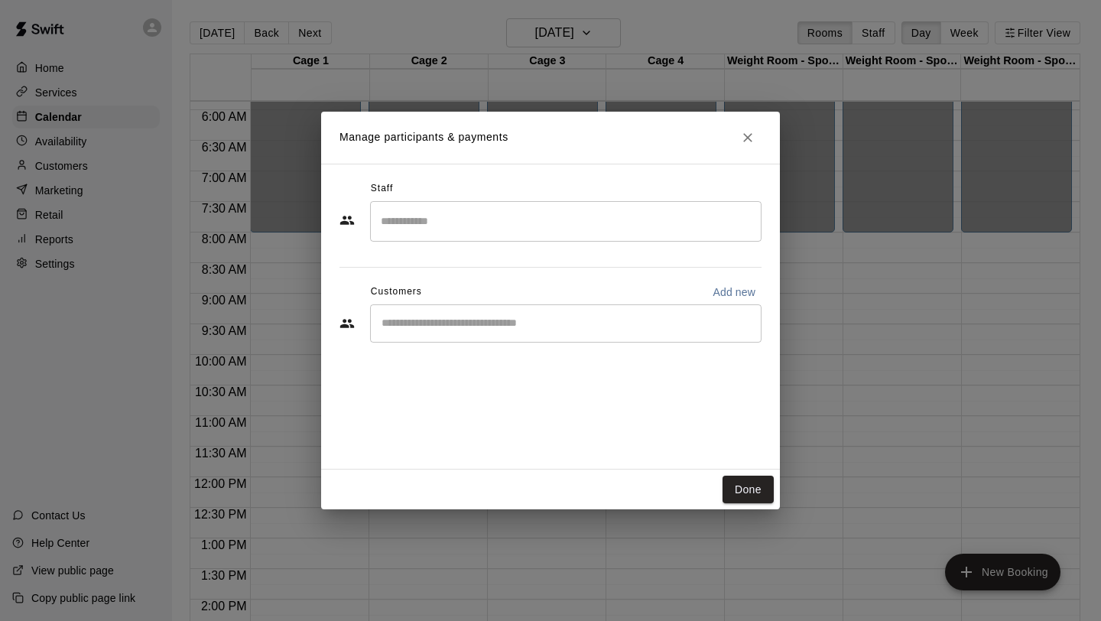
click at [600, 225] on input "Search staff" at bounding box center [566, 221] width 378 height 27
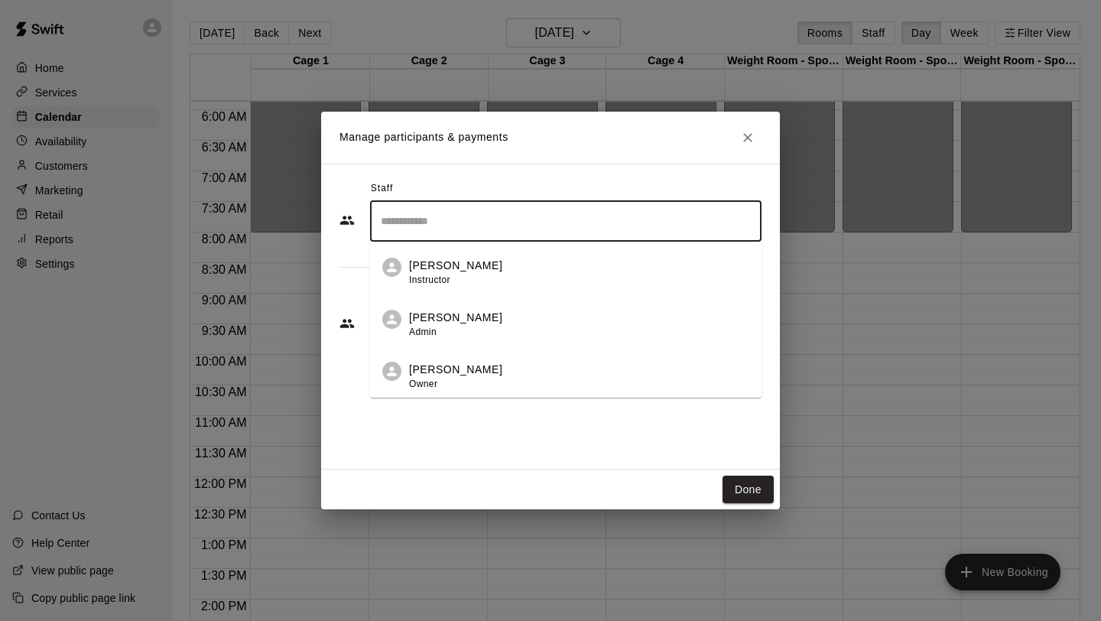
click at [558, 273] on div "[PERSON_NAME] Instructor" at bounding box center [579, 273] width 340 height 30
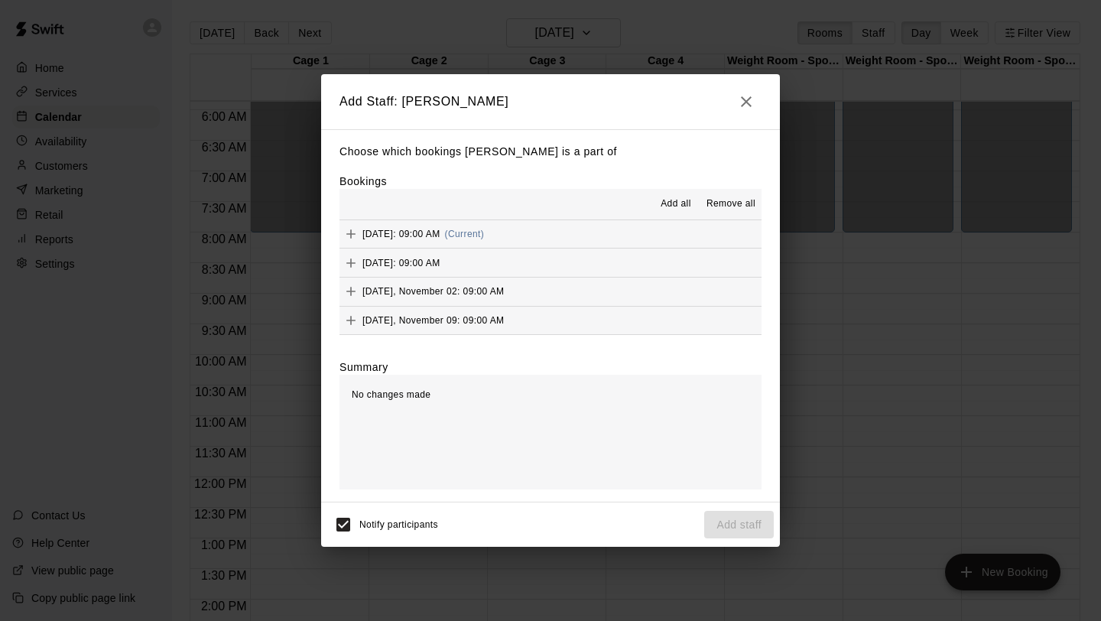
click at [669, 193] on button "Add all" at bounding box center [675, 204] width 49 height 24
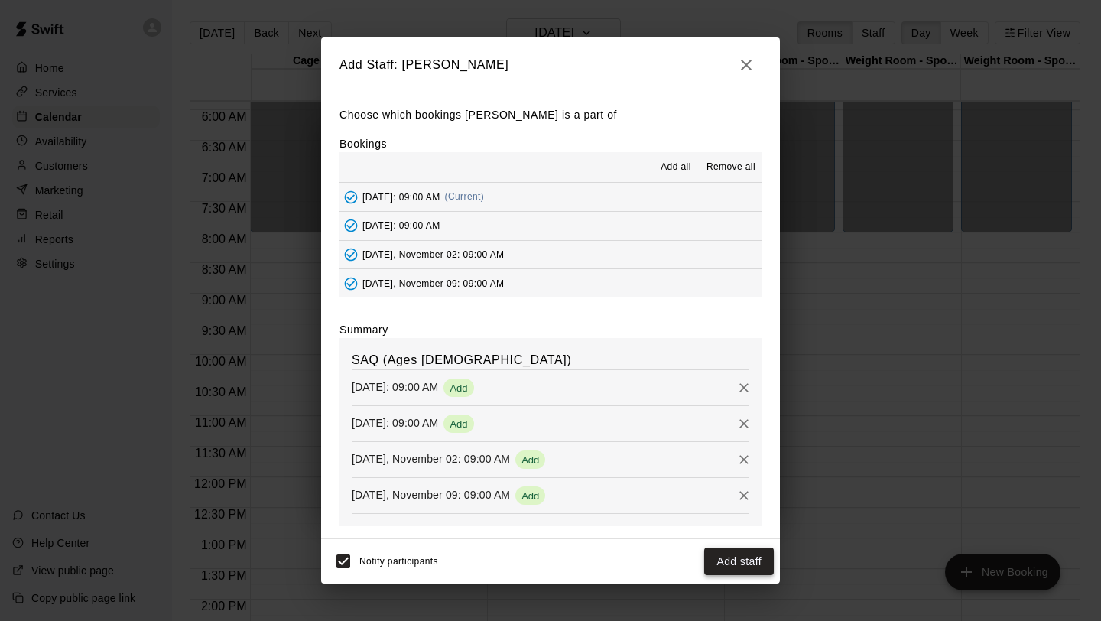
click at [735, 554] on button "Add staff" at bounding box center [739, 561] width 70 height 28
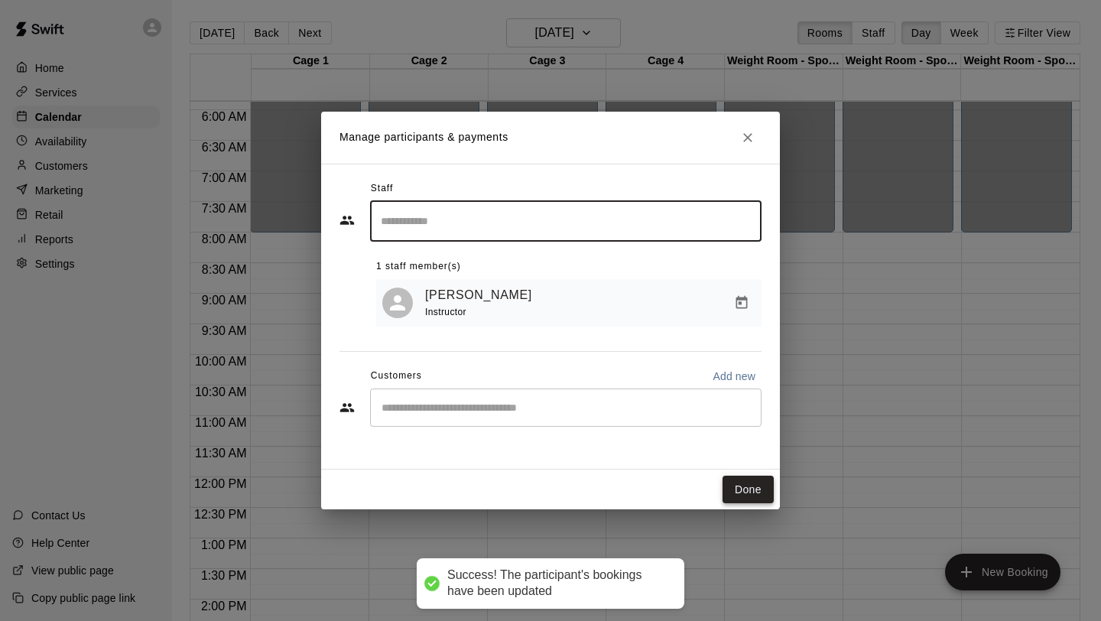
click at [745, 492] on button "Done" at bounding box center [748, 490] width 51 height 28
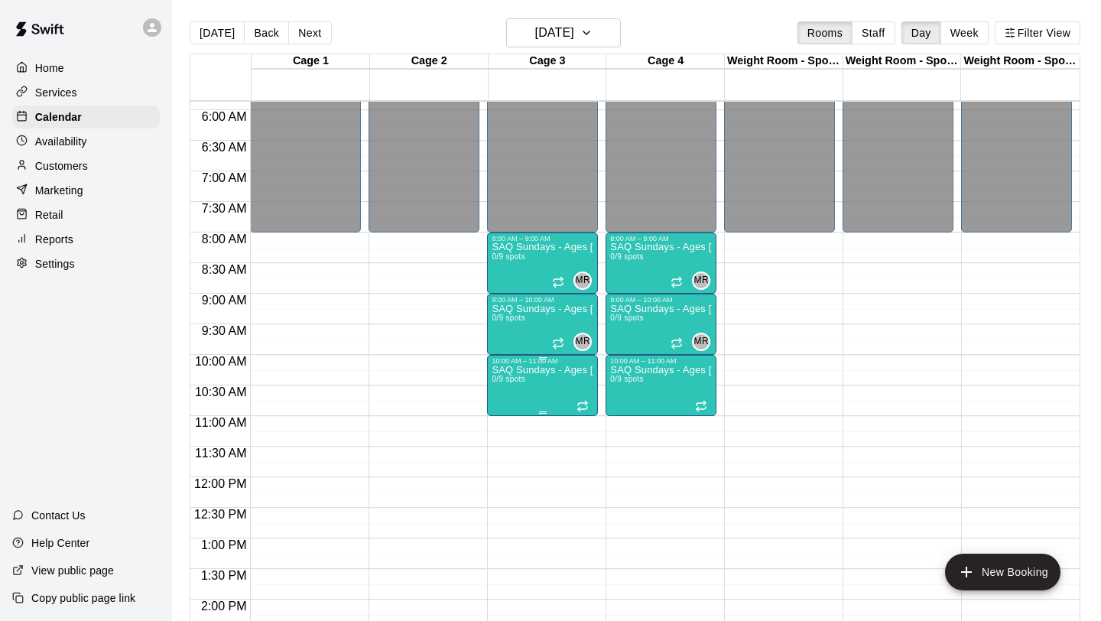
click at [505, 417] on img "edit" at bounding box center [508, 418] width 18 height 18
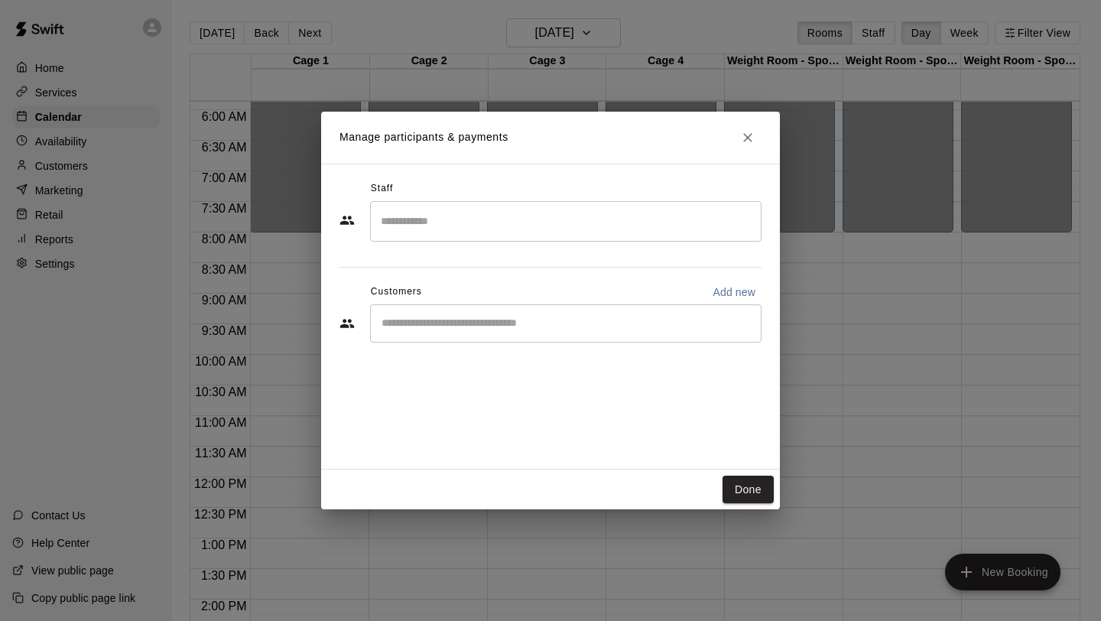
click at [549, 219] on input "Search staff" at bounding box center [566, 221] width 378 height 27
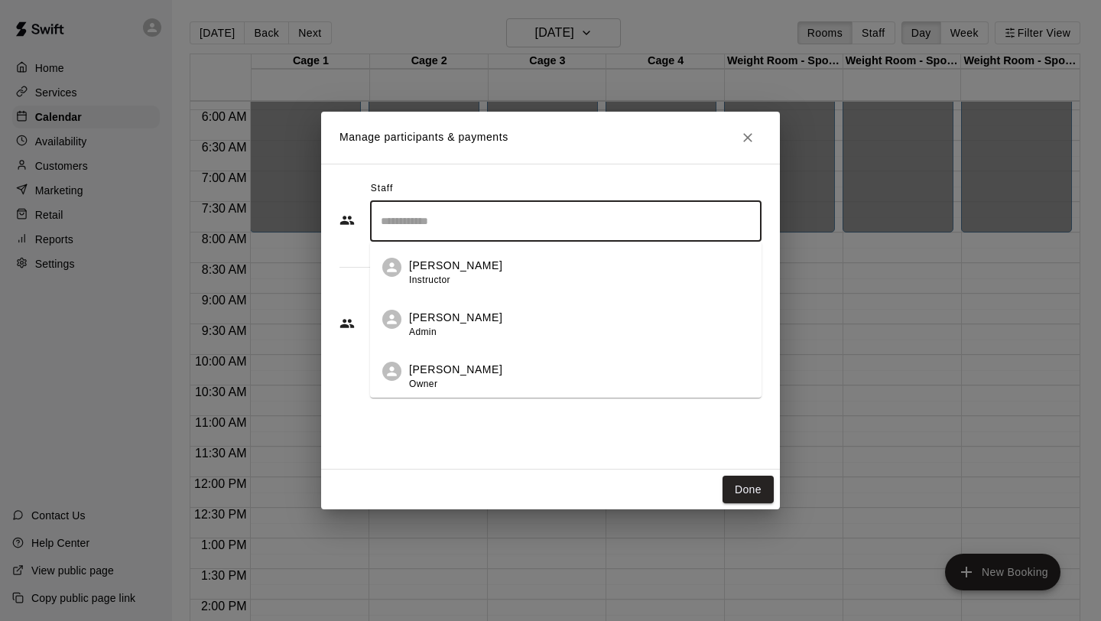
click at [541, 276] on div "[PERSON_NAME] Instructor" at bounding box center [579, 273] width 340 height 30
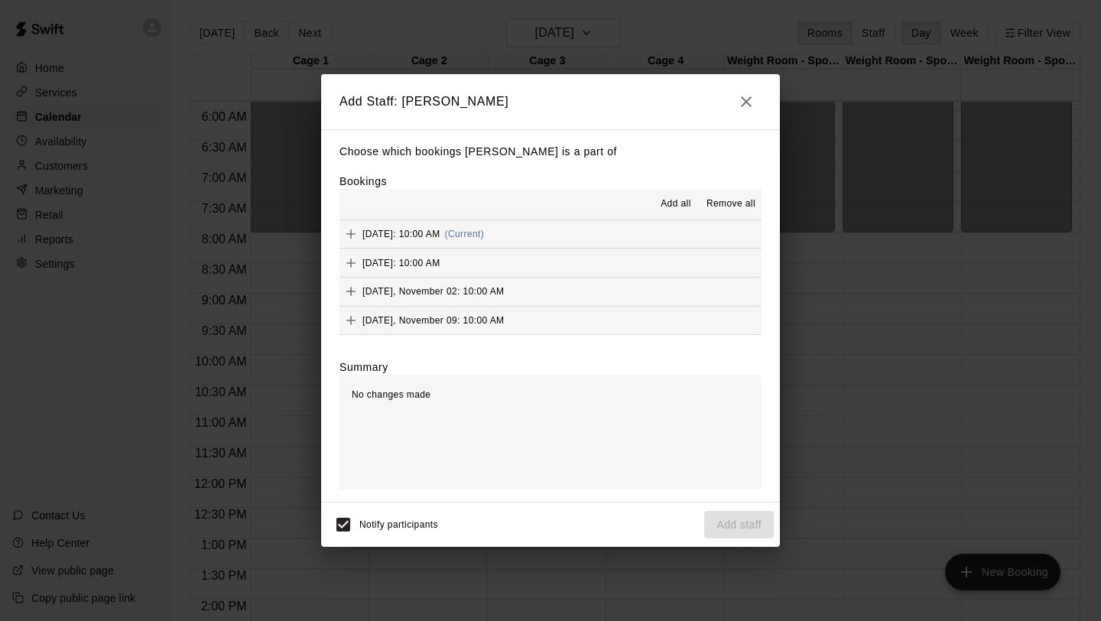
click at [679, 202] on span "Add all" at bounding box center [676, 204] width 31 height 15
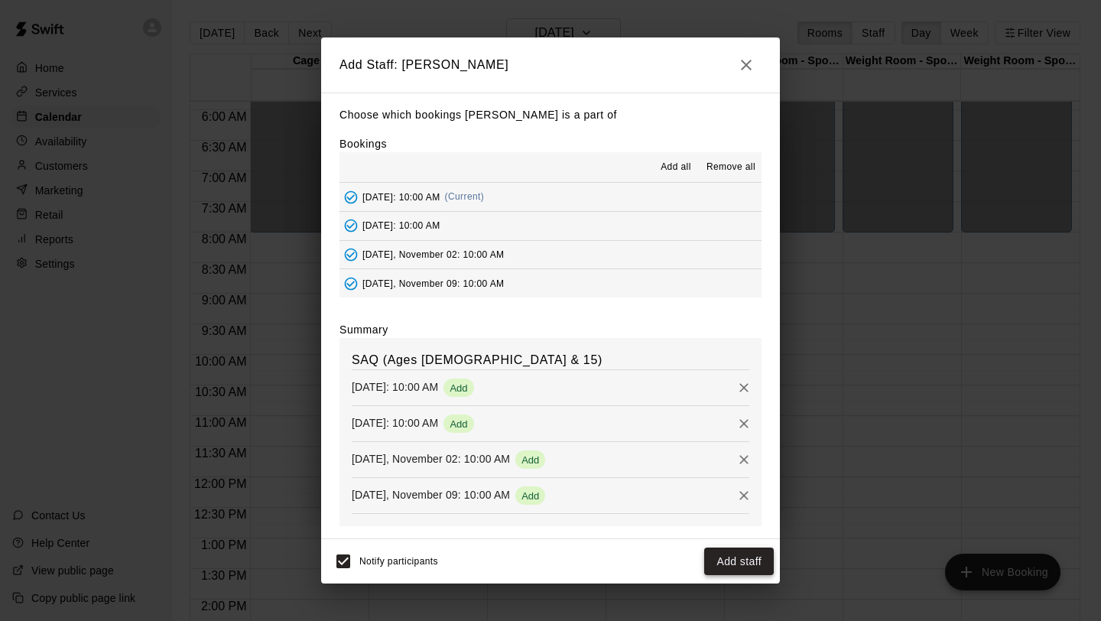
click at [751, 554] on button "Add staff" at bounding box center [739, 561] width 70 height 28
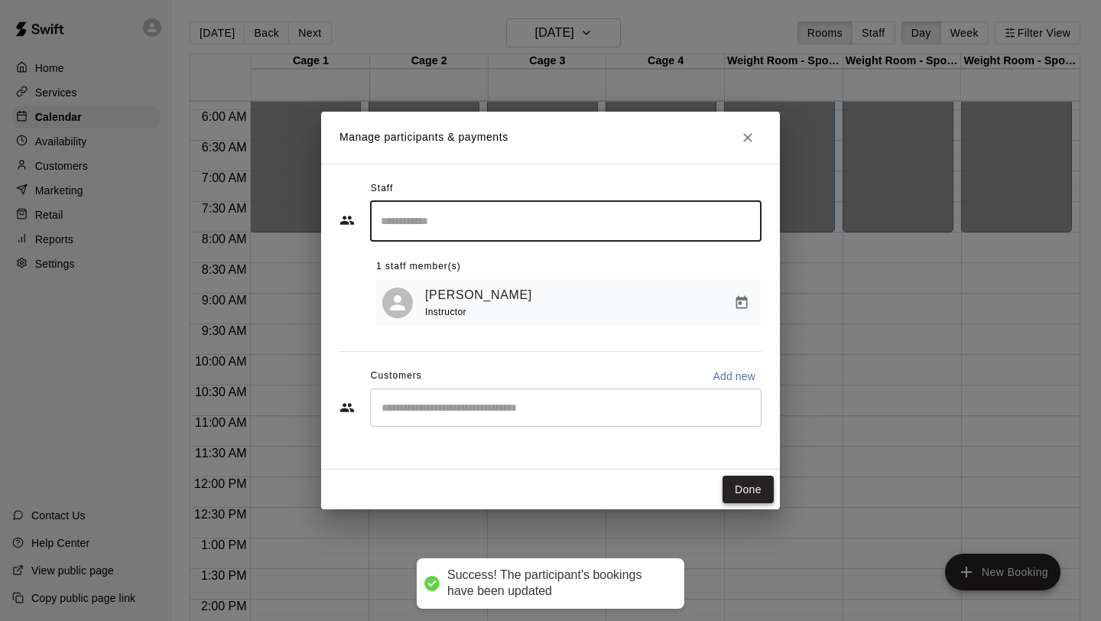
click at [748, 486] on button "Done" at bounding box center [748, 490] width 51 height 28
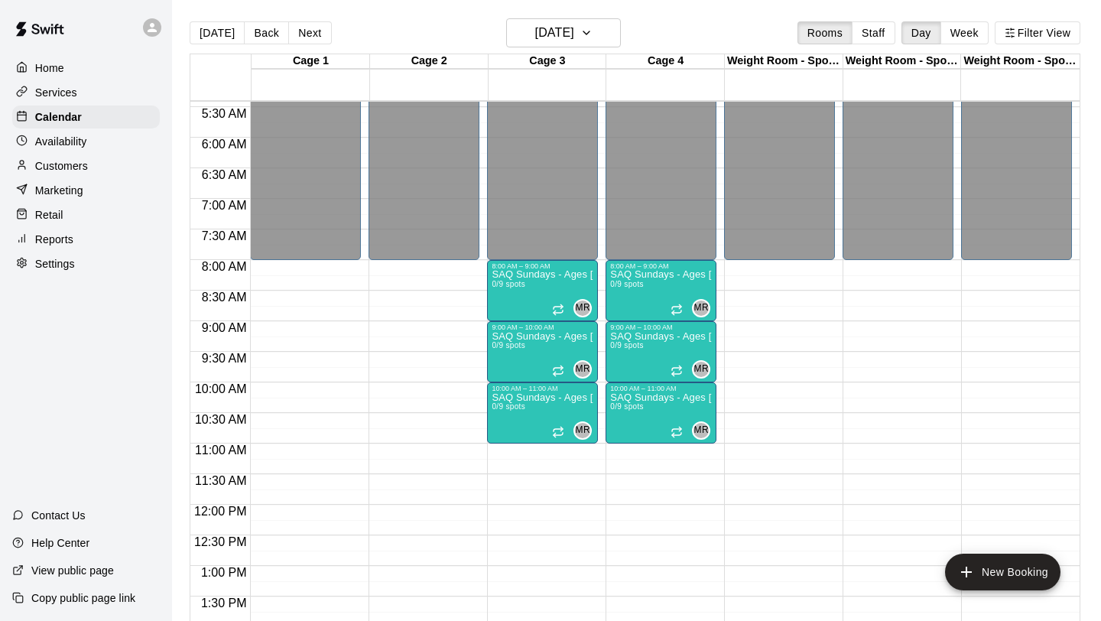
scroll to position [332, 0]
click at [596, 23] on button "[DATE]" at bounding box center [563, 32] width 115 height 29
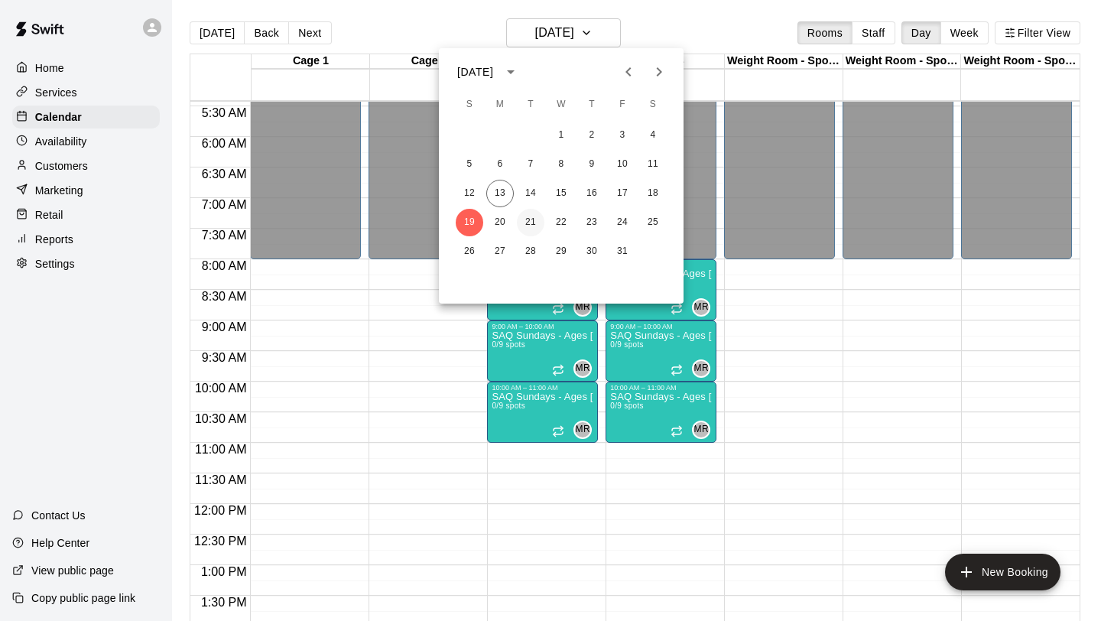
click at [525, 221] on button "21" at bounding box center [531, 223] width 28 height 28
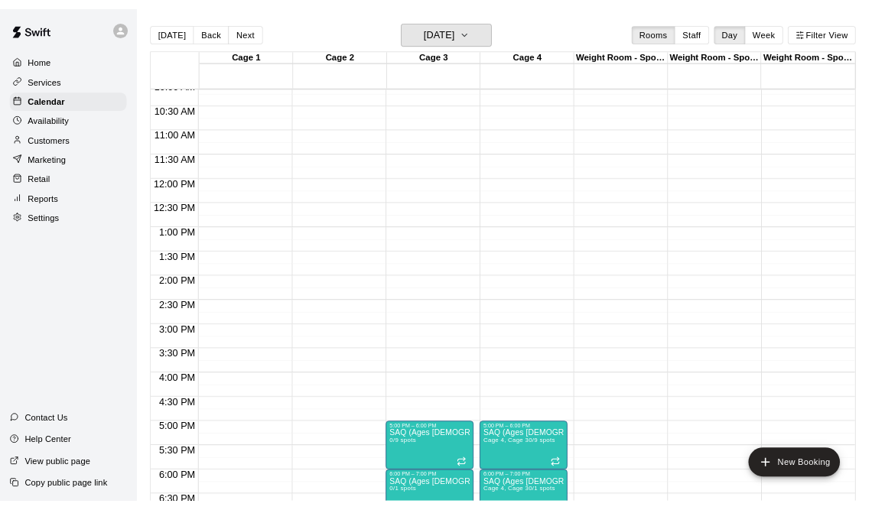
scroll to position [850, 0]
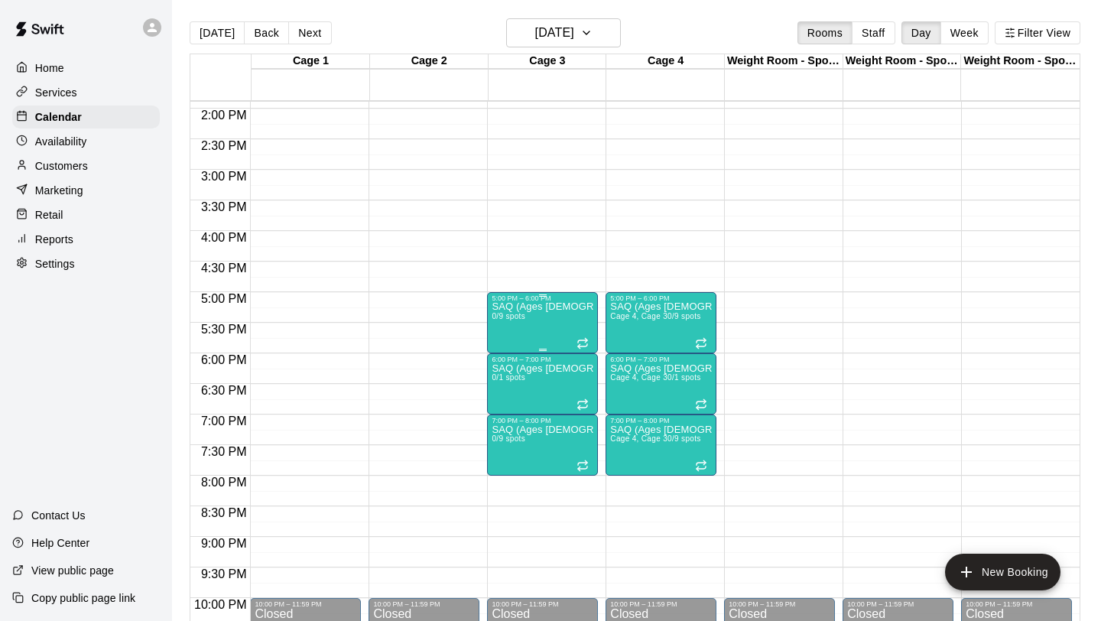
click at [557, 339] on div "SAQ (Ages [DEMOGRAPHIC_DATA]) 0/9 spots" at bounding box center [543, 612] width 102 height 621
click at [507, 356] on img "edit" at bounding box center [508, 355] width 18 height 18
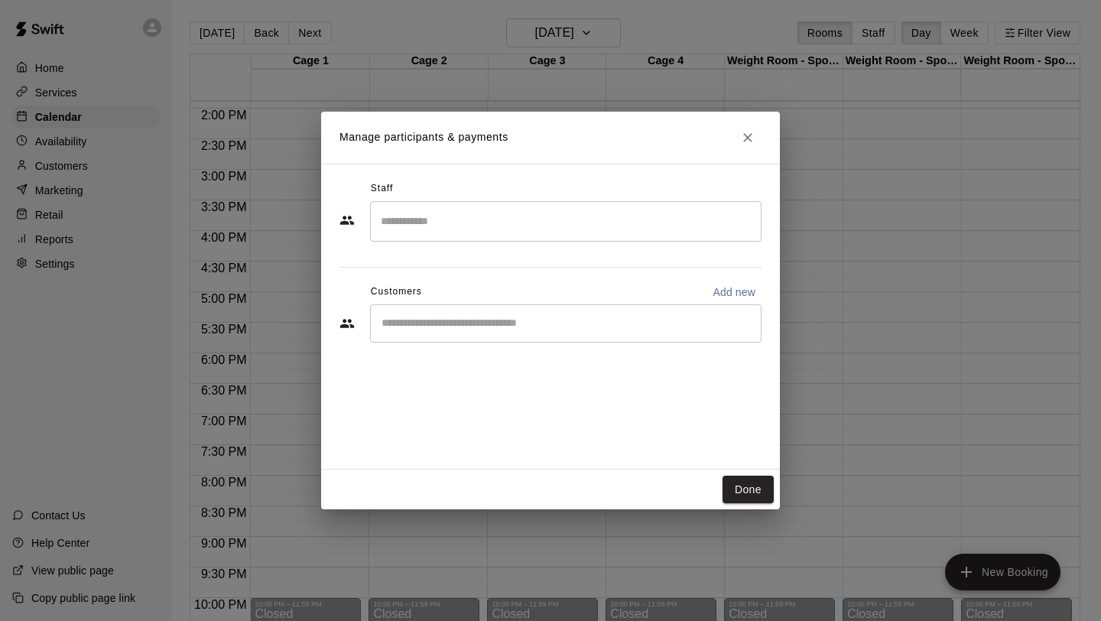
click at [638, 232] on input "Search staff" at bounding box center [566, 221] width 378 height 27
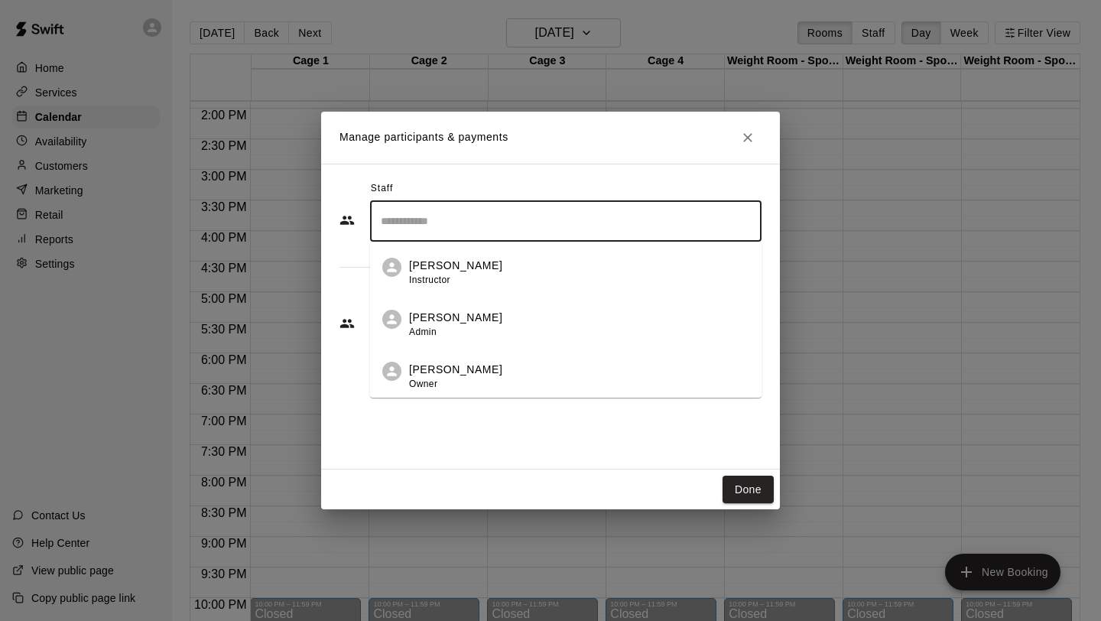
click at [605, 277] on div "[PERSON_NAME] Instructor" at bounding box center [579, 273] width 340 height 30
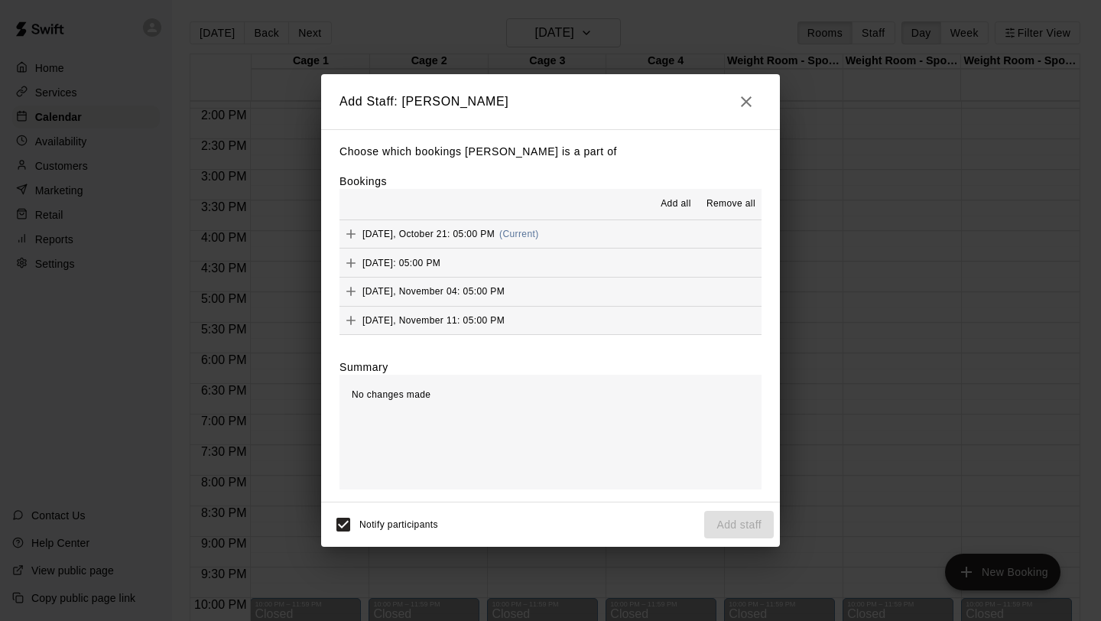
click at [677, 202] on span "Add all" at bounding box center [676, 204] width 31 height 15
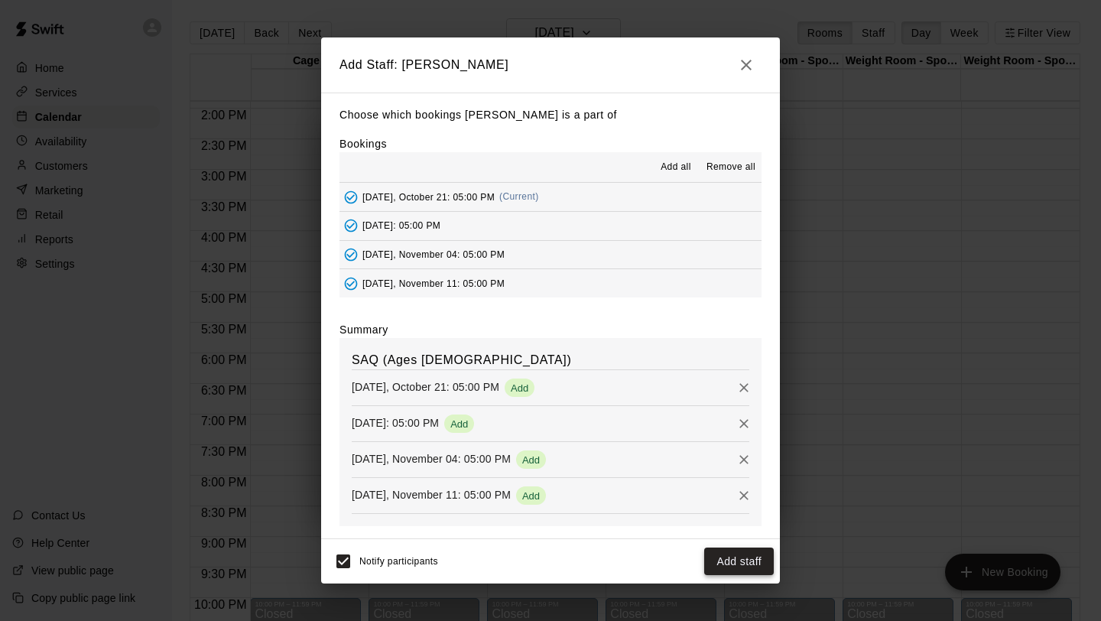
click at [729, 570] on button "Add staff" at bounding box center [739, 561] width 70 height 28
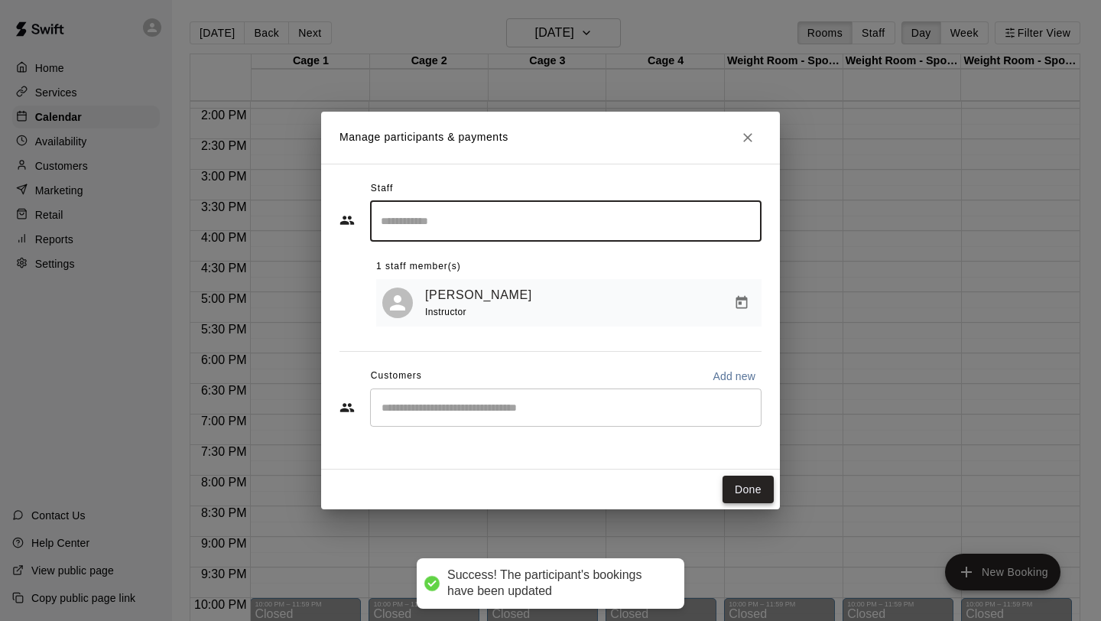
click at [749, 479] on button "Done" at bounding box center [748, 490] width 51 height 28
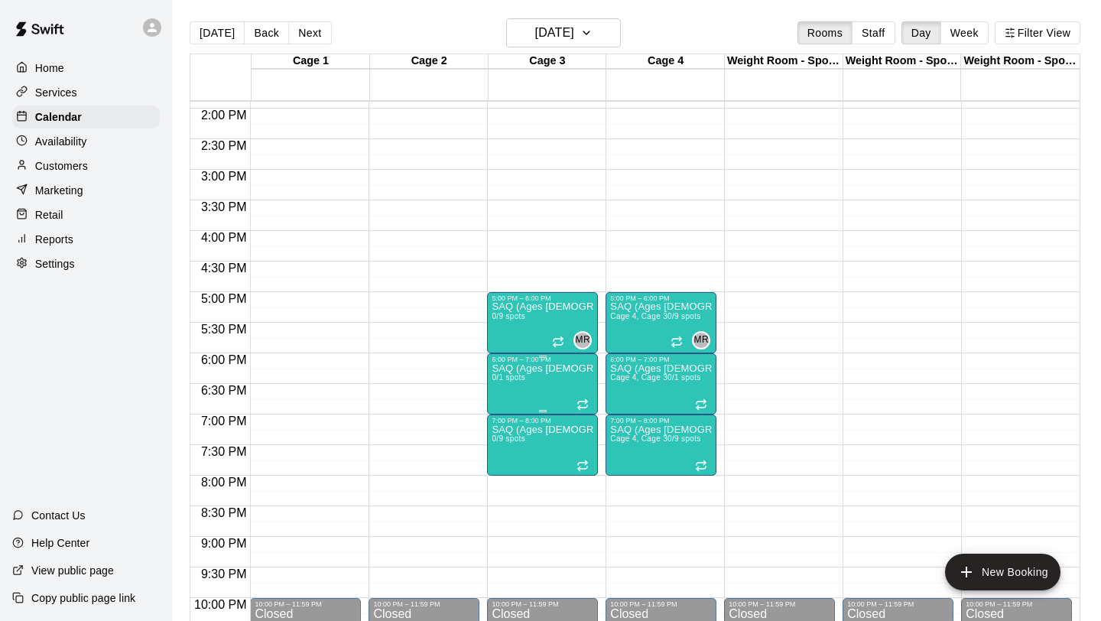
click at [510, 410] on img "edit" at bounding box center [508, 417] width 18 height 18
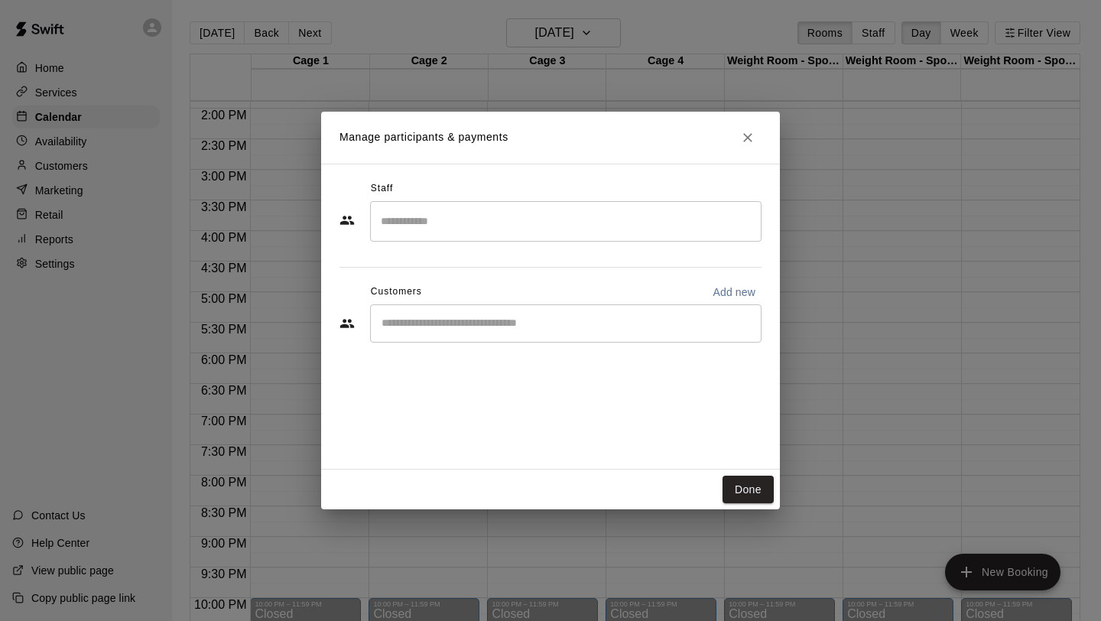
click at [589, 230] on input "Search staff" at bounding box center [566, 221] width 378 height 27
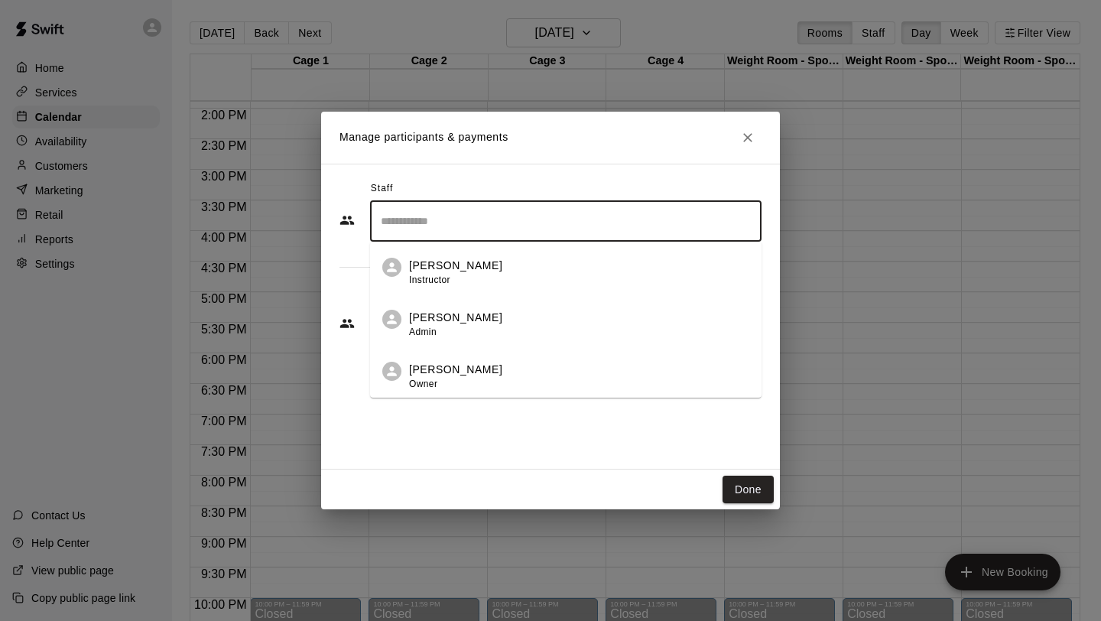
click at [567, 268] on div "[PERSON_NAME] Instructor" at bounding box center [579, 273] width 340 height 30
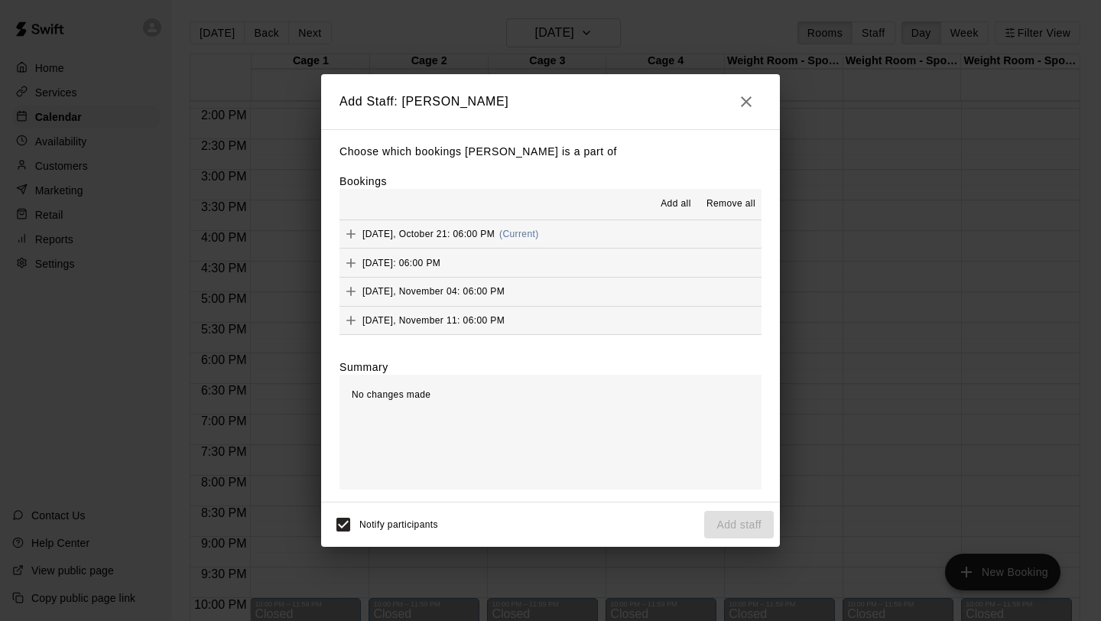
click at [669, 205] on span "Add all" at bounding box center [676, 204] width 31 height 15
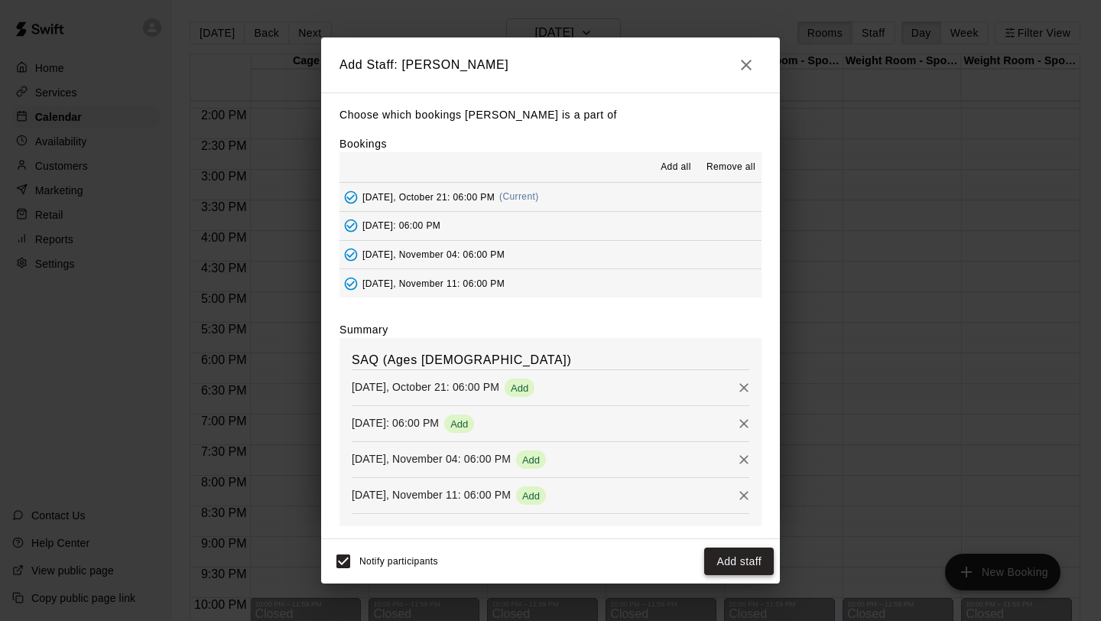
click at [749, 560] on button "Add staff" at bounding box center [739, 561] width 70 height 28
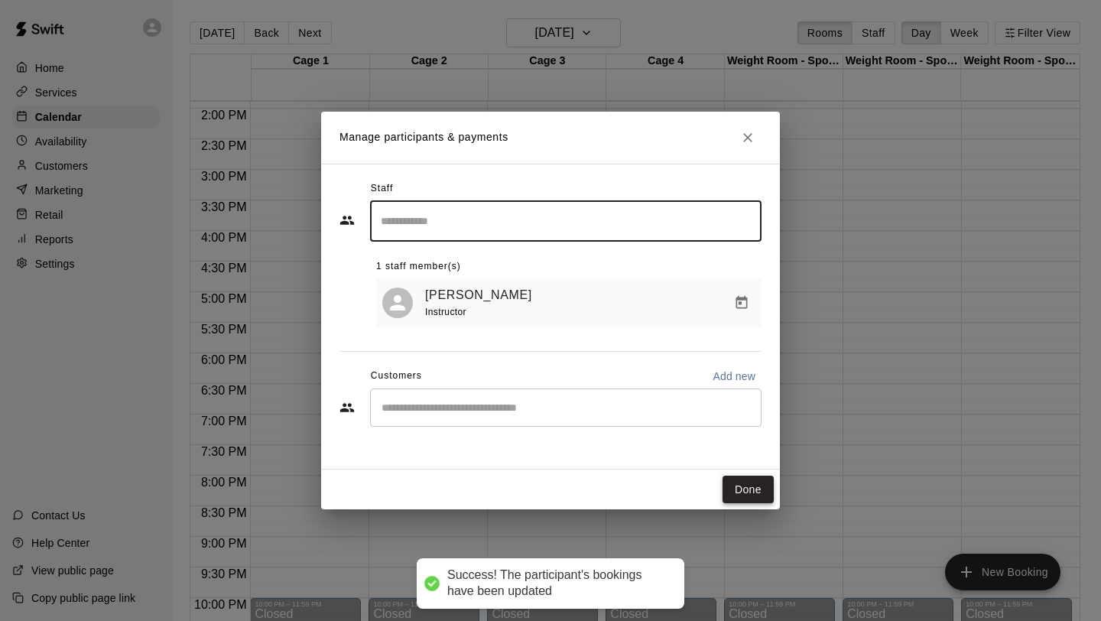
click at [748, 489] on button "Done" at bounding box center [748, 490] width 51 height 28
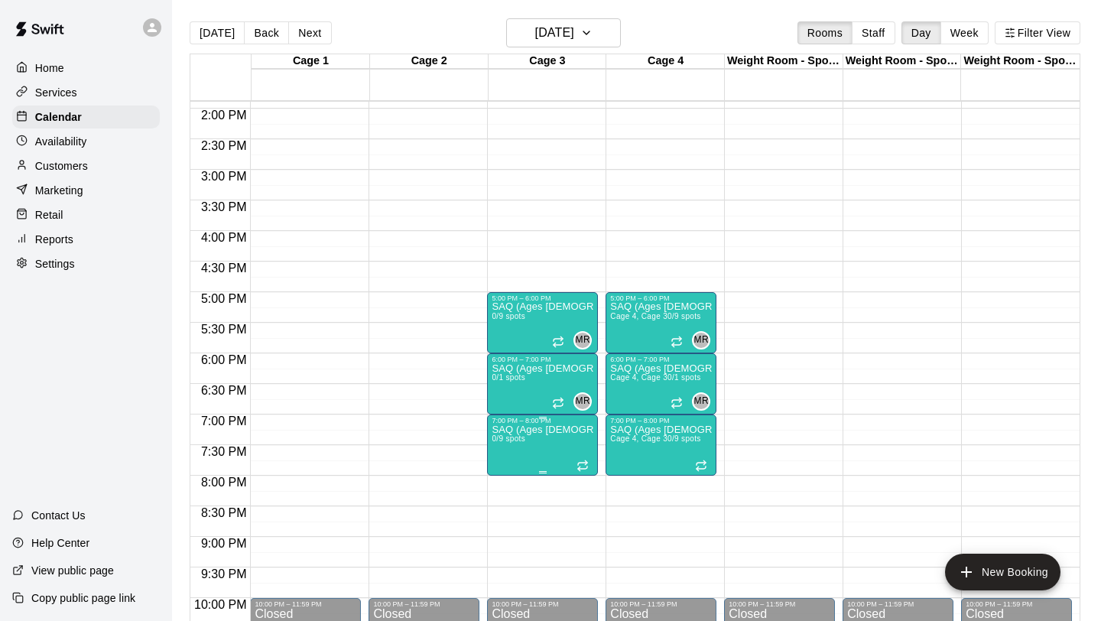
click at [562, 430] on p "SAQ (Ages [DEMOGRAPHIC_DATA] & 15)" at bounding box center [543, 430] width 102 height 0
click at [504, 477] on img "edit" at bounding box center [508, 482] width 18 height 18
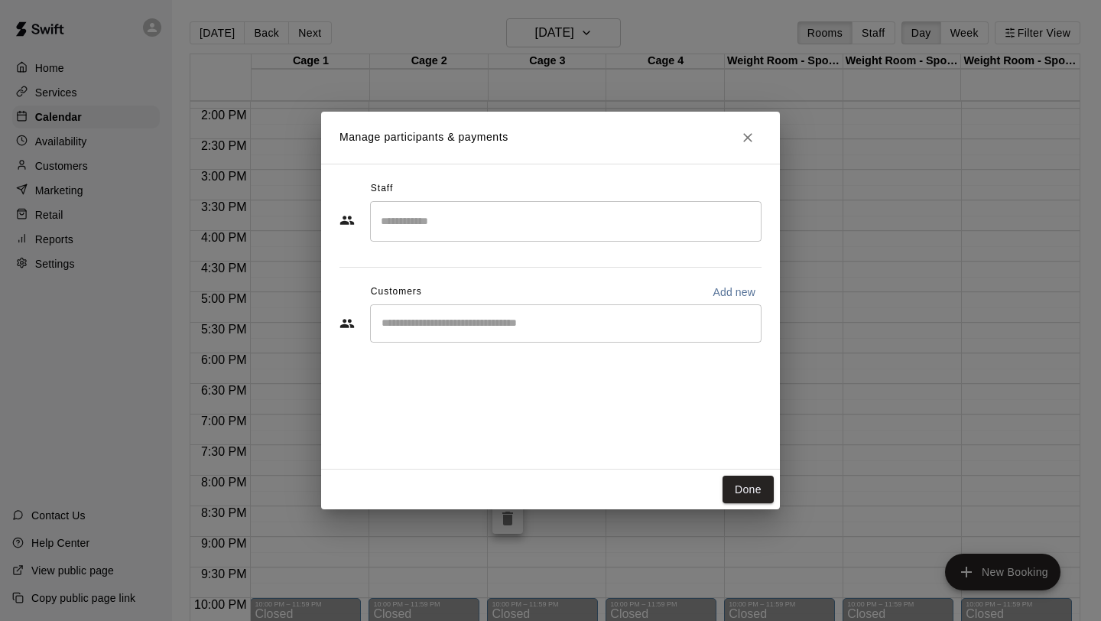
click at [642, 238] on div "​" at bounding box center [565, 221] width 391 height 41
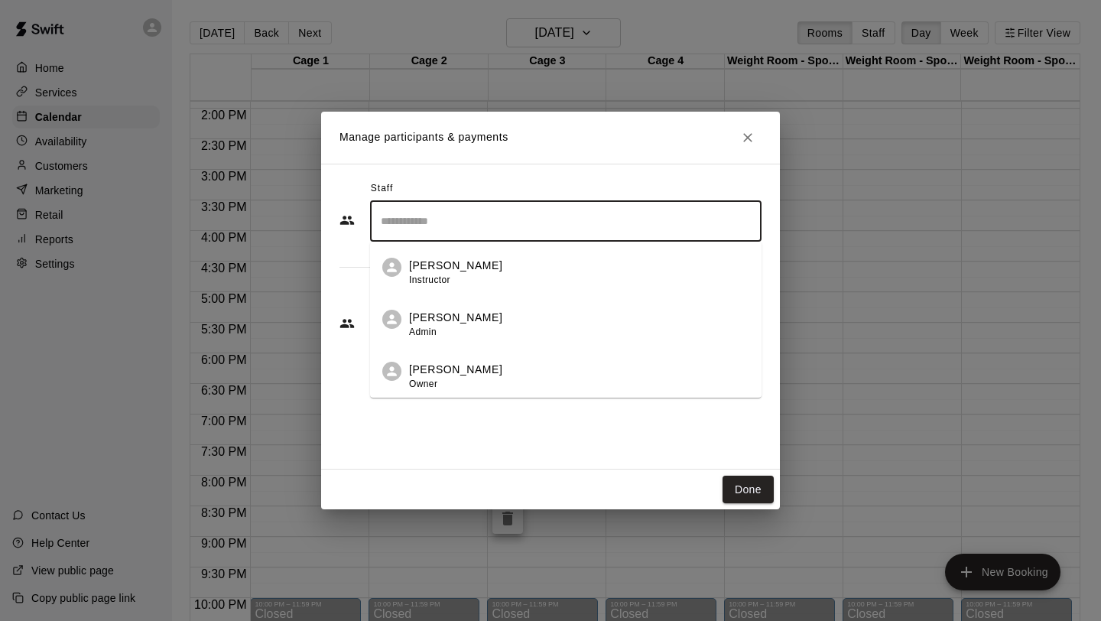
click at [613, 284] on div "[PERSON_NAME] Instructor" at bounding box center [579, 273] width 340 height 30
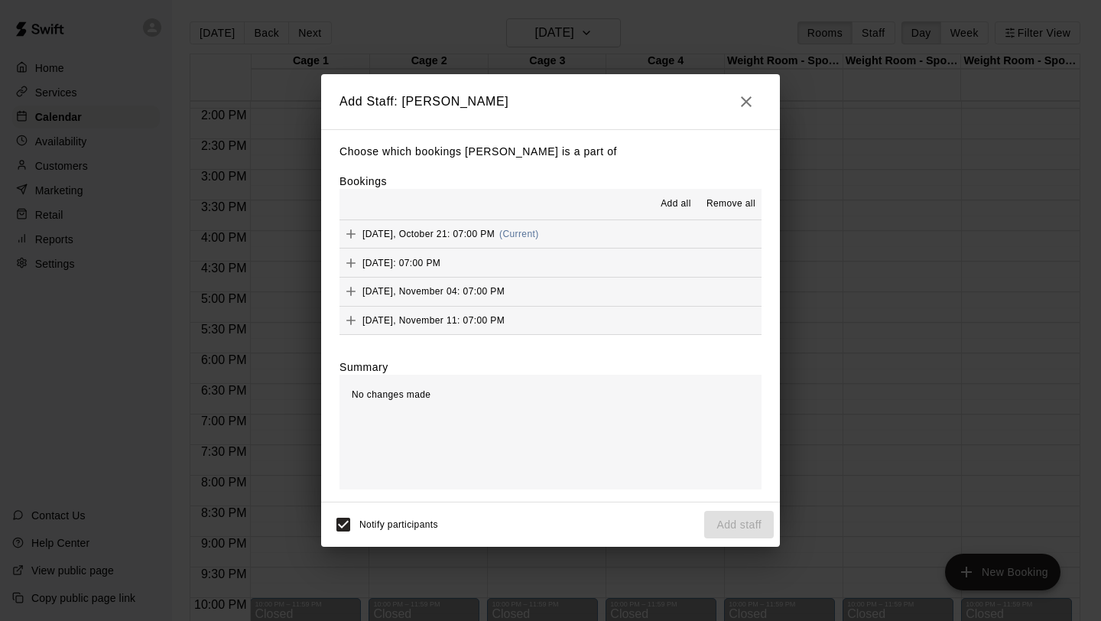
click at [677, 206] on span "Add all" at bounding box center [676, 204] width 31 height 15
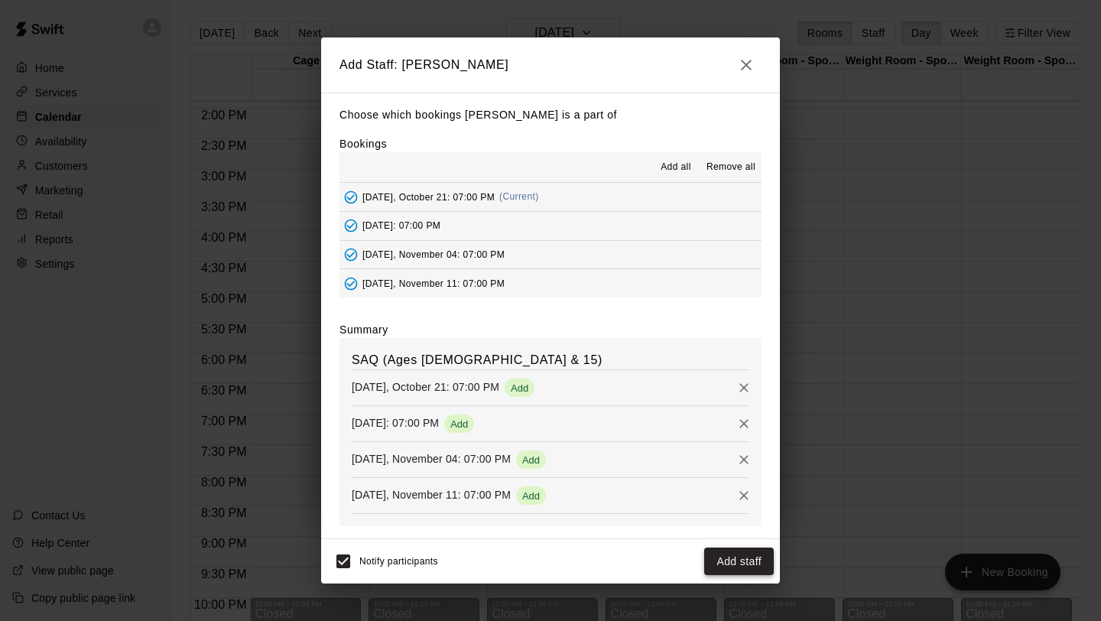
click at [742, 560] on button "Add staff" at bounding box center [739, 561] width 70 height 28
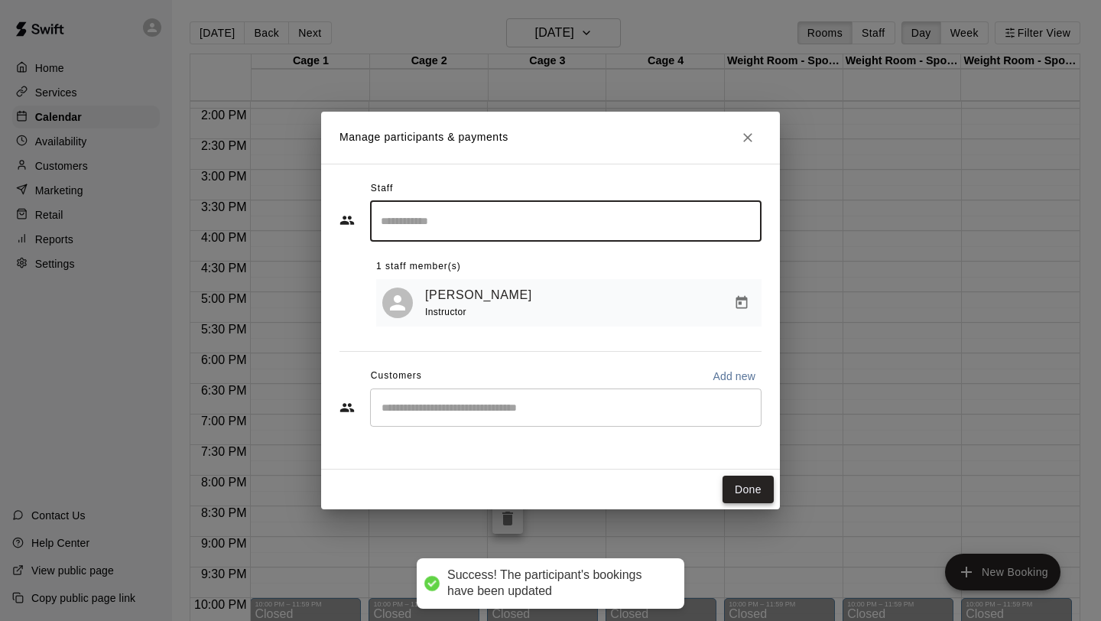
click at [742, 483] on button "Done" at bounding box center [748, 490] width 51 height 28
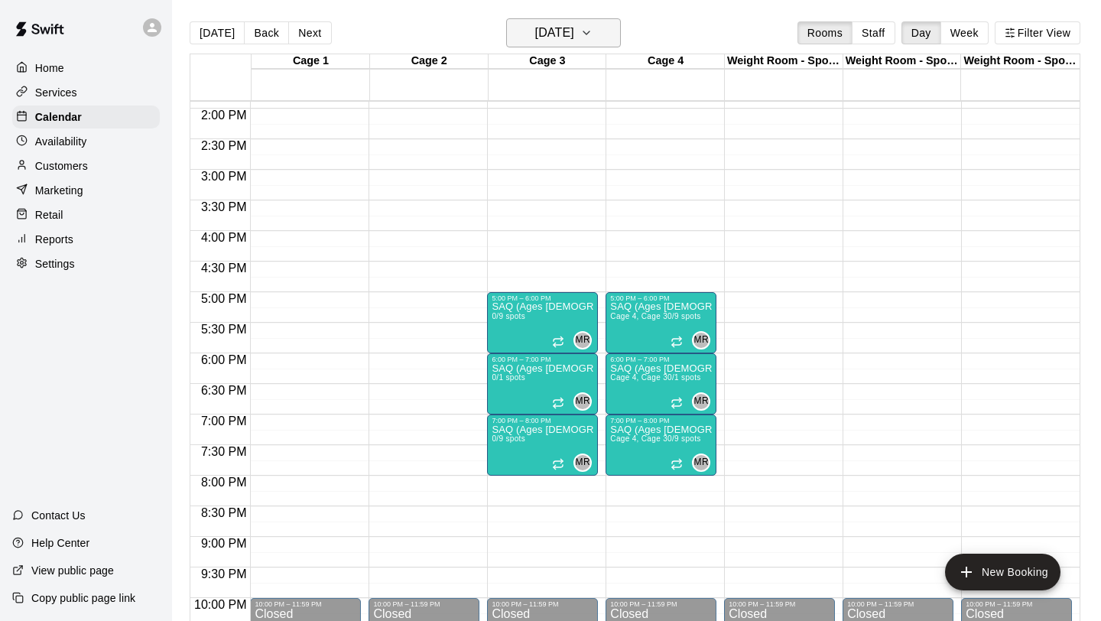
click at [574, 31] on h6 "[DATE]" at bounding box center [554, 32] width 39 height 21
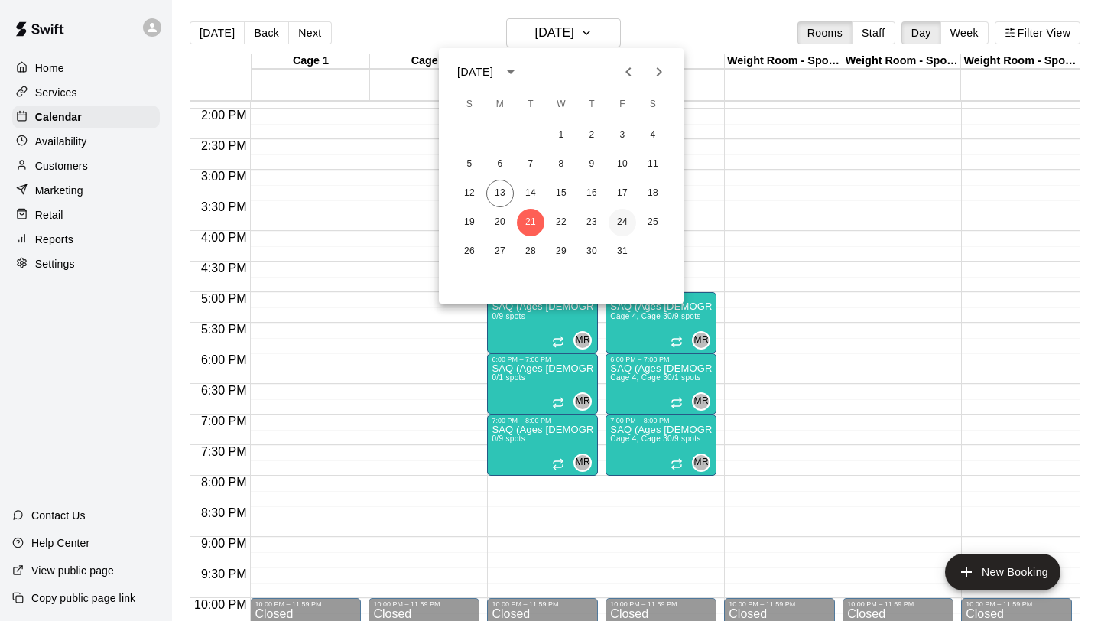
click at [622, 218] on button "24" at bounding box center [623, 223] width 28 height 28
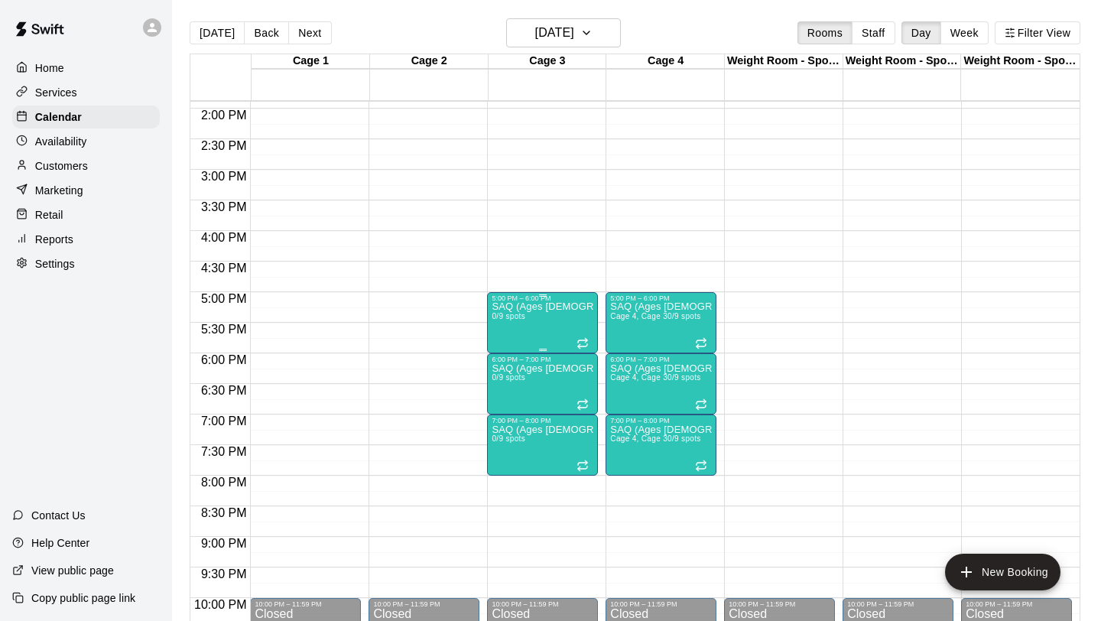
click at [566, 320] on div "SAQ (Ages [DEMOGRAPHIC_DATA]) 0/9 spots" at bounding box center [543, 612] width 102 height 621
click at [508, 356] on img "edit" at bounding box center [508, 355] width 18 height 18
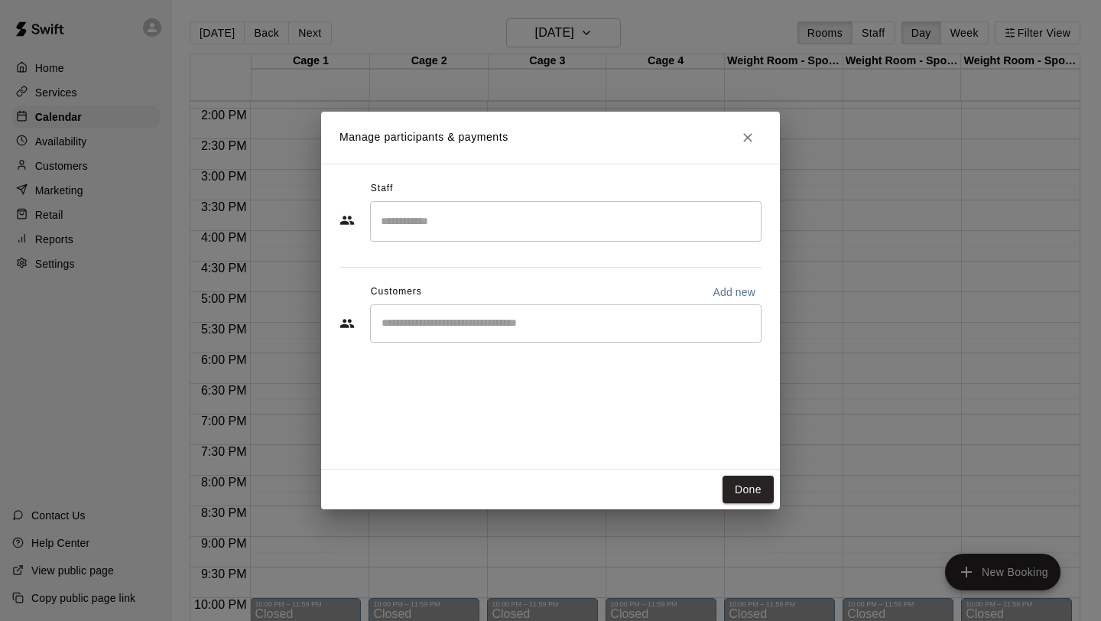
click at [618, 237] on div "​" at bounding box center [565, 221] width 391 height 41
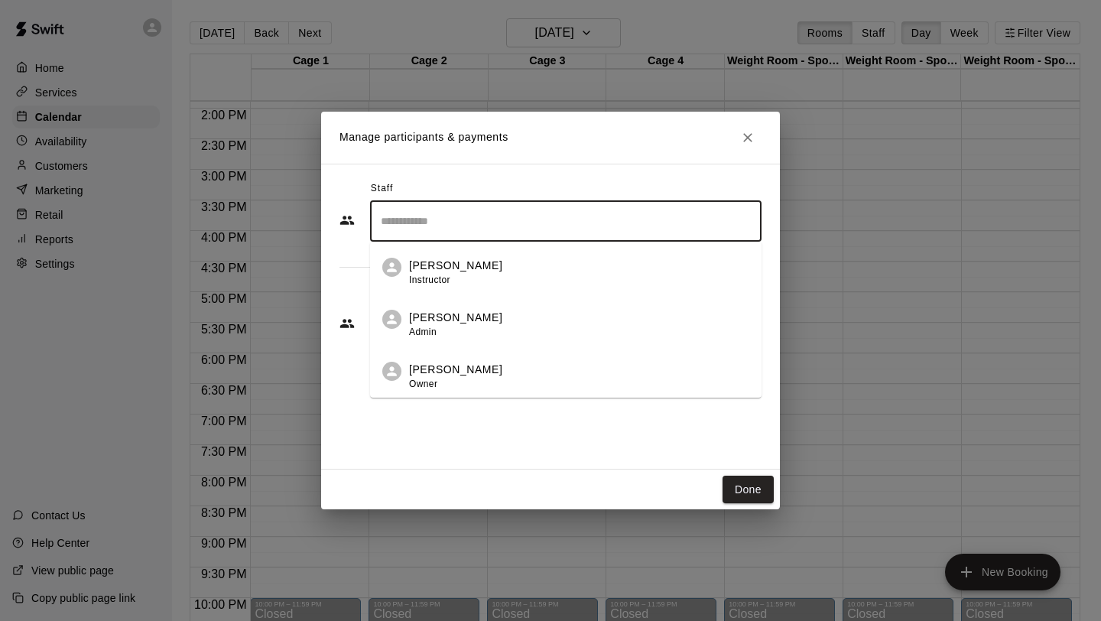
click at [565, 279] on div "[PERSON_NAME] Instructor" at bounding box center [579, 273] width 340 height 30
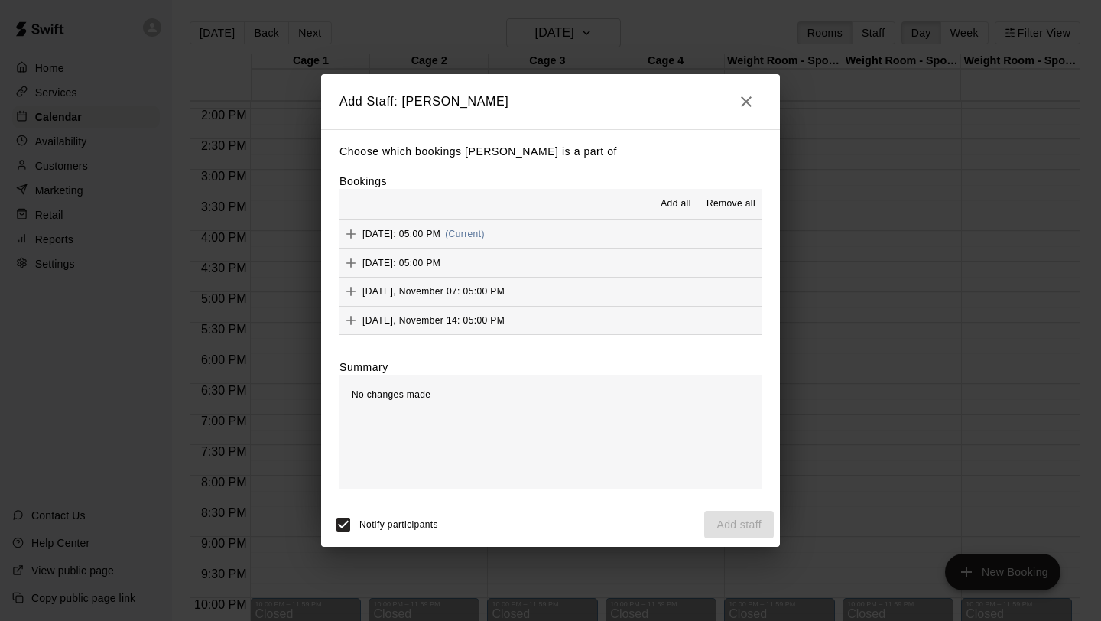
click at [677, 203] on span "Add all" at bounding box center [676, 204] width 31 height 15
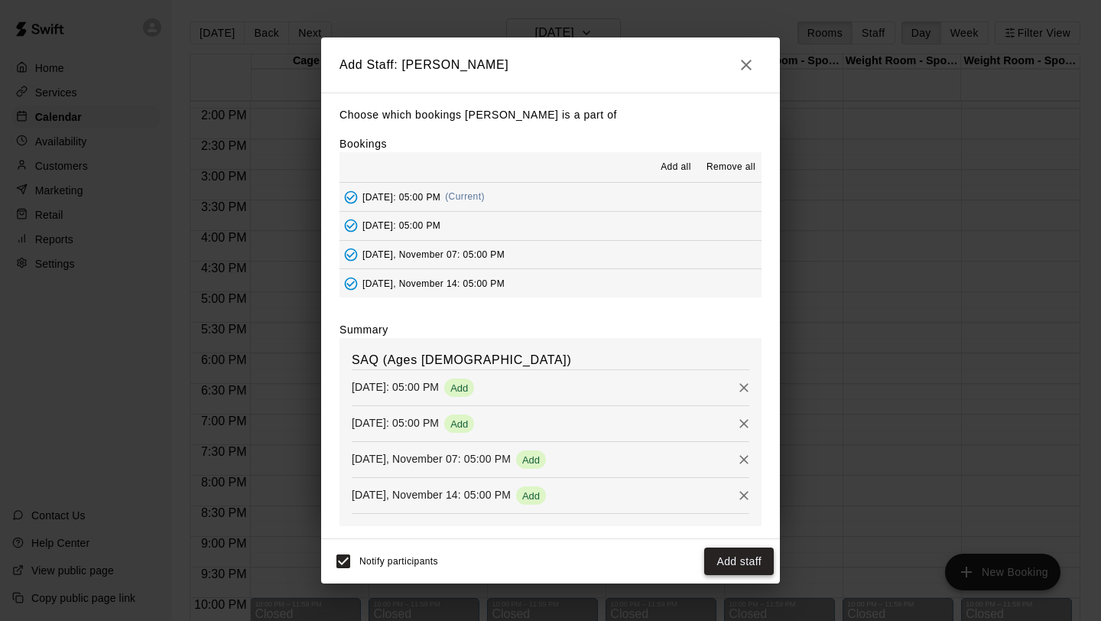
click at [737, 560] on button "Add staff" at bounding box center [739, 561] width 70 height 28
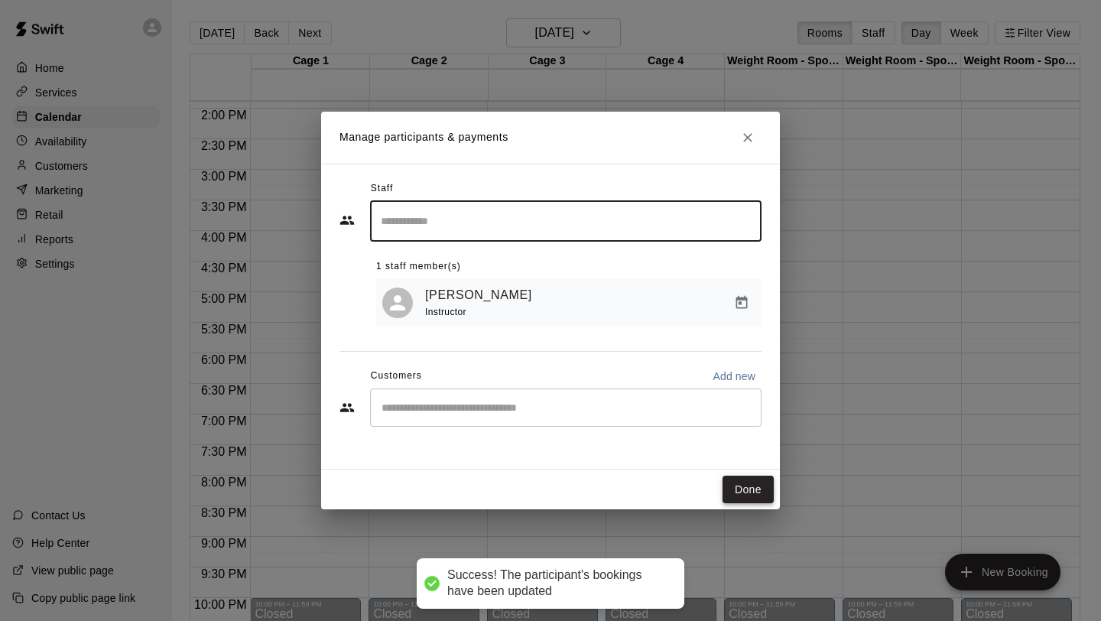
click at [756, 499] on button "Done" at bounding box center [748, 490] width 51 height 28
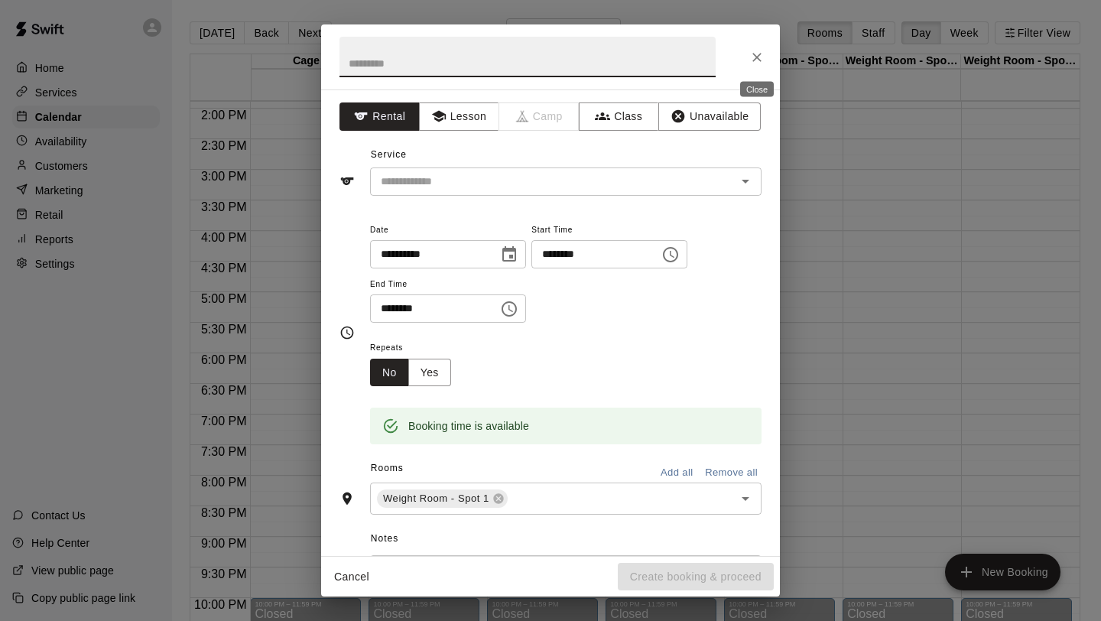
click at [759, 53] on icon "Close" at bounding box center [756, 57] width 15 height 15
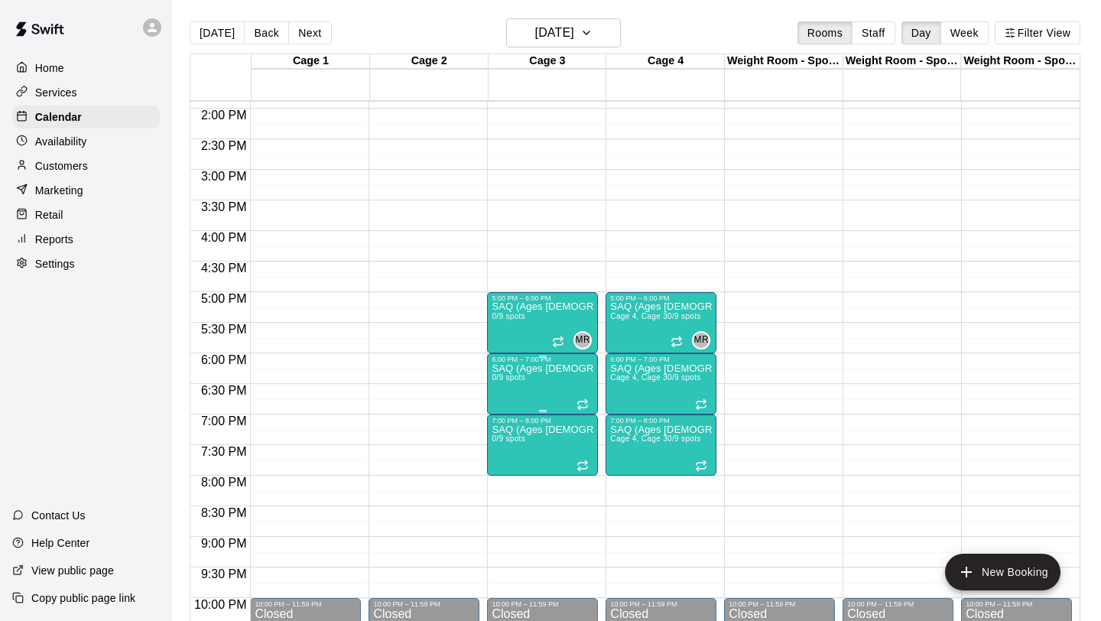
click at [503, 411] on img "edit" at bounding box center [508, 417] width 18 height 18
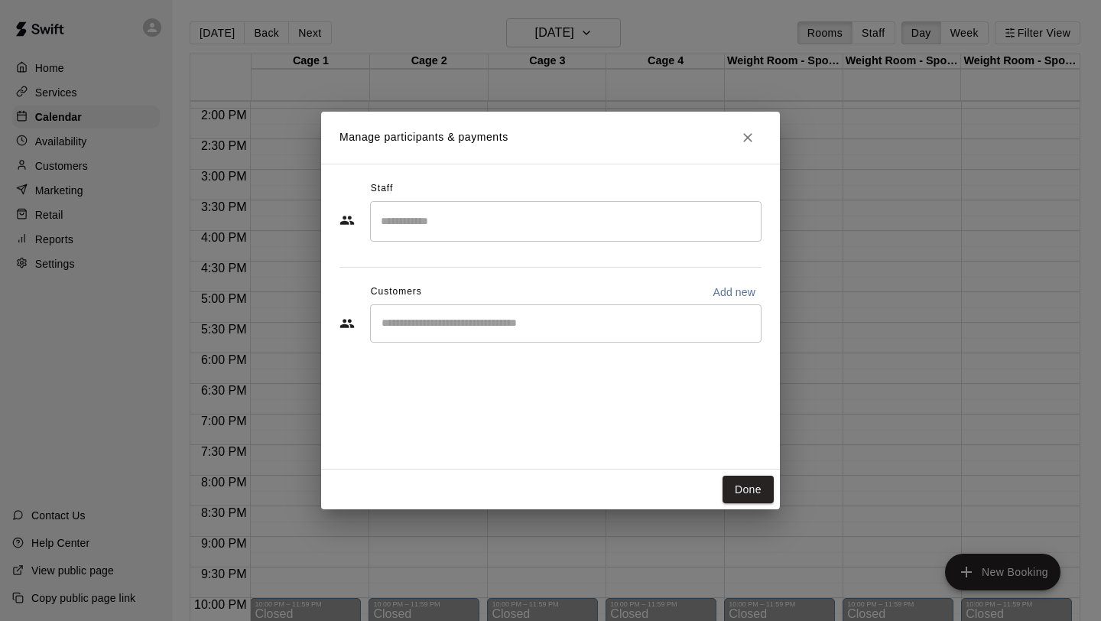
click at [623, 234] on div "​" at bounding box center [565, 221] width 391 height 41
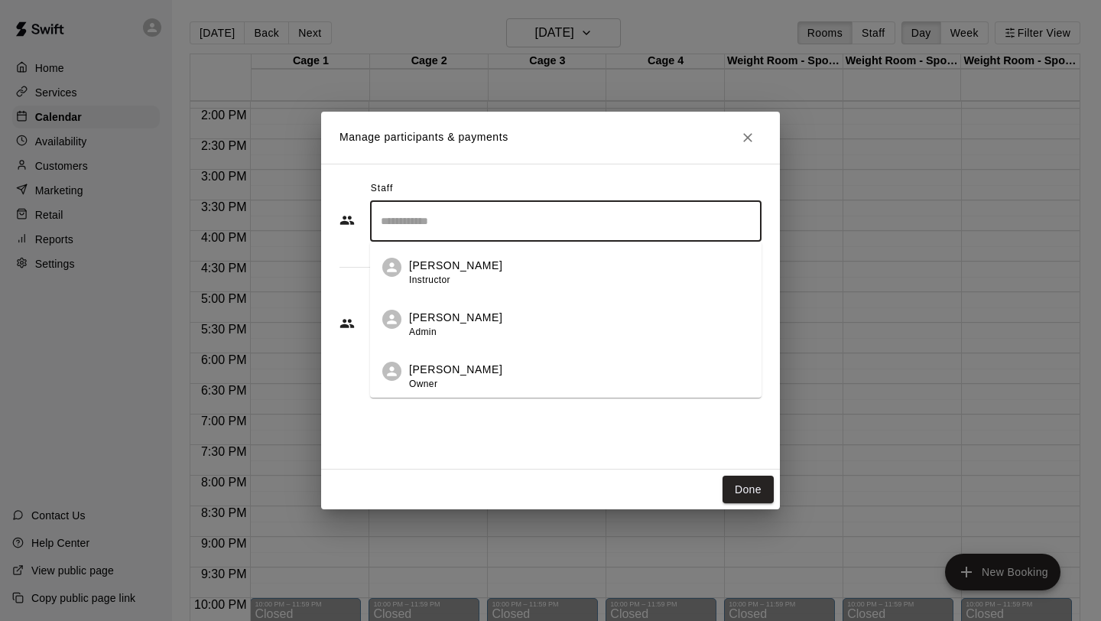
click at [599, 265] on div "[PERSON_NAME] Instructor" at bounding box center [579, 273] width 340 height 30
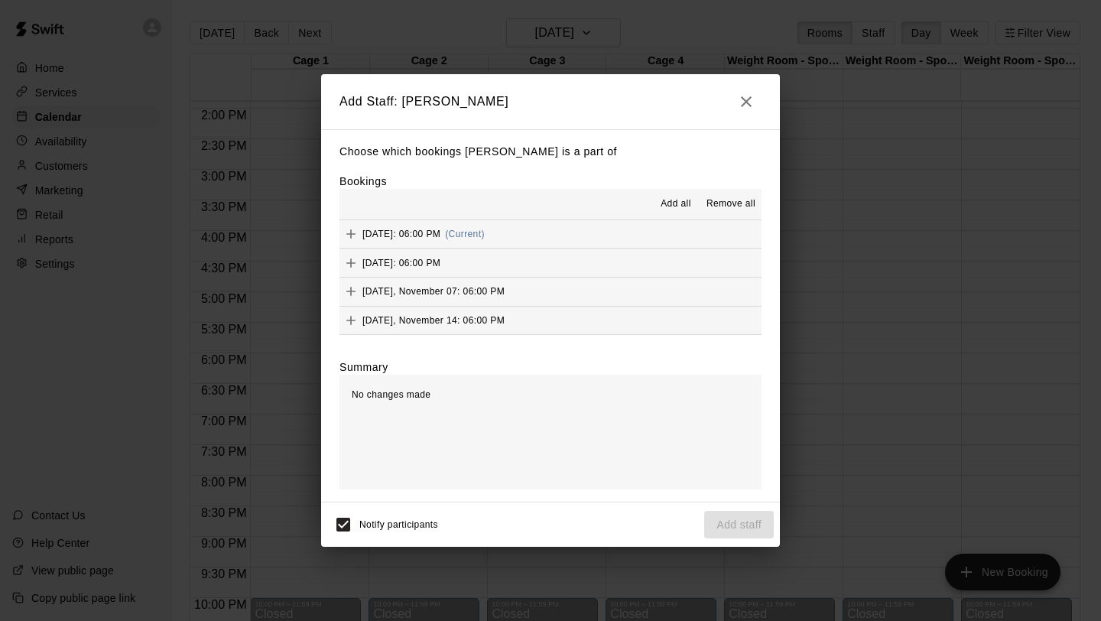
click at [682, 201] on span "Add all" at bounding box center [676, 204] width 31 height 15
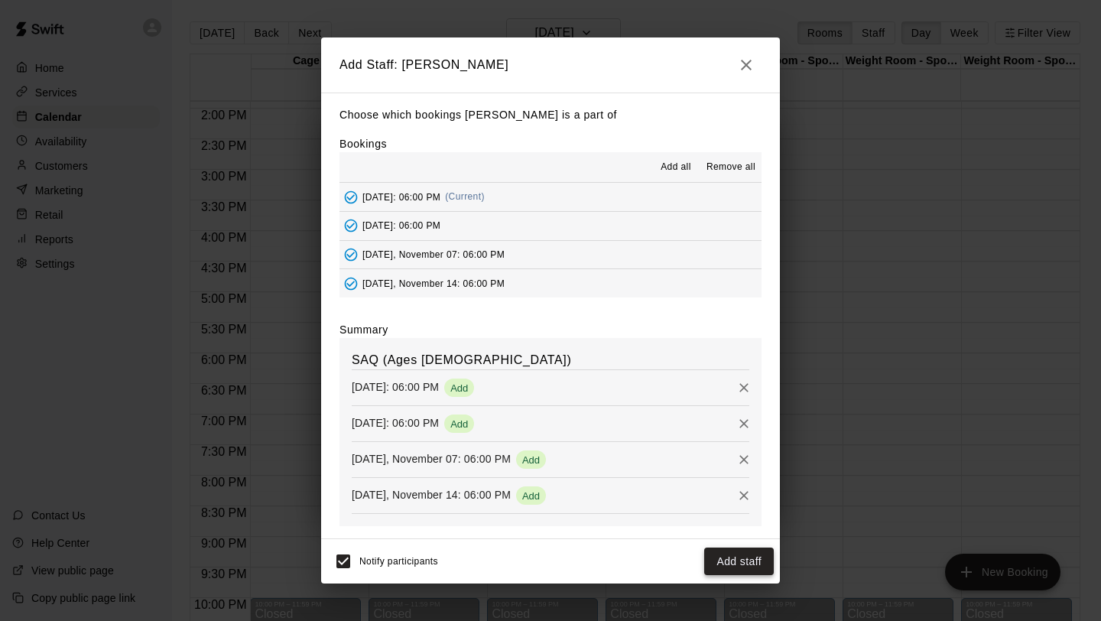
click at [738, 569] on button "Add staff" at bounding box center [739, 561] width 70 height 28
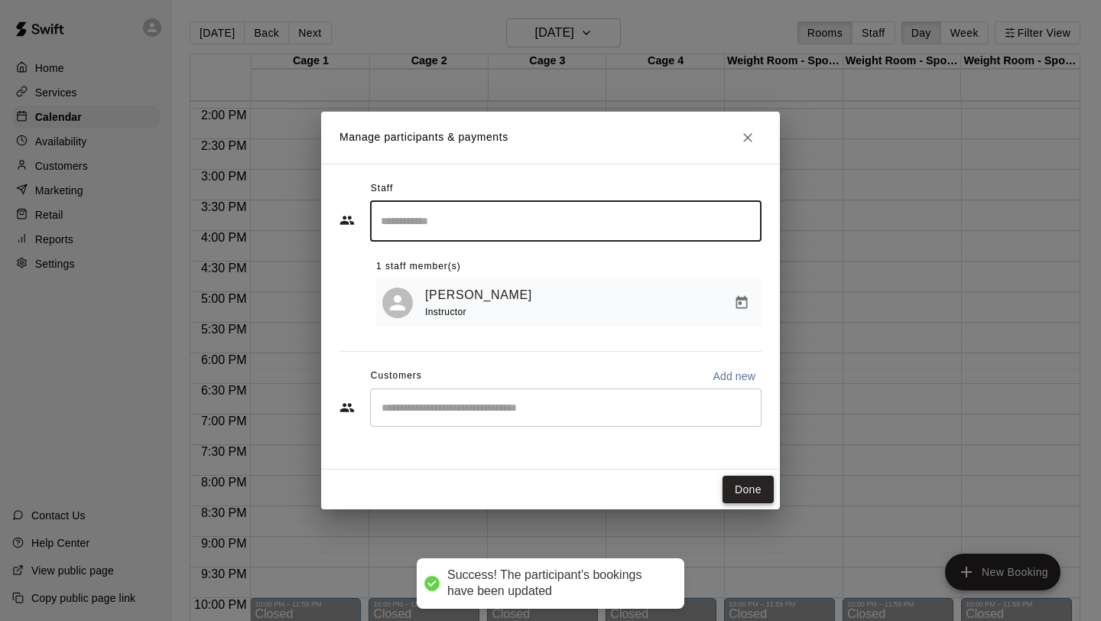
click at [743, 493] on button "Done" at bounding box center [748, 490] width 51 height 28
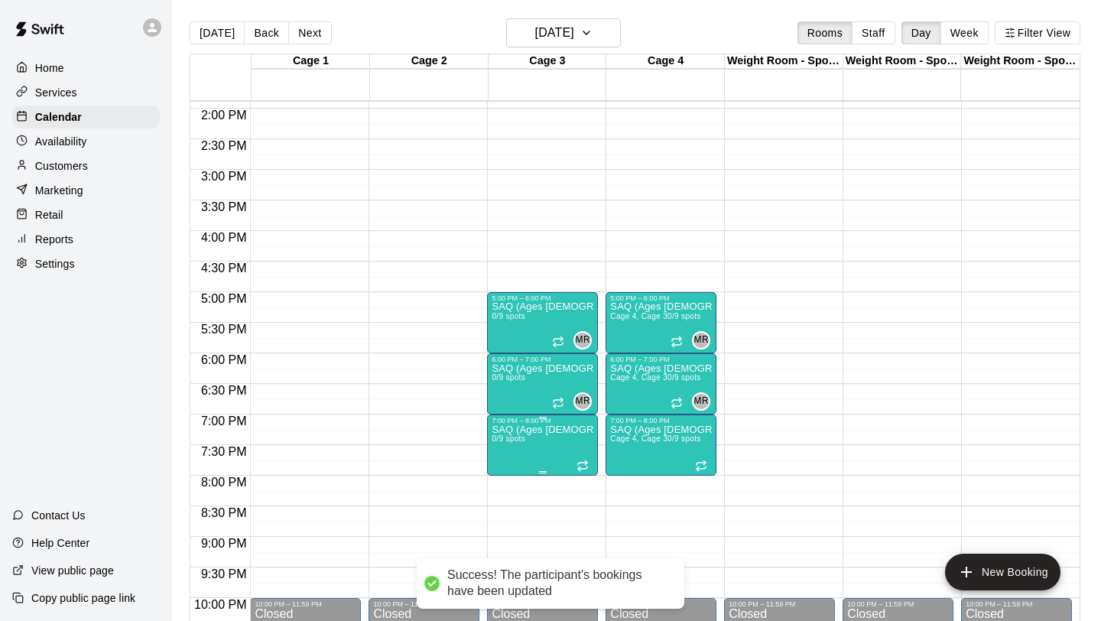
click at [569, 430] on p "SAQ (Ages [DEMOGRAPHIC_DATA] & 15)" at bounding box center [543, 430] width 102 height 0
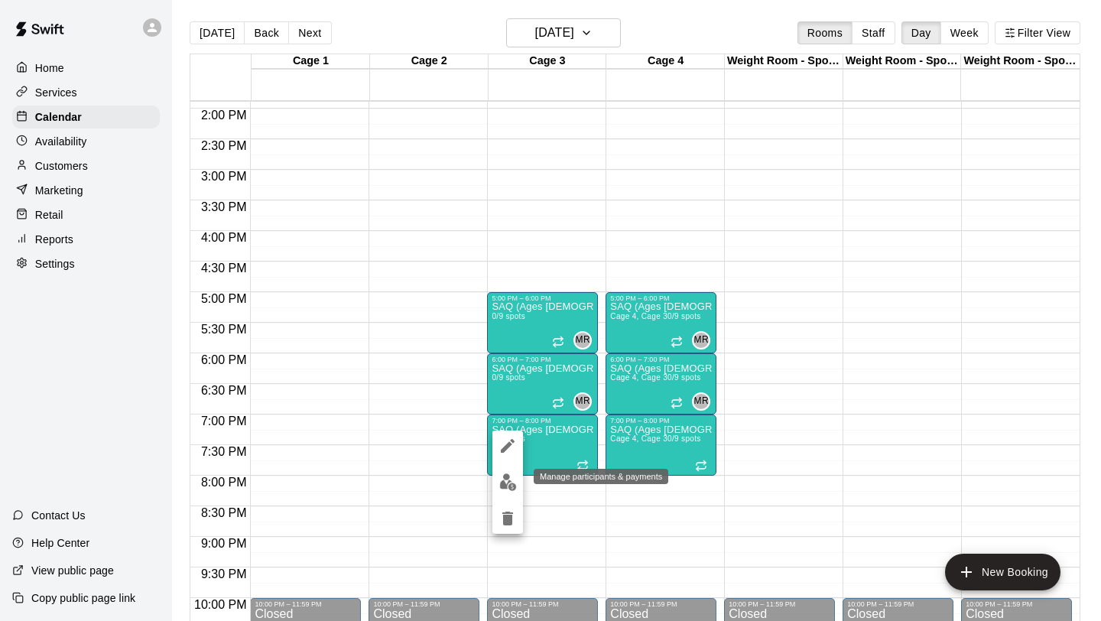
click at [503, 482] on img "edit" at bounding box center [508, 482] width 18 height 18
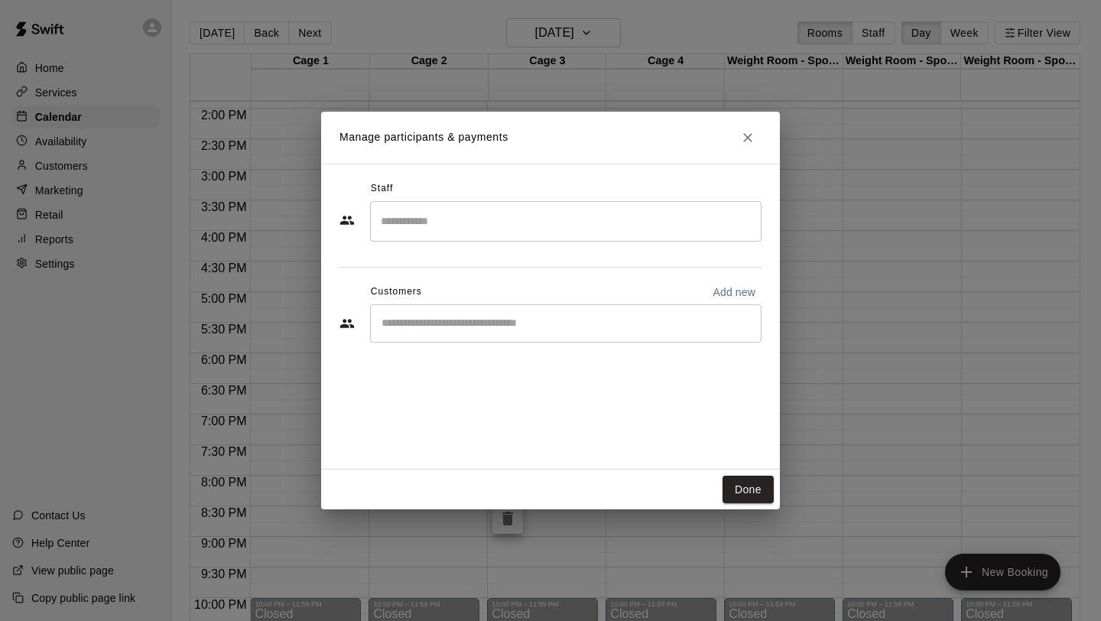
click at [636, 223] on input "Search staff" at bounding box center [566, 221] width 378 height 27
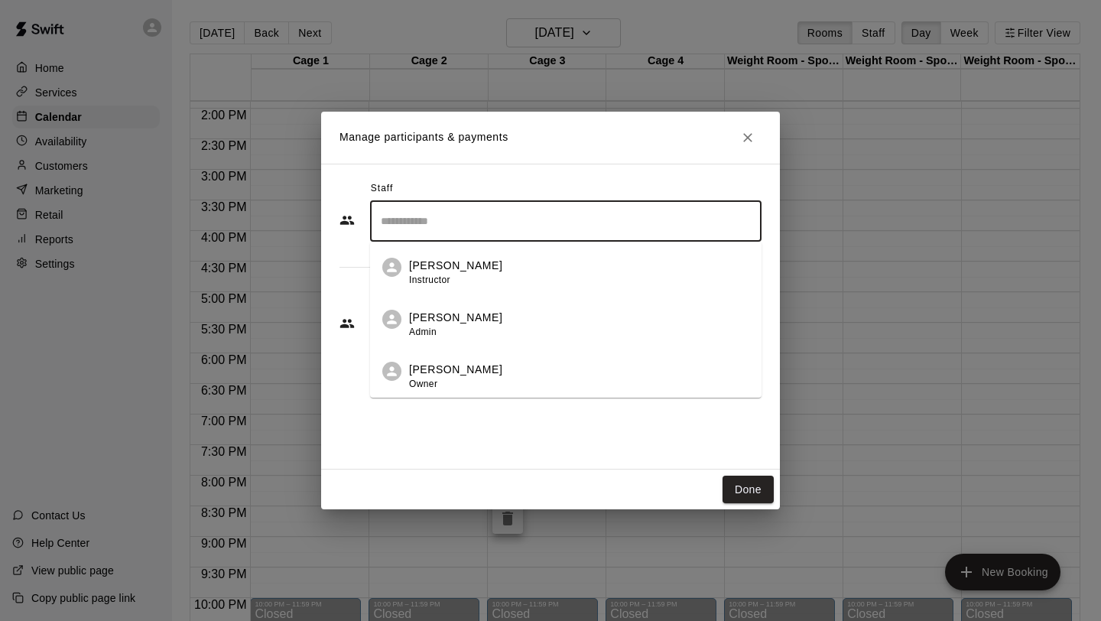
click at [609, 267] on div "[PERSON_NAME] Instructor" at bounding box center [579, 273] width 340 height 30
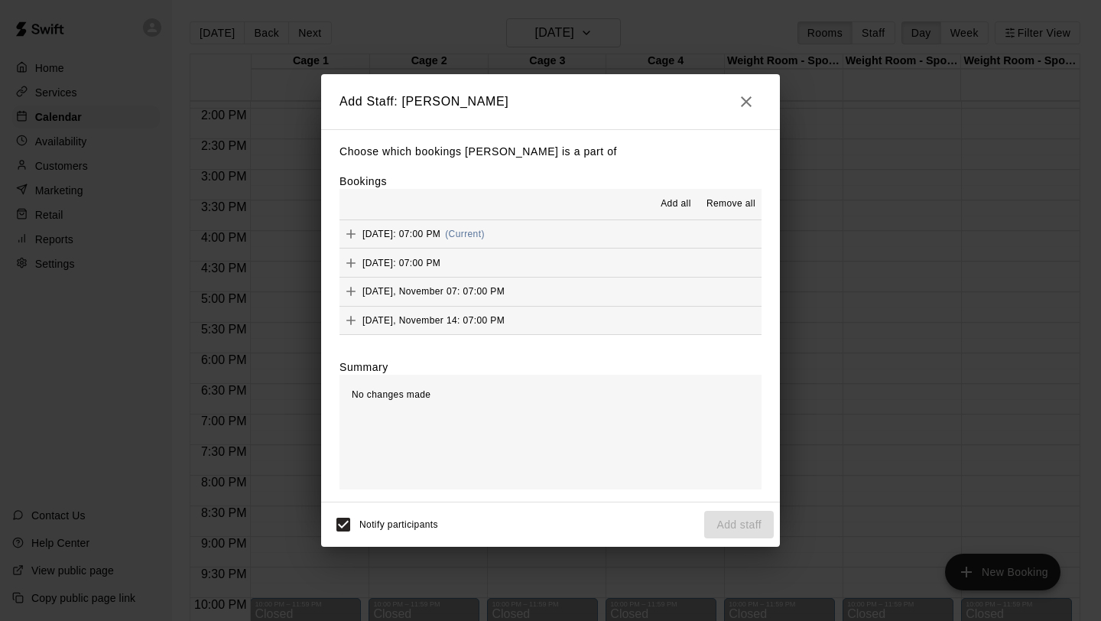
click at [674, 201] on span "Add all" at bounding box center [676, 204] width 31 height 15
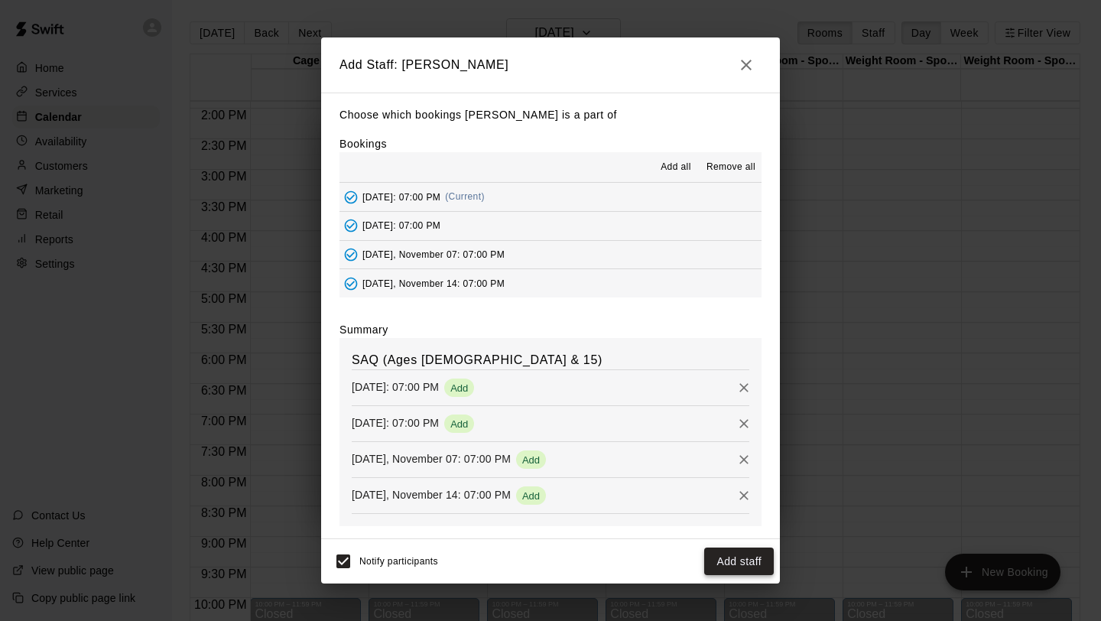
click at [740, 557] on button "Add staff" at bounding box center [739, 561] width 70 height 28
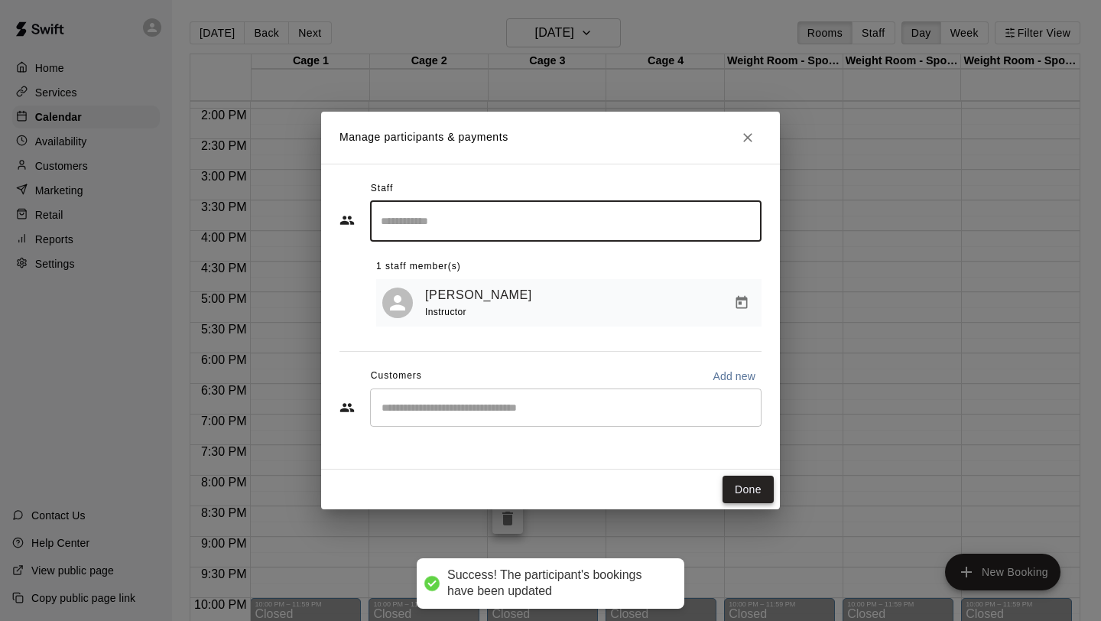
click at [742, 495] on button "Done" at bounding box center [748, 490] width 51 height 28
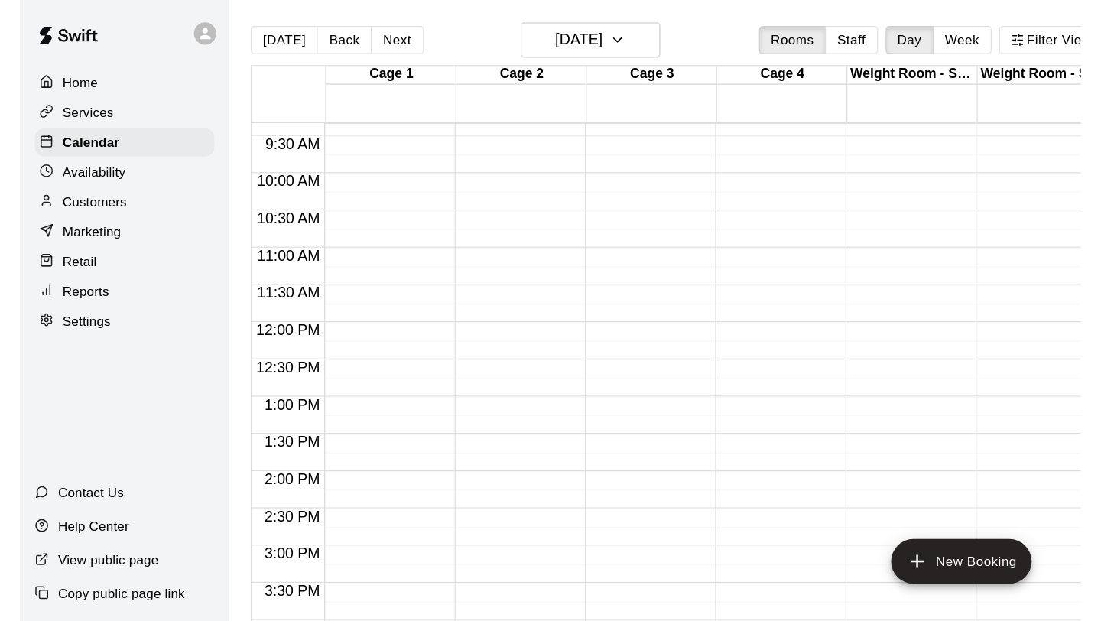
scroll to position [516, 0]
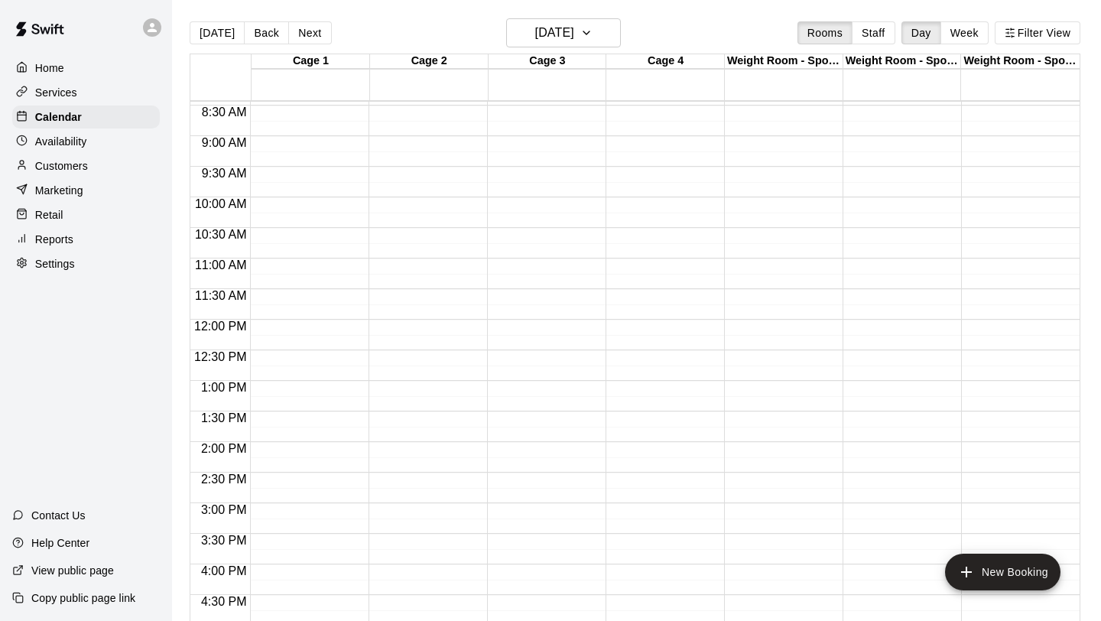
click at [79, 92] on div "Services" at bounding box center [86, 92] width 148 height 23
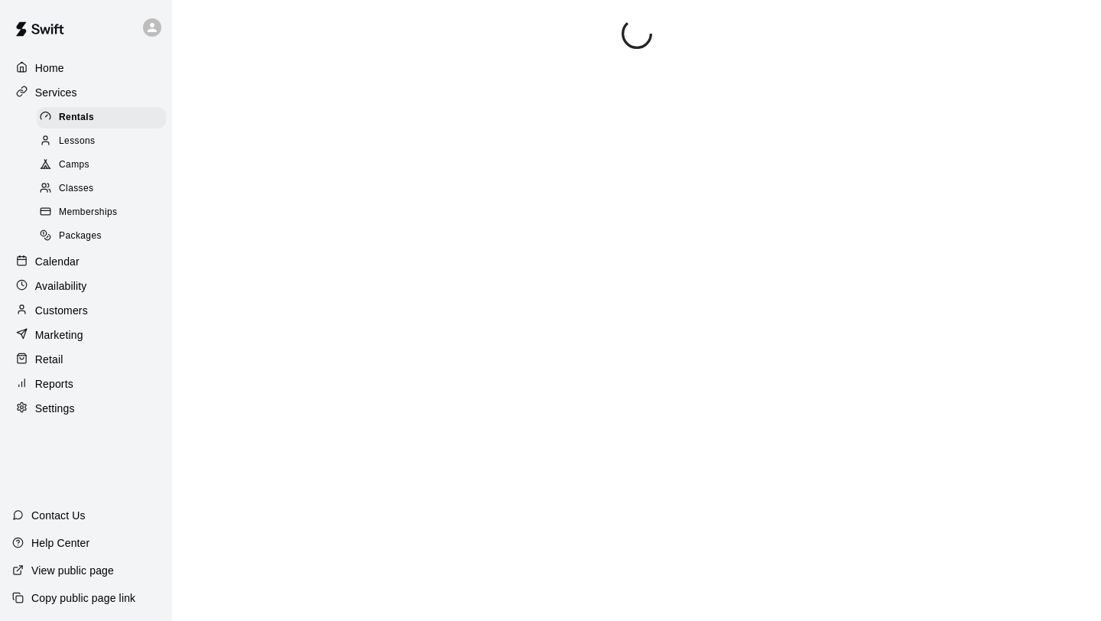
click at [99, 188] on div "Classes" at bounding box center [101, 188] width 129 height 21
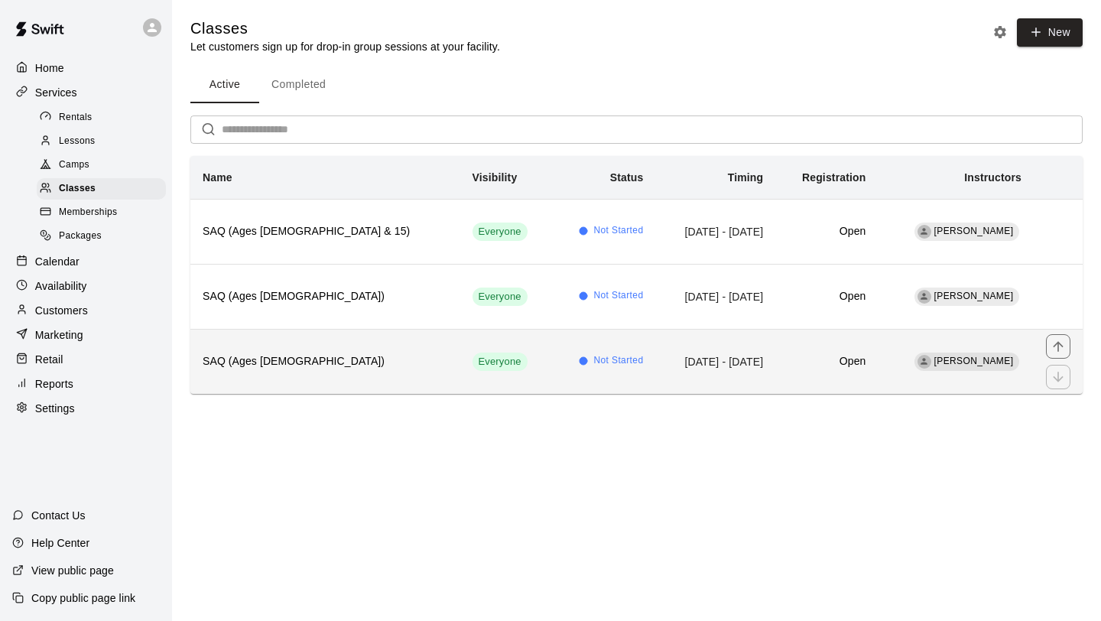
click at [553, 370] on td "Not Started" at bounding box center [604, 361] width 103 height 65
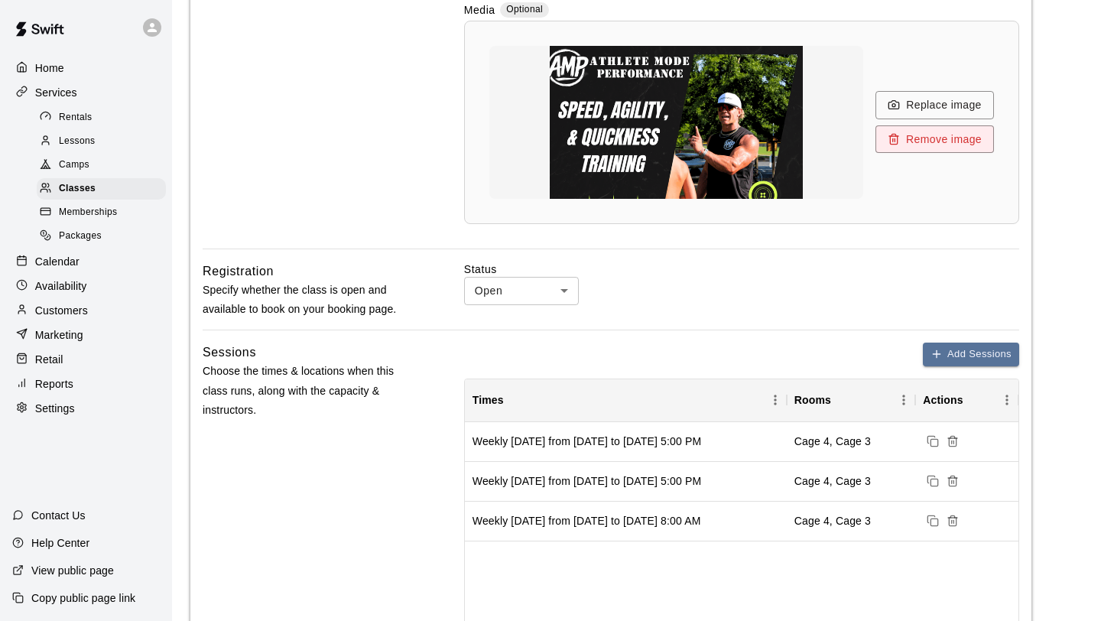
scroll to position [457, 0]
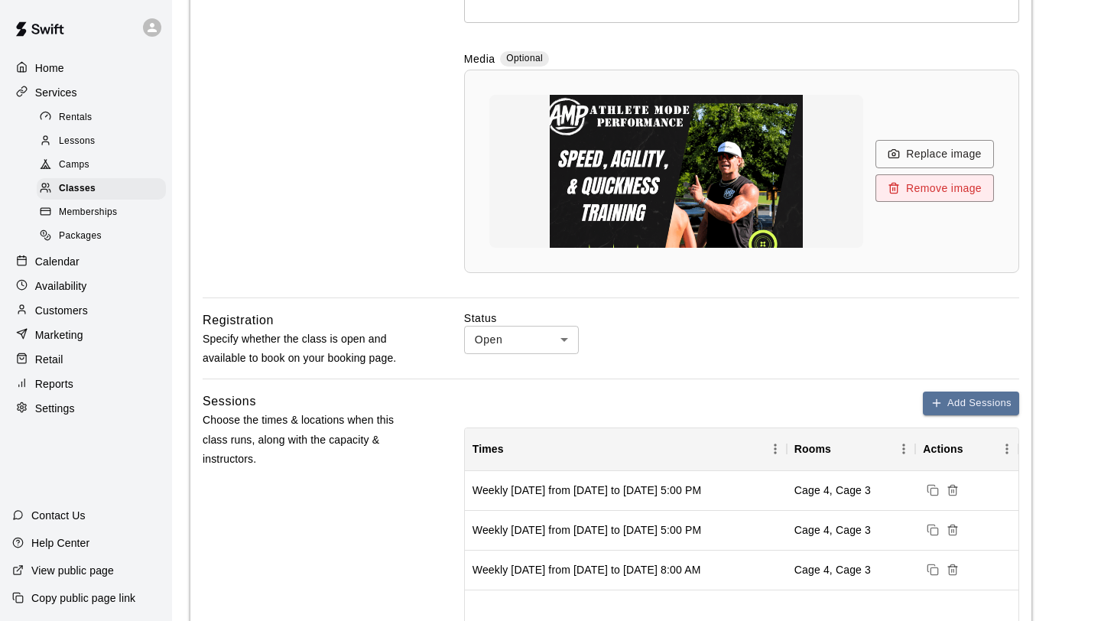
click at [103, 206] on span "Memberships" at bounding box center [88, 212] width 58 height 15
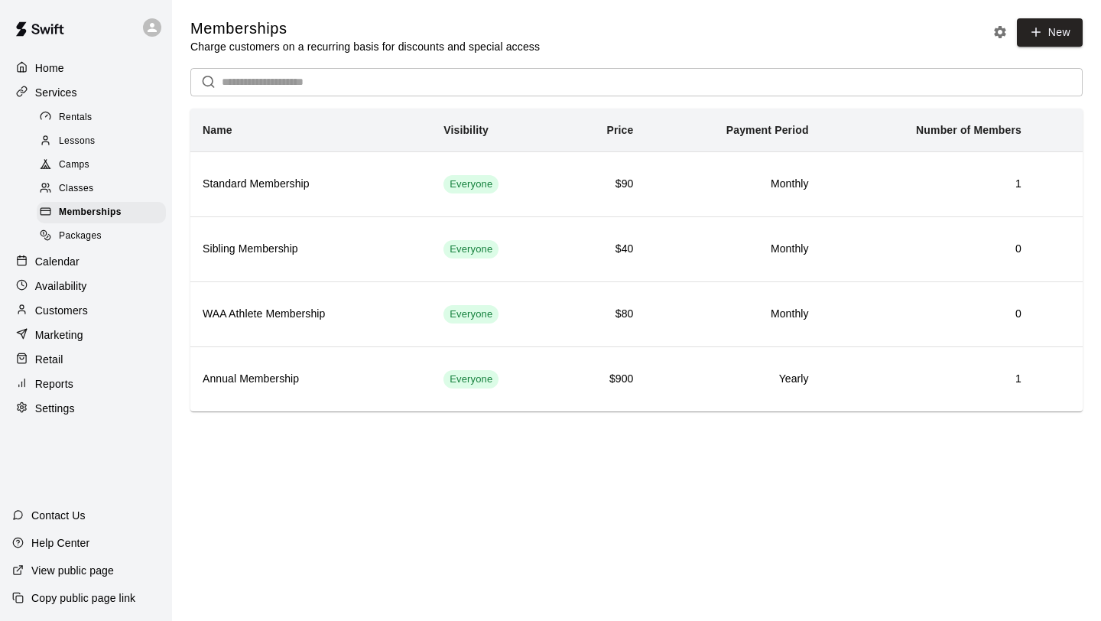
click at [82, 414] on div "Settings" at bounding box center [86, 408] width 148 height 23
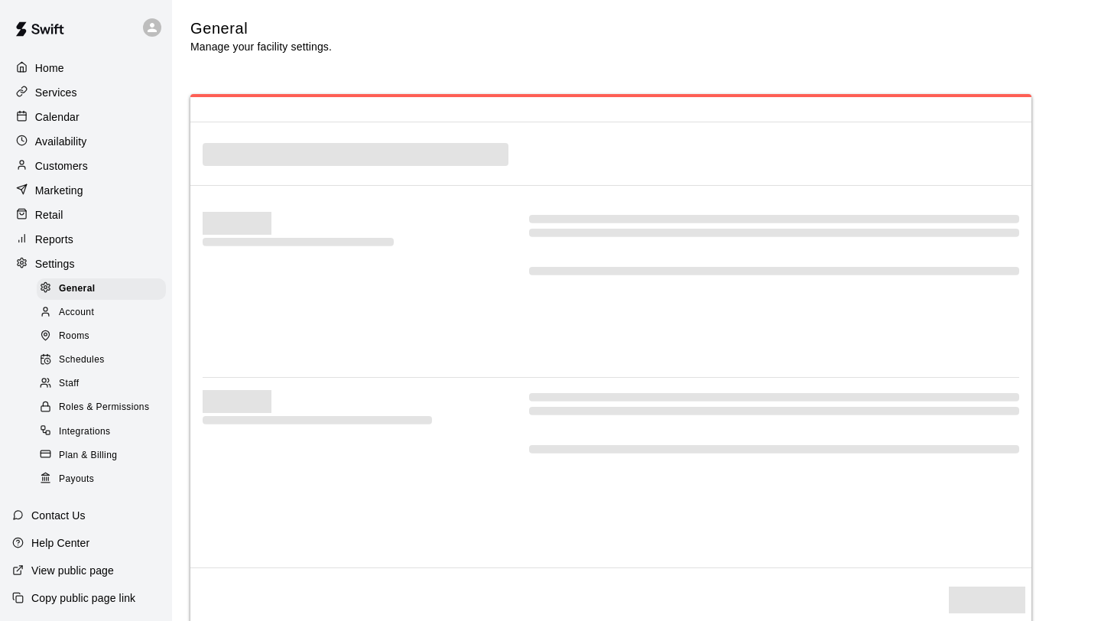
select select "**"
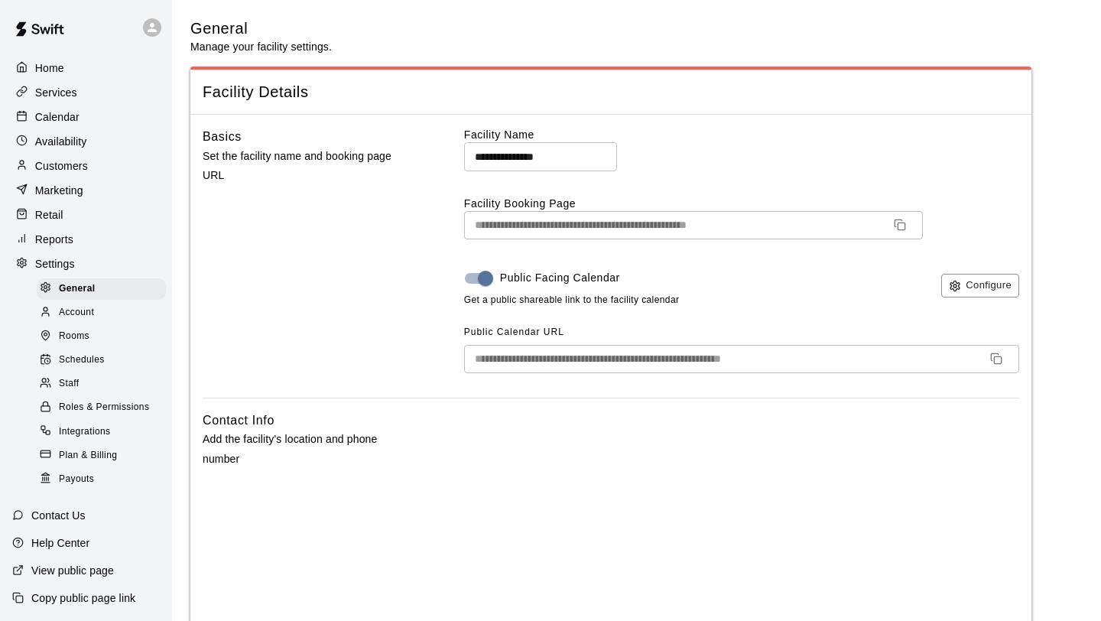
click at [93, 154] on div "Home Services Calendar Availability Customers Marketing Retail Reports Settings…" at bounding box center [86, 273] width 172 height 436
click at [97, 168] on div "Customers" at bounding box center [86, 165] width 148 height 23
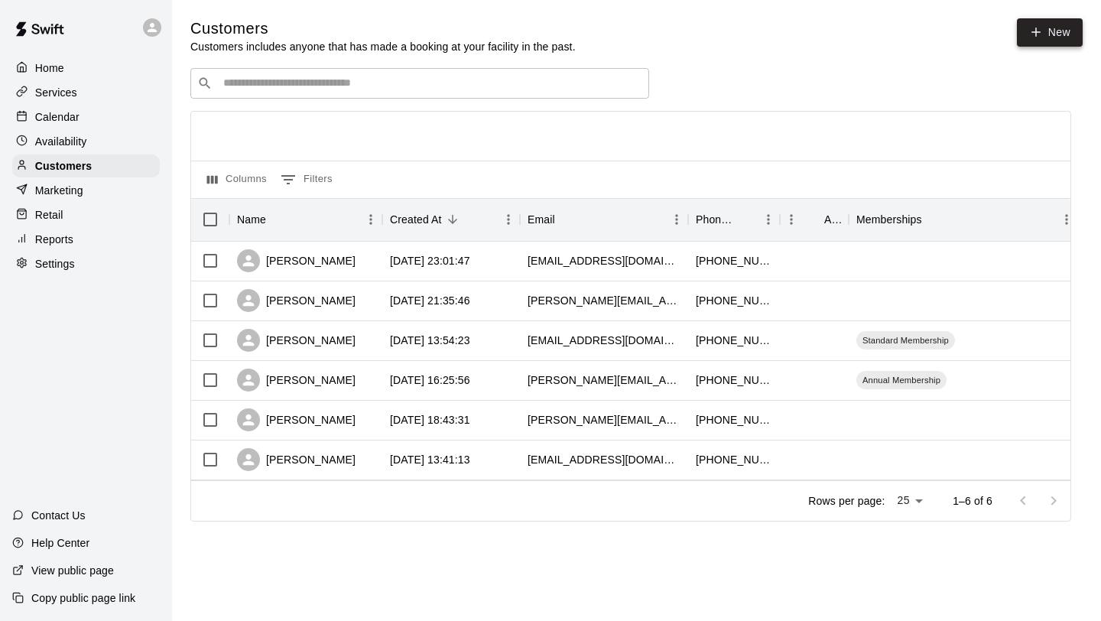
click at [1049, 28] on link "New" at bounding box center [1050, 32] width 66 height 28
select select "**"
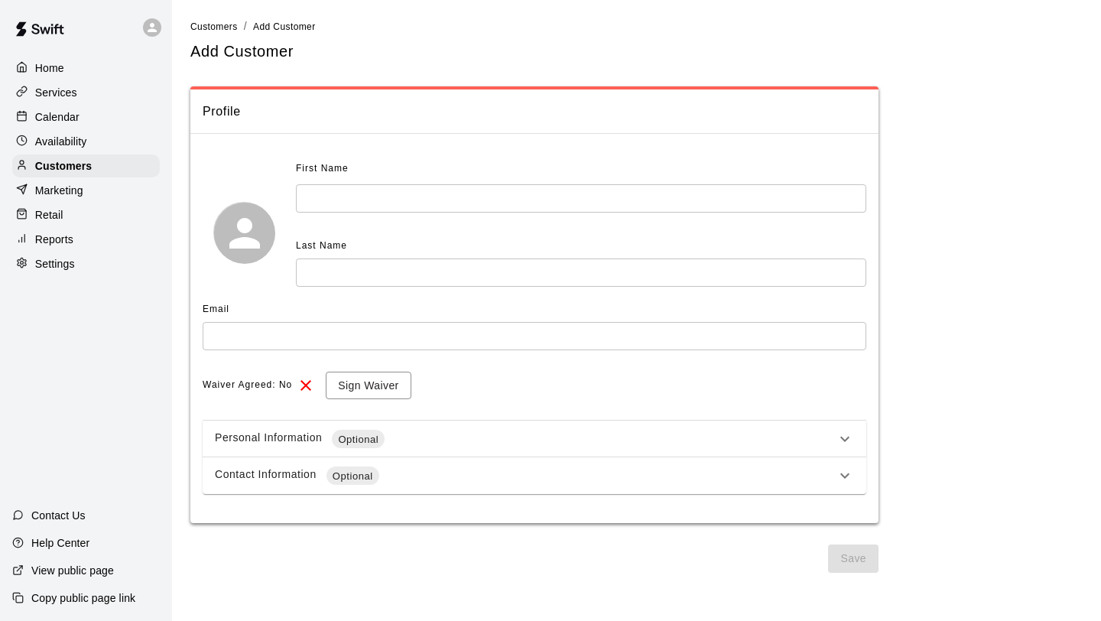
click at [372, 201] on input "text" at bounding box center [581, 198] width 570 height 28
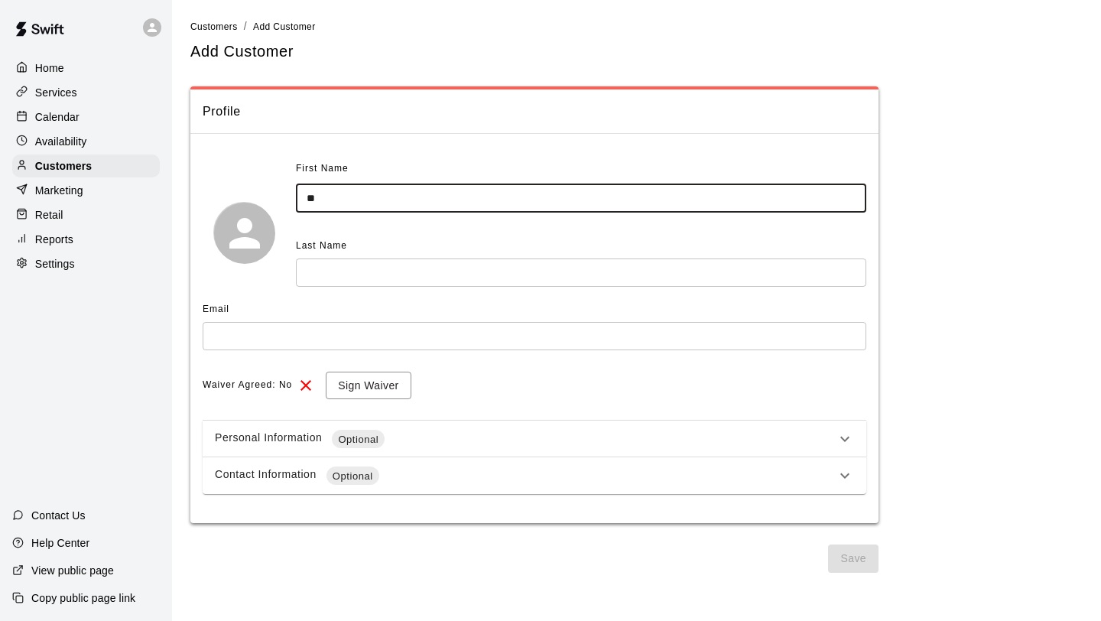
type input "**"
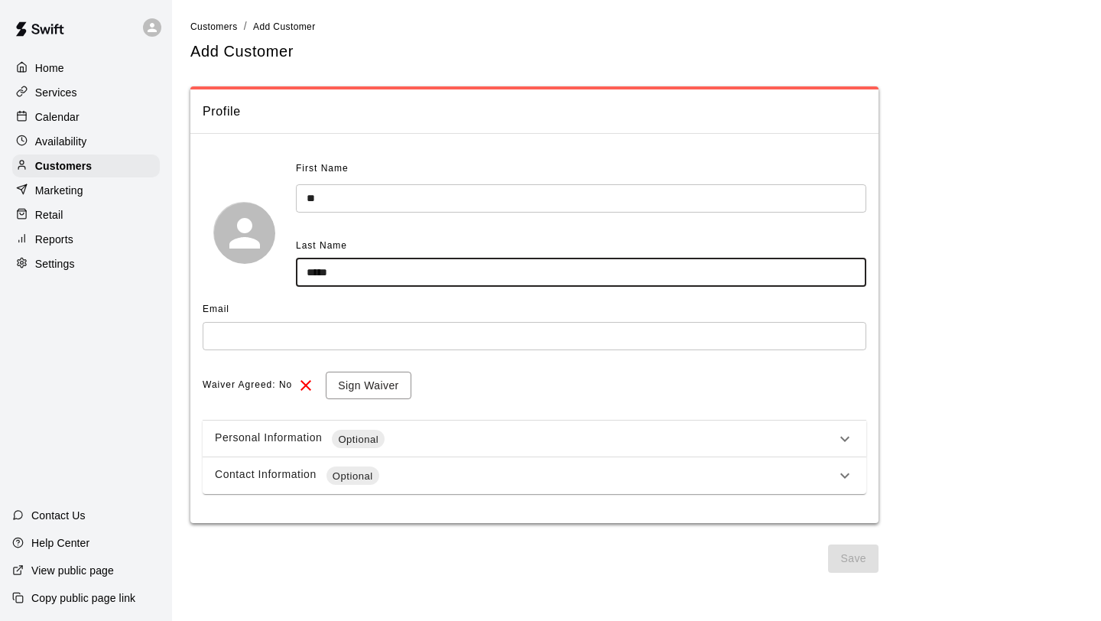
type input "*****"
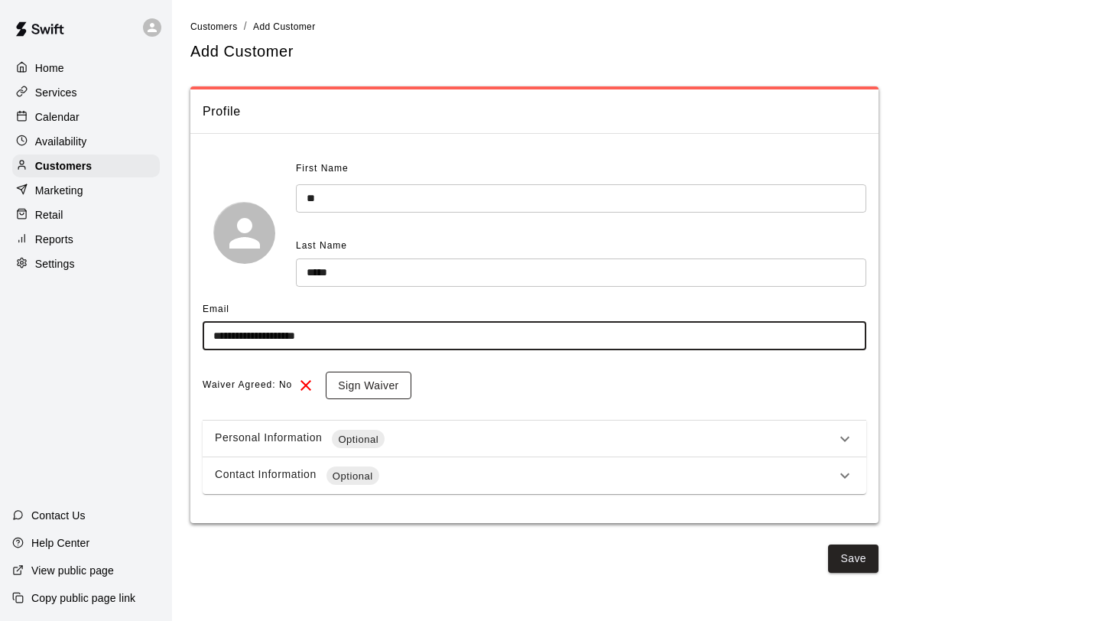
type input "**********"
click at [369, 378] on button "Sign Waiver" at bounding box center [368, 386] width 85 height 28
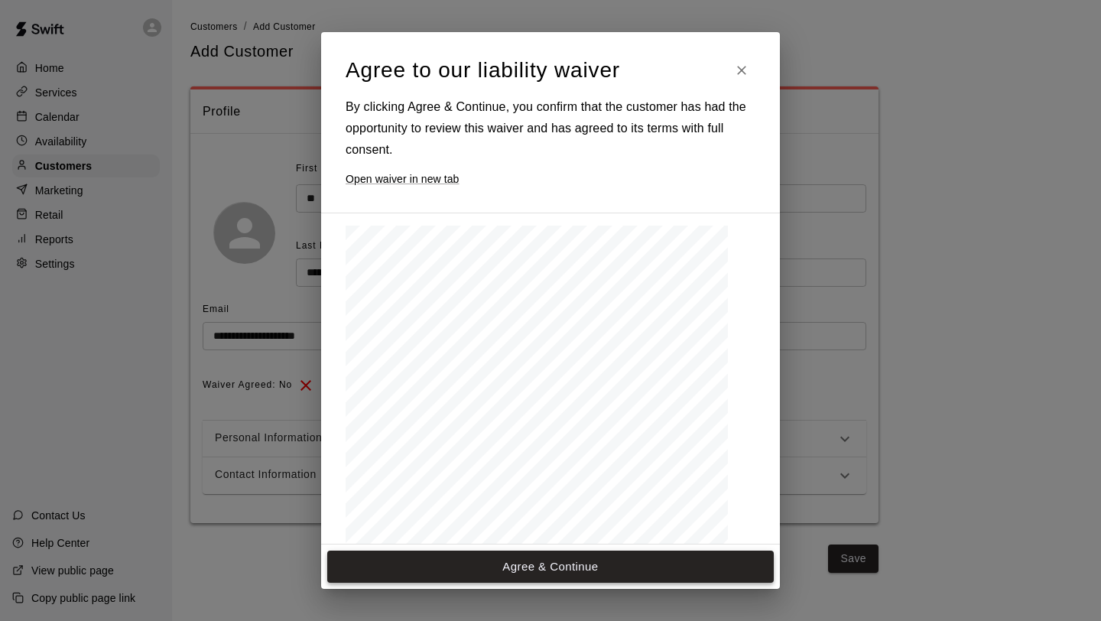
click at [554, 573] on button "Agree & Continue" at bounding box center [550, 567] width 447 height 32
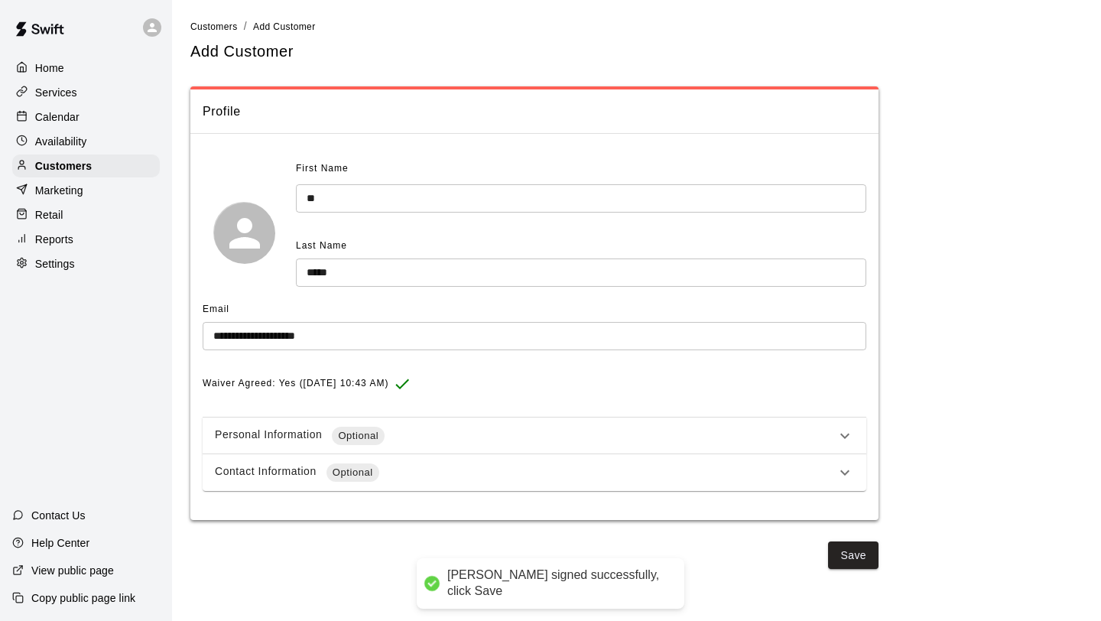
click at [768, 504] on div "**********" at bounding box center [534, 332] width 688 height 375
click at [826, 443] on div "Personal Information Optional" at bounding box center [525, 436] width 621 height 18
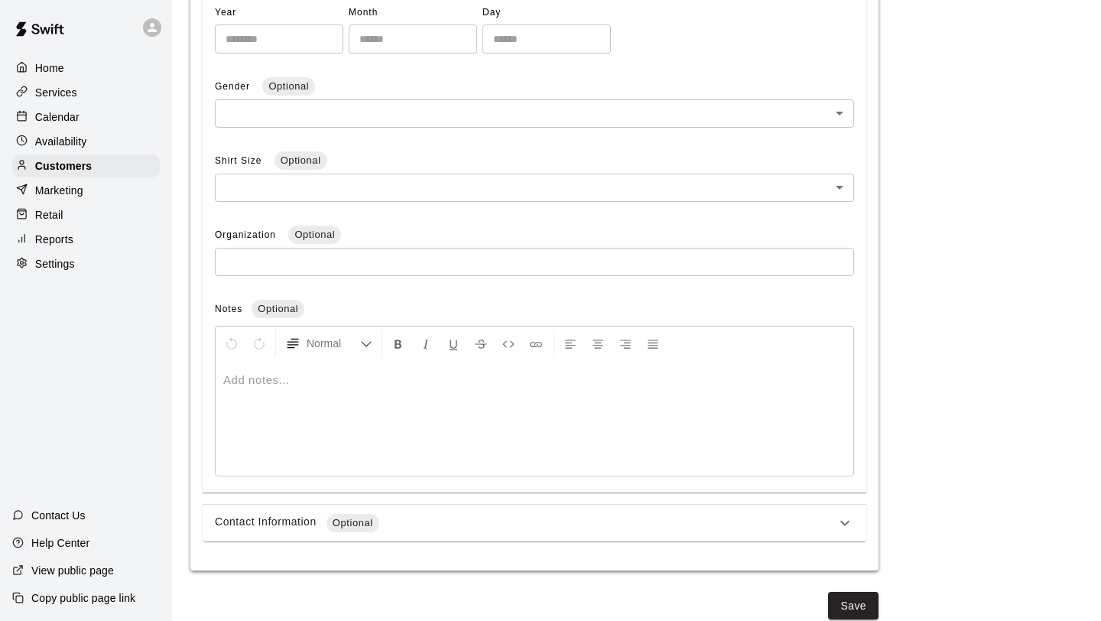
scroll to position [507, 0]
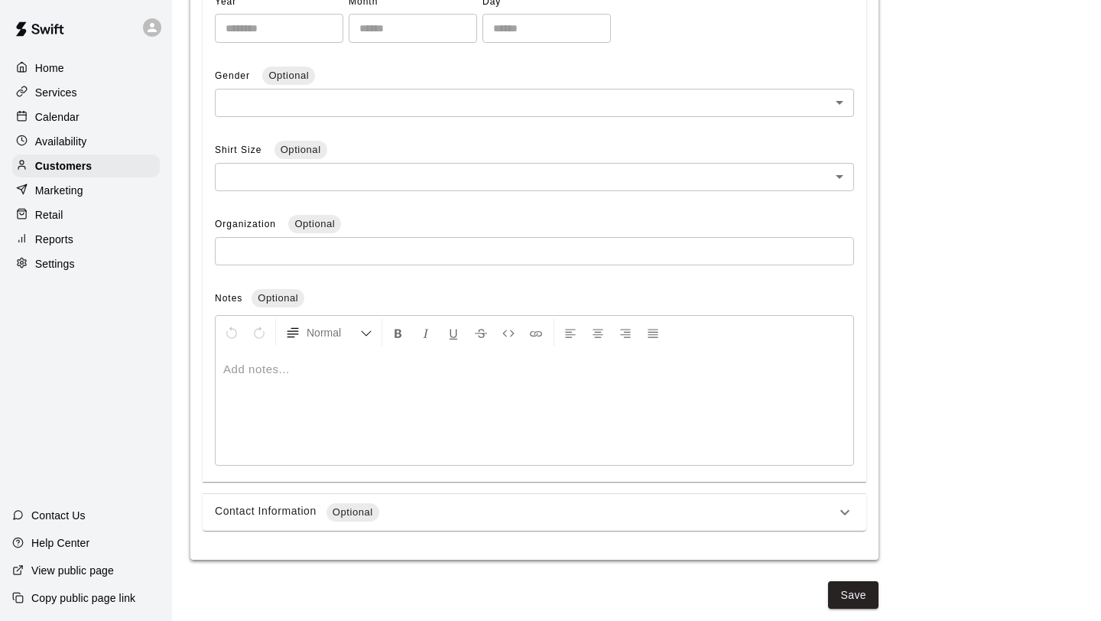
click at [755, 504] on div "Contact Information Optional" at bounding box center [525, 512] width 621 height 18
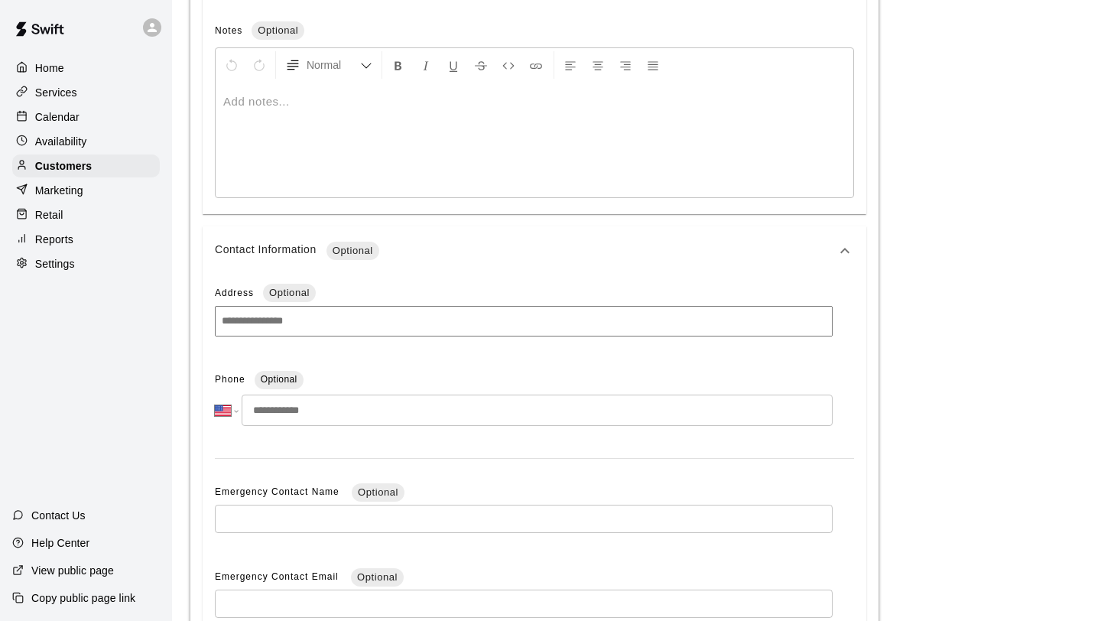
scroll to position [801, 0]
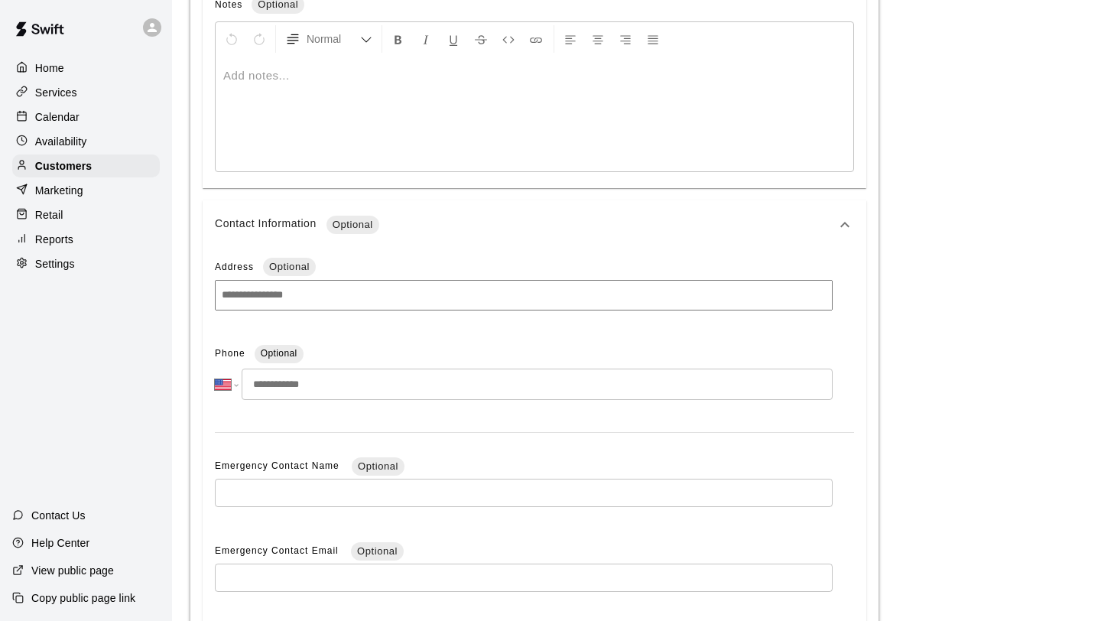
click at [314, 382] on input "tel" at bounding box center [537, 384] width 591 height 31
type input "**********"
click at [521, 427] on div "**********" at bounding box center [535, 488] width 664 height 478
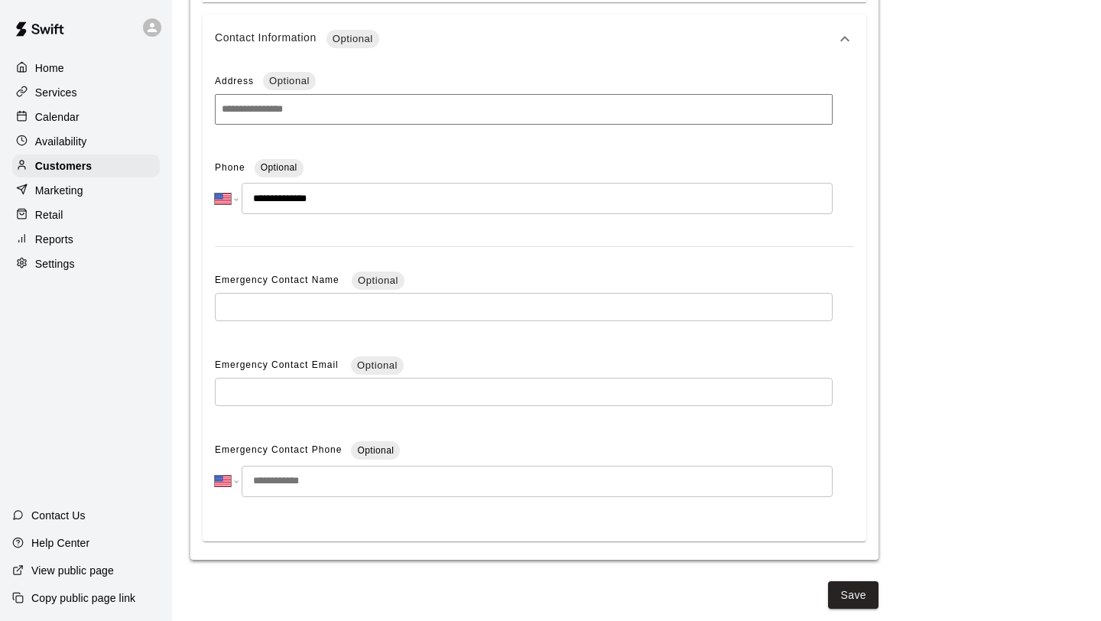
click at [425, 296] on input "text" at bounding box center [524, 307] width 618 height 28
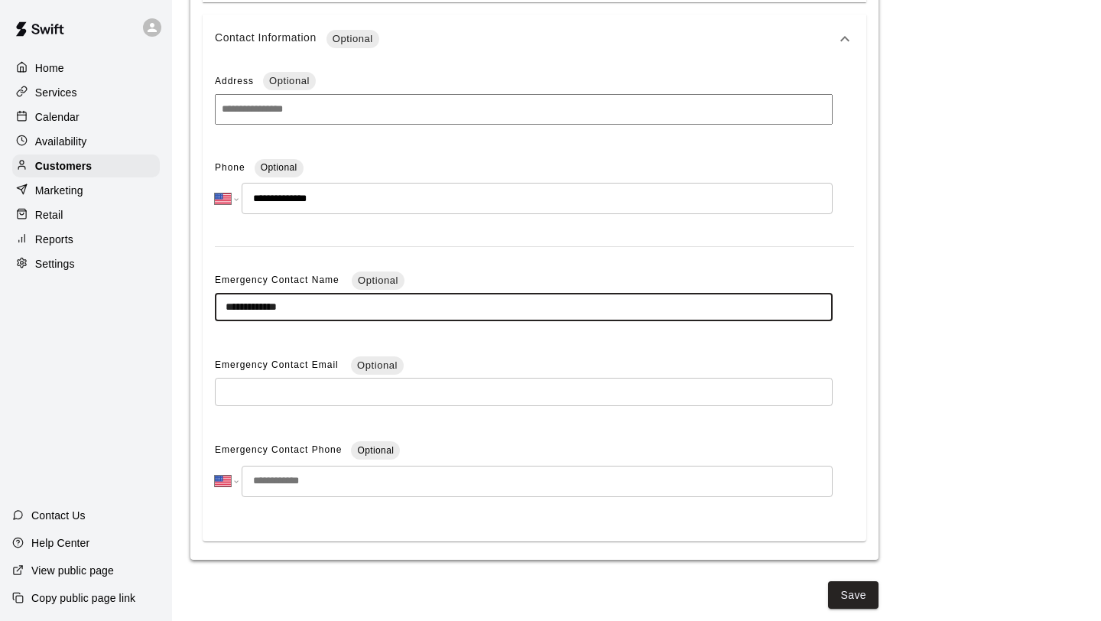
type input "**********"
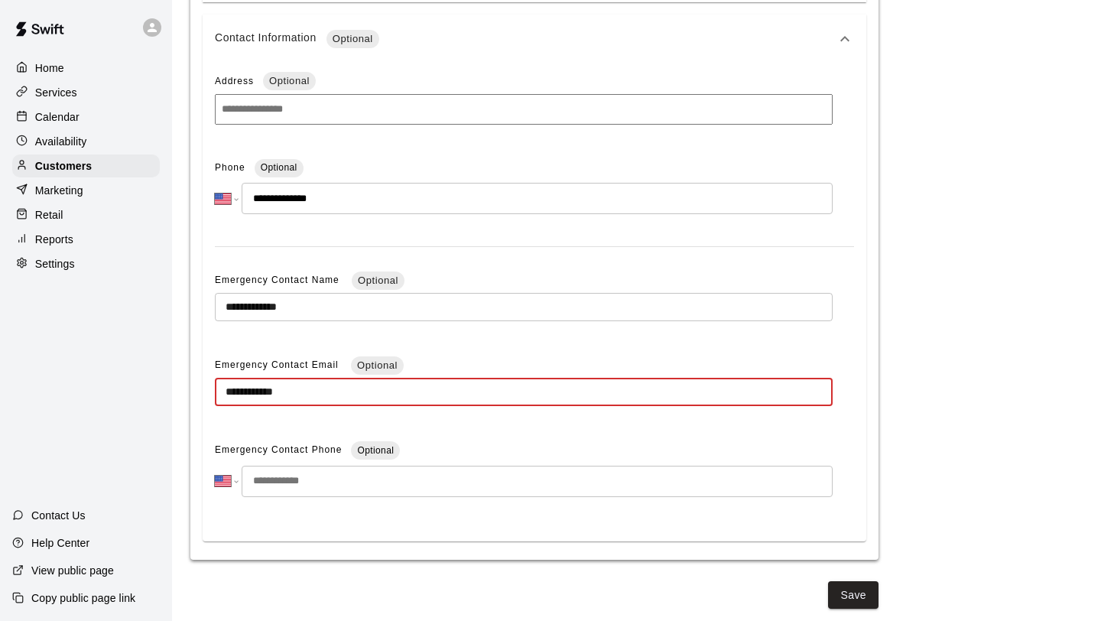
type input "**********"
click at [655, 428] on div "**********" at bounding box center [535, 302] width 664 height 478
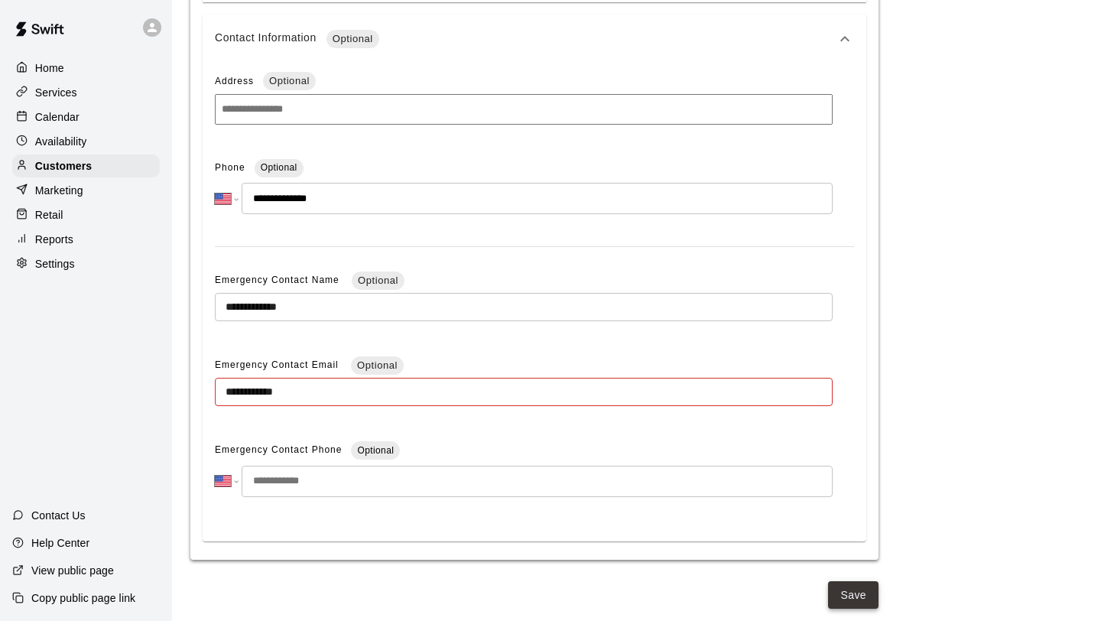
click at [859, 593] on button "Save" at bounding box center [853, 595] width 50 height 28
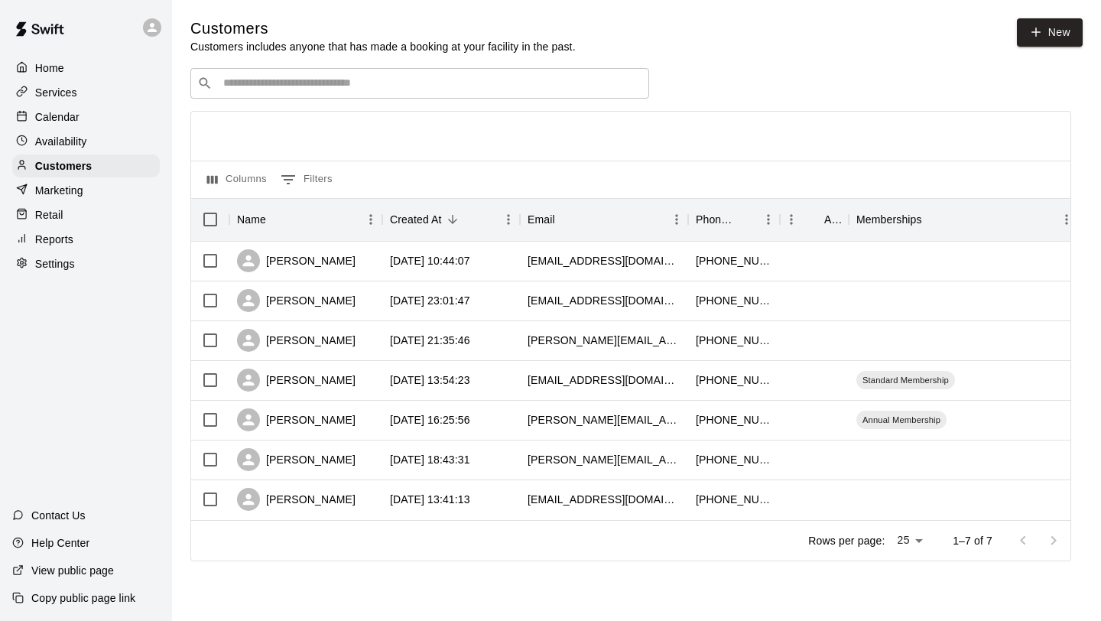
click at [83, 193] on p "Marketing" at bounding box center [59, 190] width 48 height 15
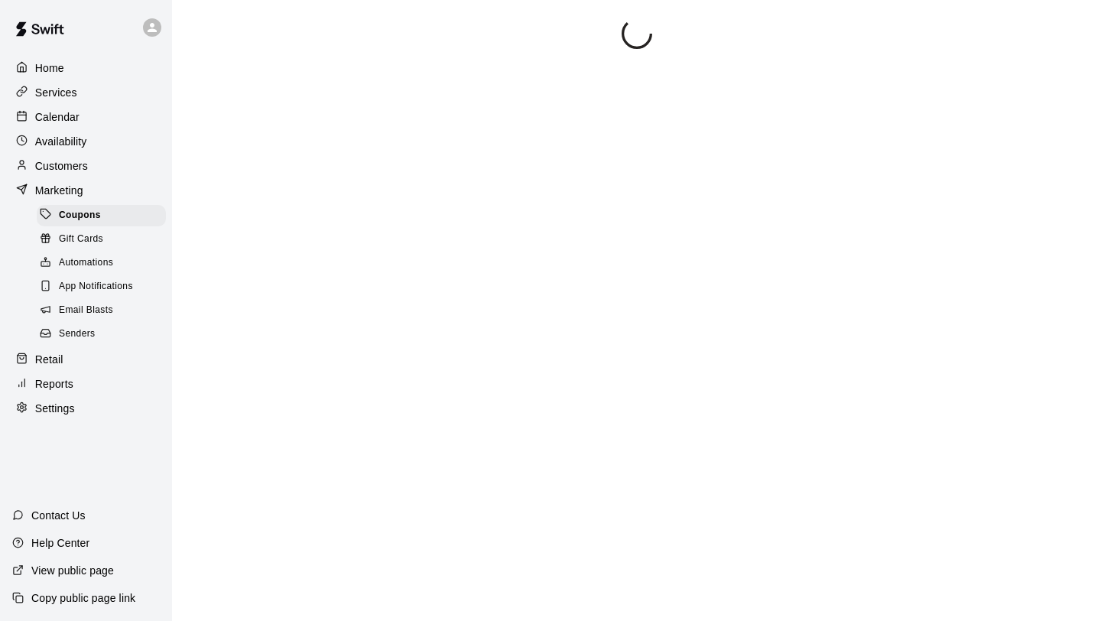
click at [93, 165] on div "Customers" at bounding box center [86, 165] width 148 height 23
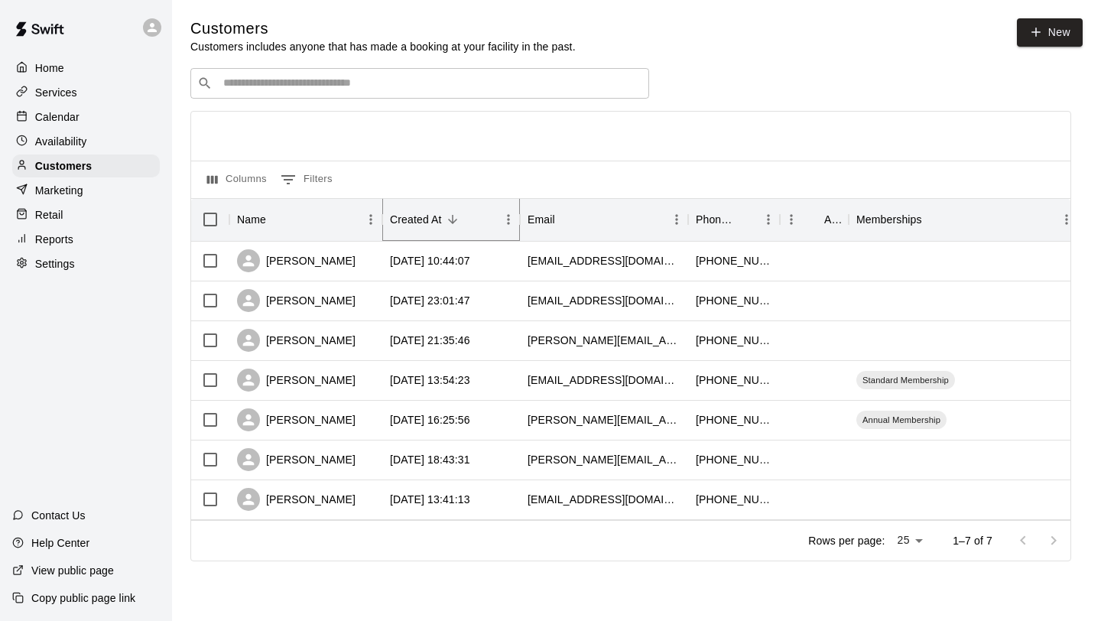
click at [455, 218] on icon "Sort" at bounding box center [453, 220] width 14 height 14
click at [421, 218] on div "Created At" at bounding box center [416, 219] width 52 height 43
